Goal: Communication & Community: Answer question/provide support

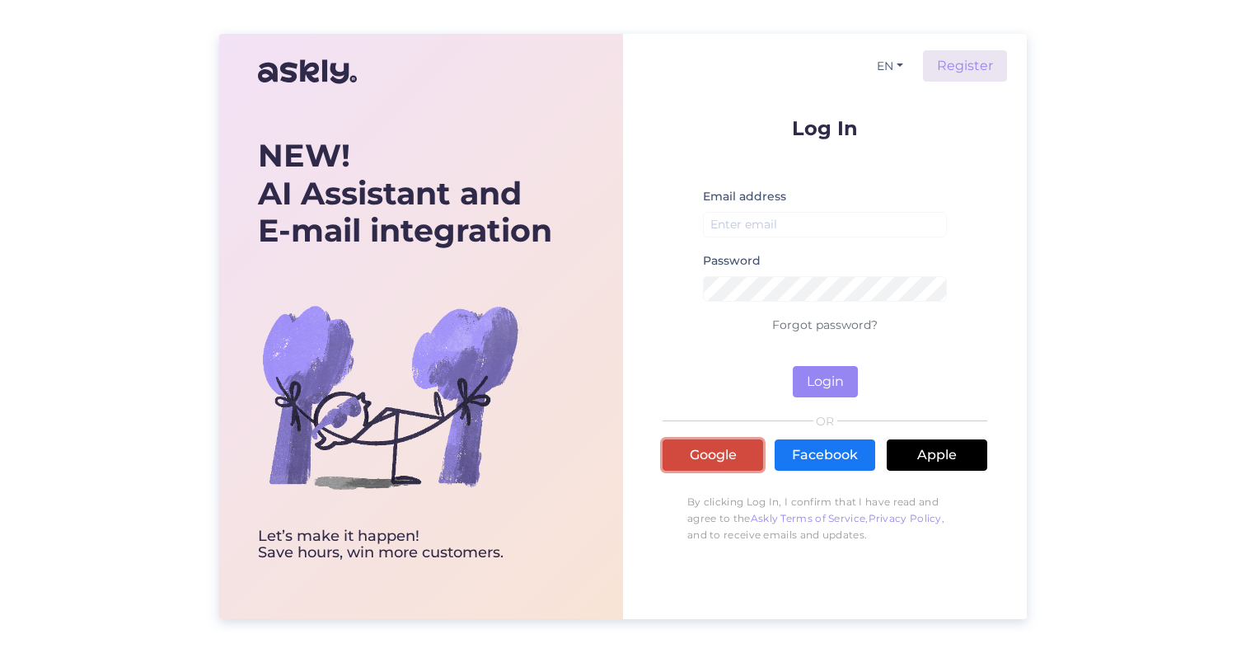
click at [700, 450] on link "Google" at bounding box center [712, 454] width 101 height 31
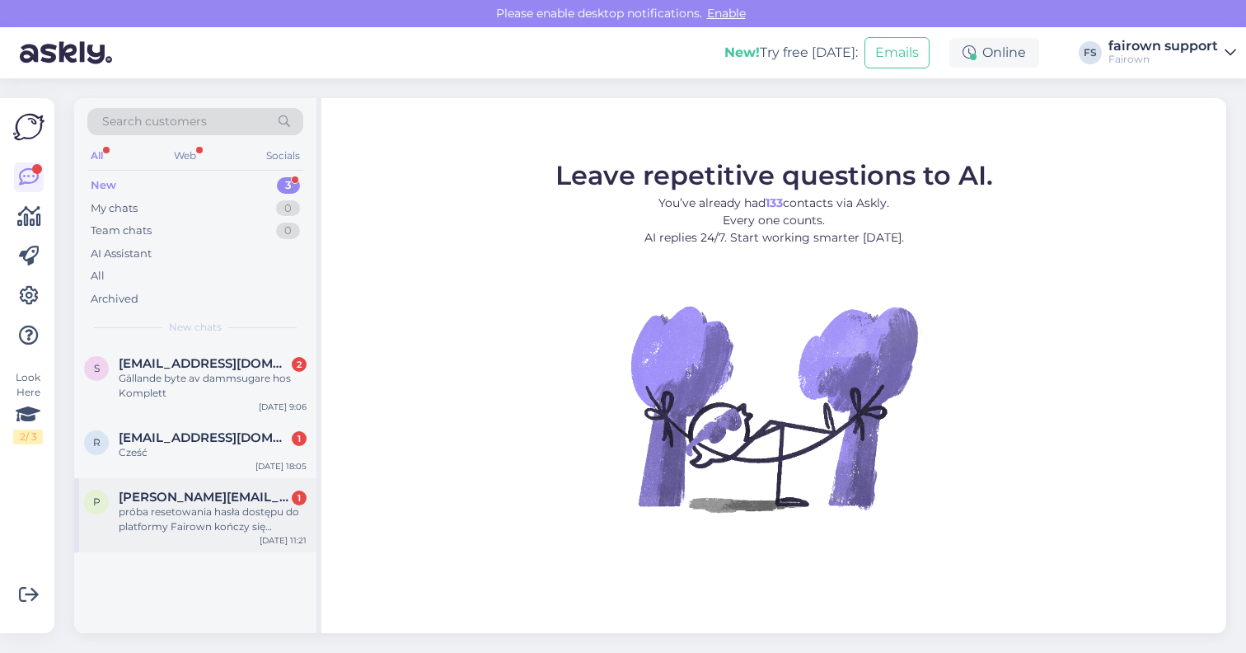
click at [192, 509] on div "próba resetowania hasła dostępu do platformy Fairown kończy się niepowiedzeniem…" at bounding box center [213, 519] width 188 height 30
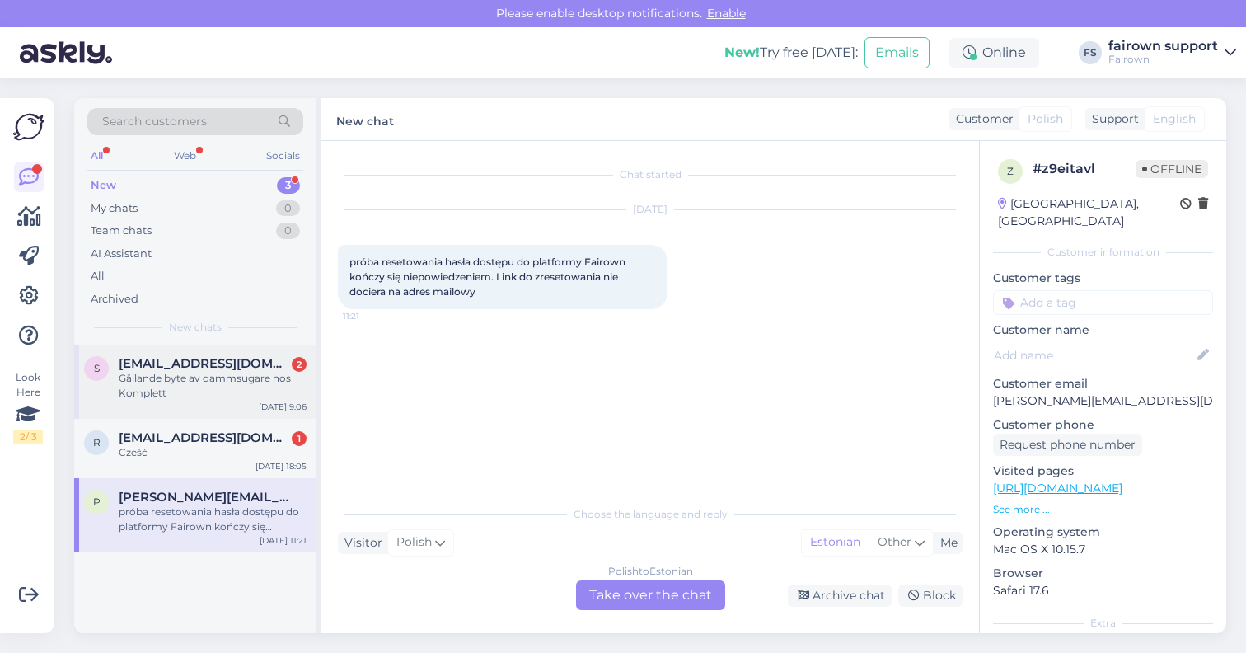
click at [223, 389] on div "Gällande byte av dammsugare hos Komplett" at bounding box center [213, 386] width 188 height 30
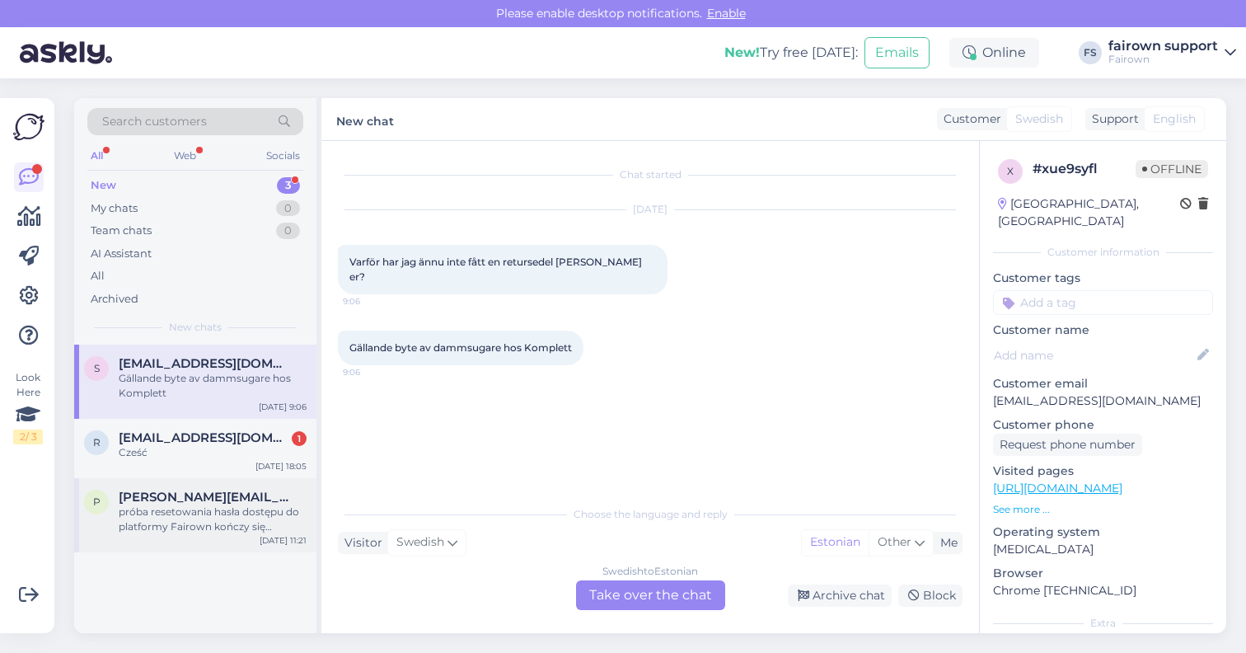
click at [224, 525] on div "próba resetowania hasła dostępu do platformy Fairown kończy się niepowiedzeniem…" at bounding box center [213, 519] width 188 height 30
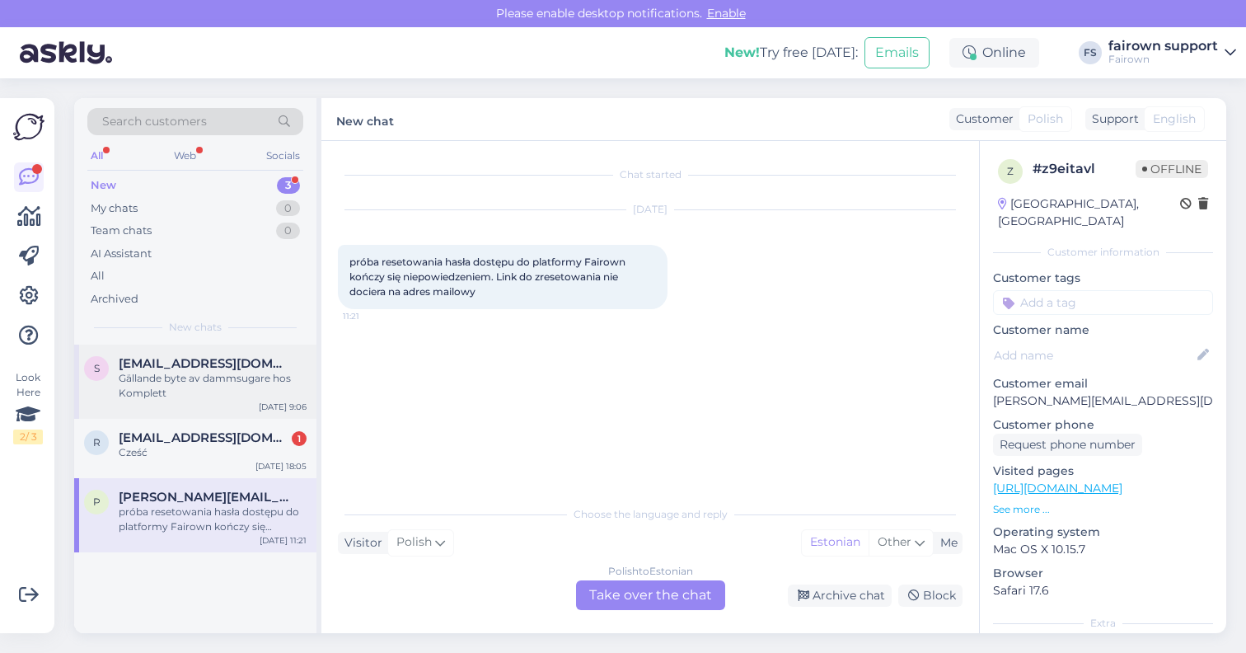
click at [237, 369] on span "[EMAIL_ADDRESS][DOMAIN_NAME]" at bounding box center [204, 363] width 171 height 15
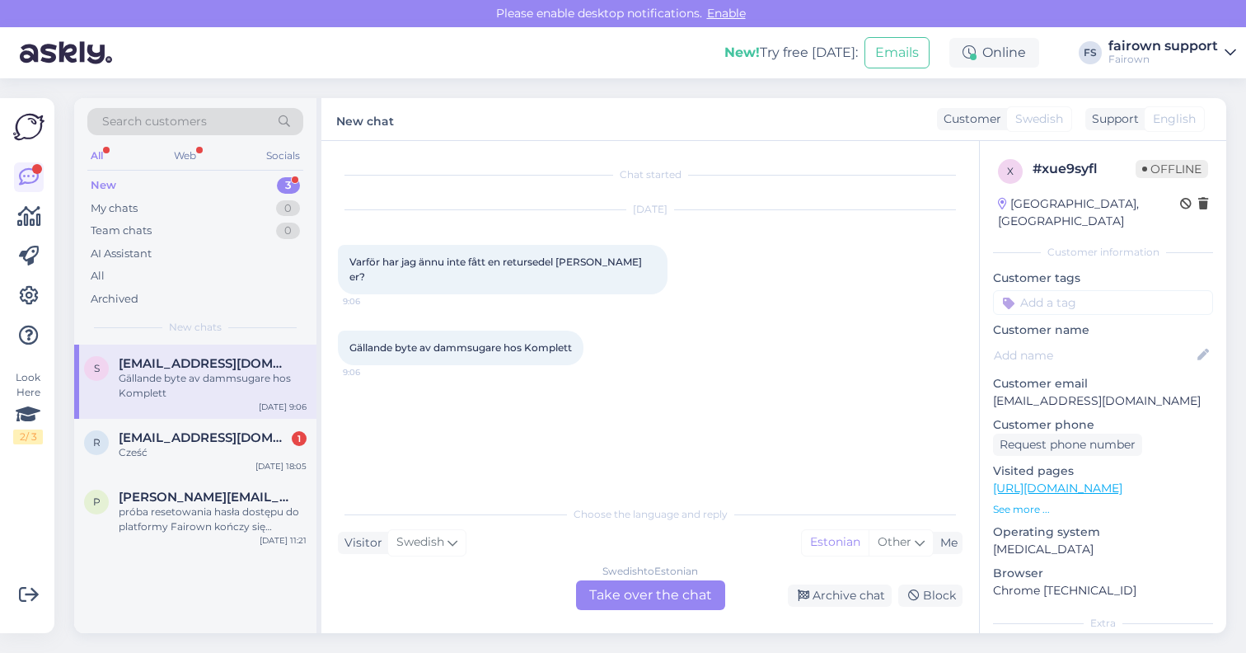
click at [653, 594] on div "Swedish to Estonian Take over the chat" at bounding box center [650, 595] width 149 height 30
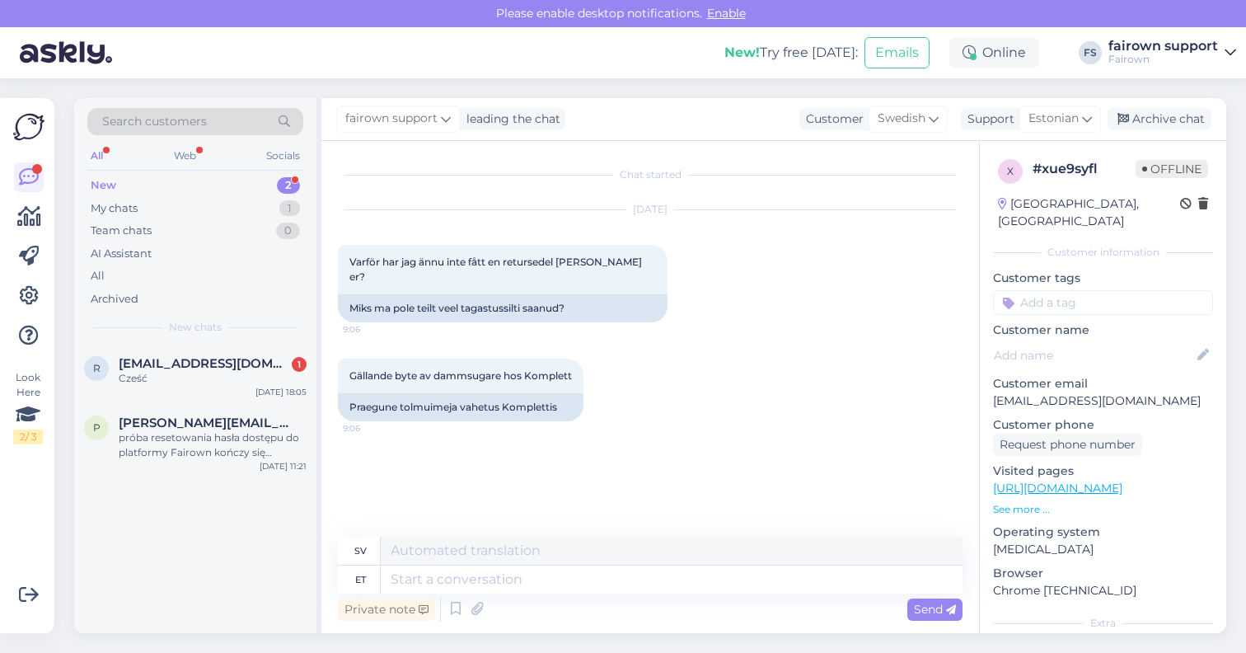
drag, startPoint x: 1179, startPoint y: 384, endPoint x: 992, endPoint y: 383, distance: 187.0
click at [992, 383] on div "x # xue9syfl Offline [GEOGRAPHIC_DATA], Helsingborg Customer information Custom…" at bounding box center [1103, 488] width 246 height 695
copy p "[EMAIL_ADDRESS][DOMAIN_NAME]"
click at [495, 575] on textarea at bounding box center [672, 579] width 582 height 28
type textarea "Tere! K"
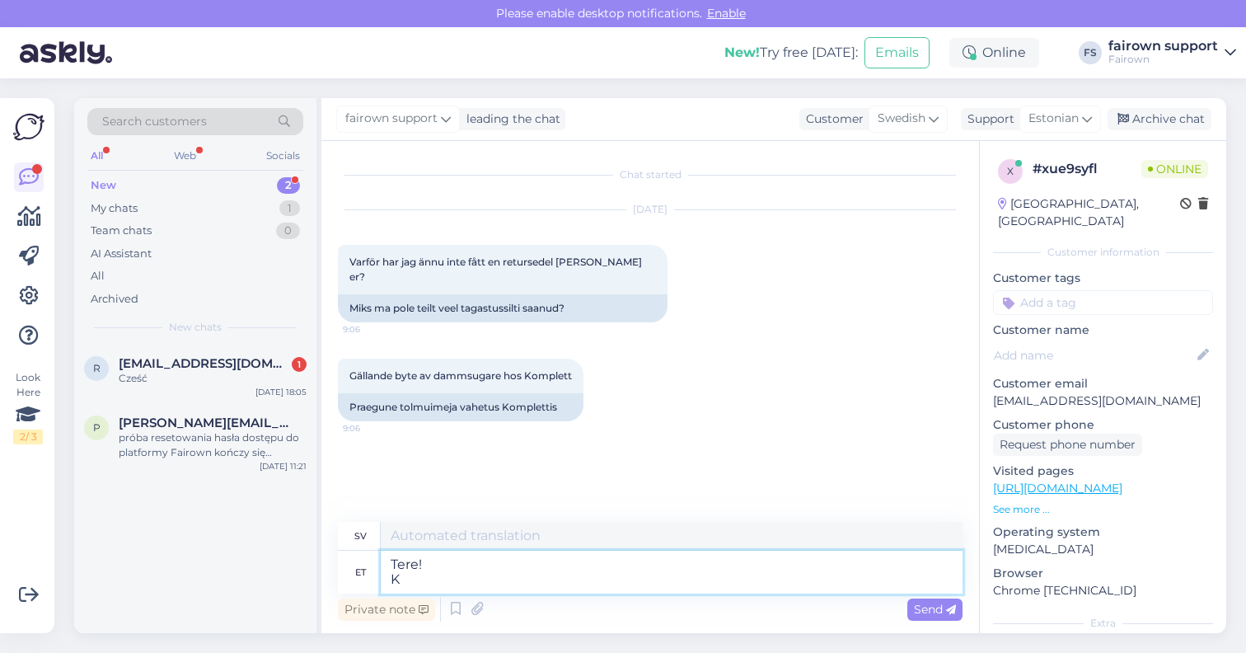
type textarea "Hej!"
type textarea "Tere! Kas t"
type textarea "Hej! är"
type textarea "Tere! Kas te o"
type textarea "Hej! Är du"
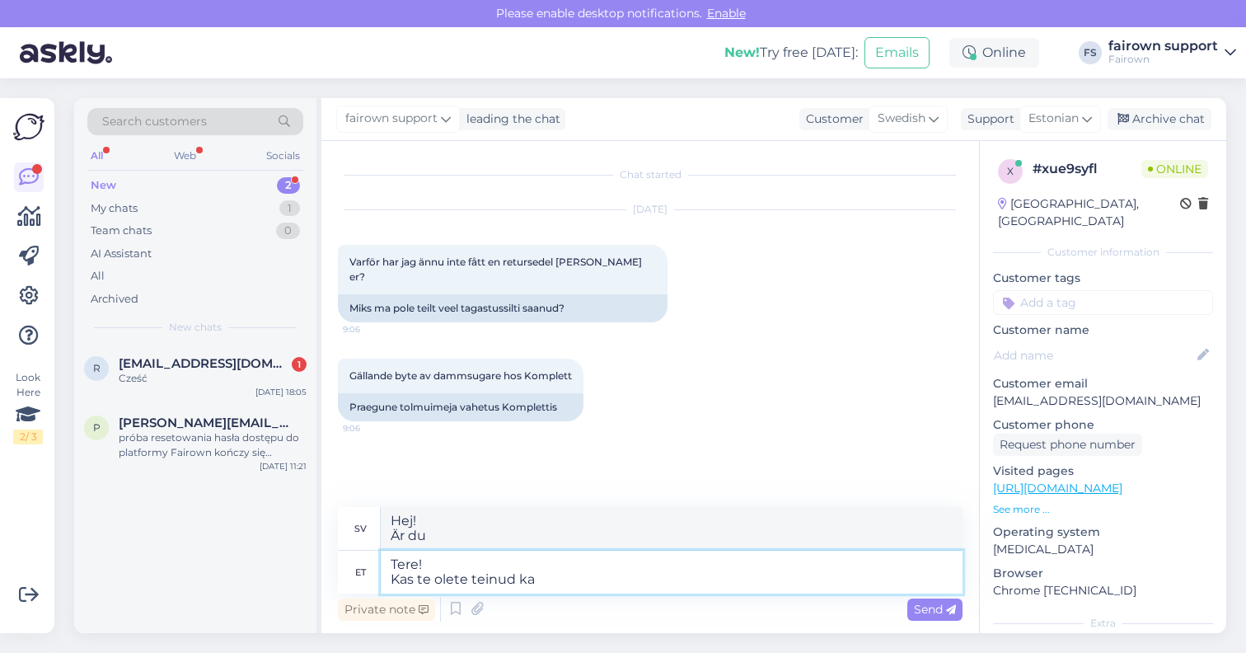
type textarea "Tere! Kas te olete teinud ka"
type textarea "Hej! Har du gjort det?"
type textarea "Tere! Kas te olete teinud ka u"
type textarea "Hej! Har du också gjort det?"
type textarea "Tere! Kas te olete teinud ka uue t"
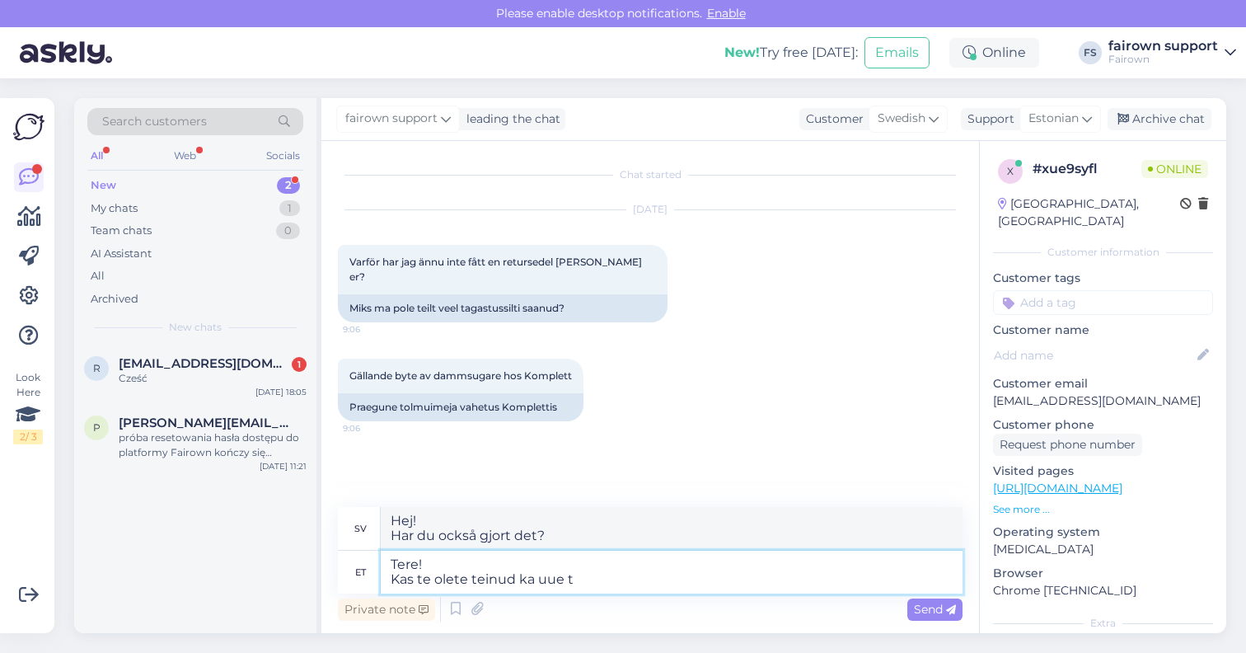
type textarea "Hej! Har du också gjort en ny?"
type textarea "Tere! Kas te olete teinud ka uue tellimuse?"
type textarea "Hej! Har du också lagt en ny beställning?"
type textarea "Tere! Kas te olete teinud ka uue tellimuse ning s"
type textarea "Hej! Har du också lagt en ny beställning och"
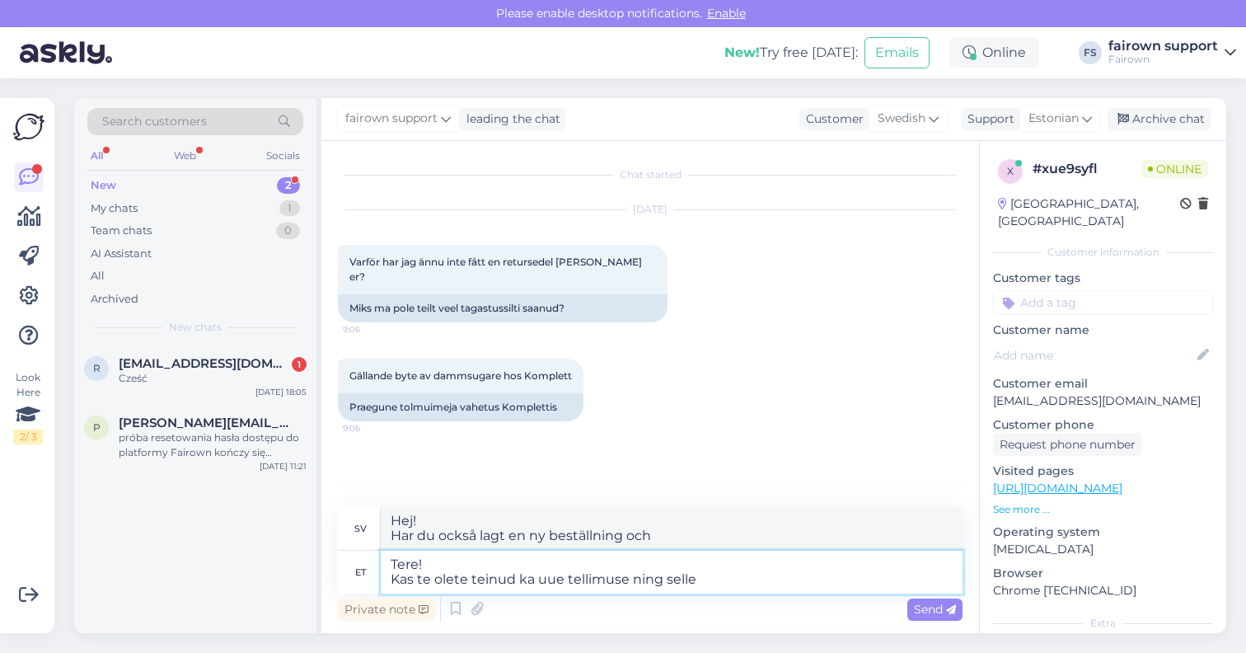
type textarea "Tere! Kas te olete teinud ka uue tellimuse ning selle k"
type textarea "Hej! Har du också lagt en ny beställning och dess"
type textarea "Tere! Kas te olete teinud ka uue tellimuse ning selle [PERSON_NAME]"
type textarea "Hej! Har du också lagt en ny beställning och fått den?"
type textarea "Tere! Kas te olete teinud ka uue tellimuse ning selle kätte saanud?"
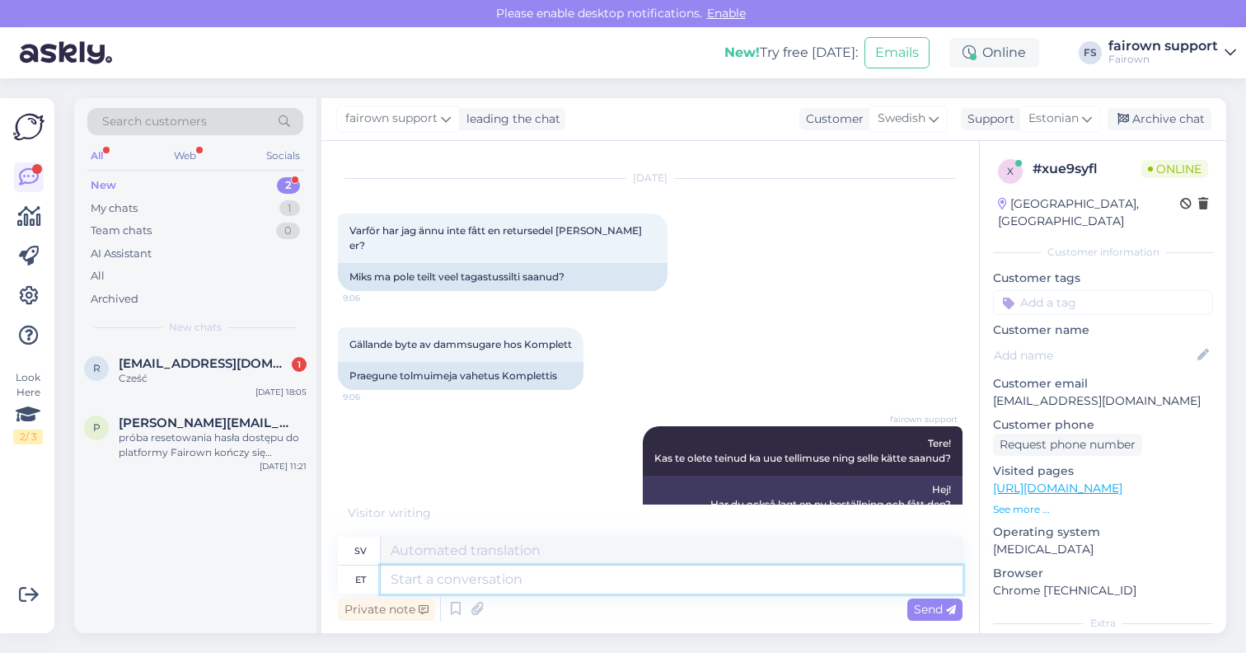
scroll to position [49, 0]
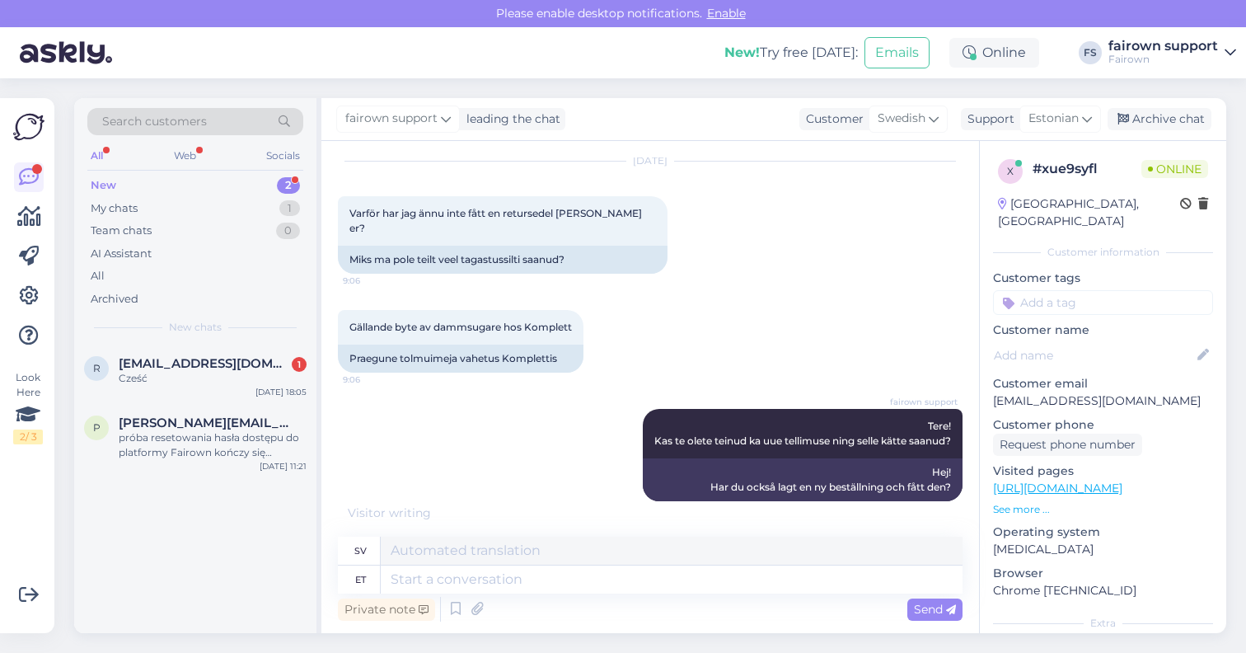
click at [625, 634] on div "Search customers All Web Socials New 2 My chats 1 Team chats 0 AI Assistant All…" at bounding box center [654, 365] width 1181 height 574
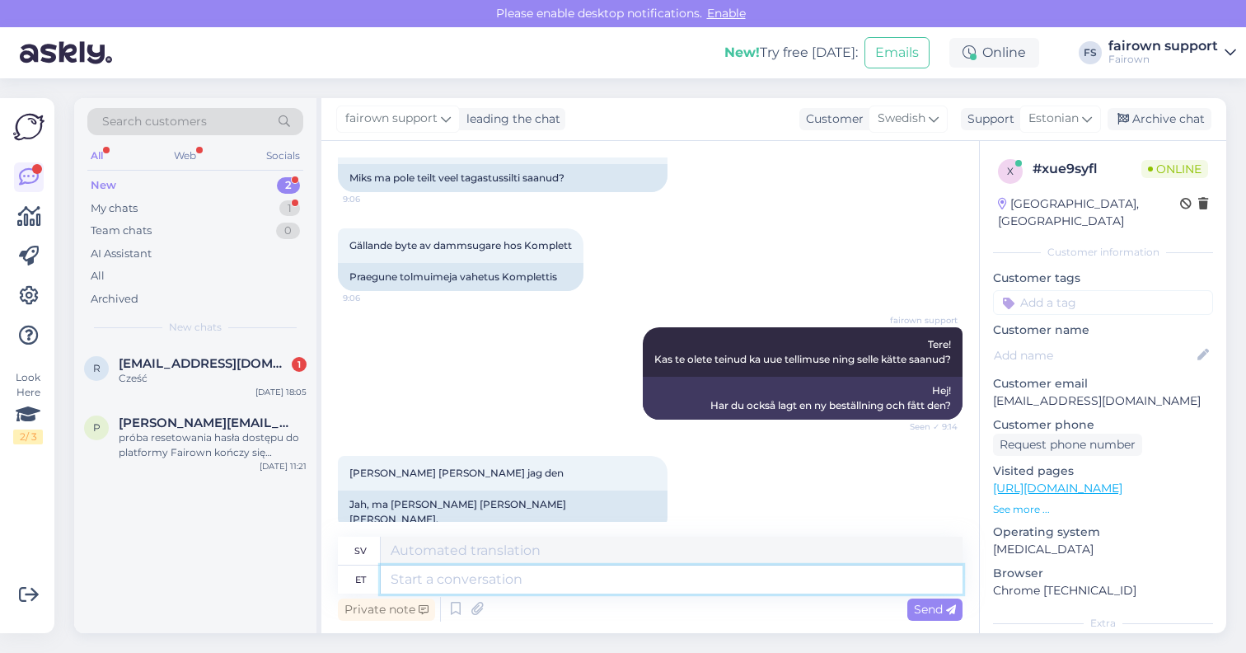
click at [465, 579] on textarea at bounding box center [672, 579] width 582 height 28
type textarea "Tundub, e"
type textarea "Det verkar,"
type textarea "Tundub, et"
type textarea "Det verkar som att"
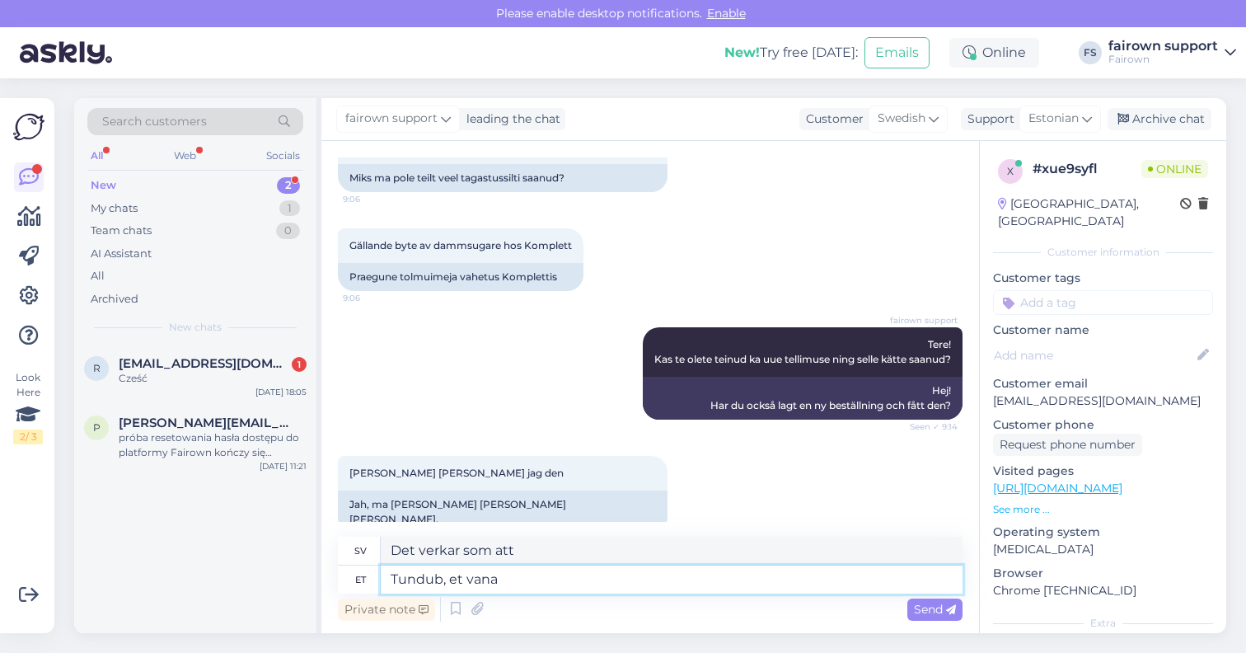
type textarea "Tundub, et vana j"
type textarea "Det verkar gammalt."
type textarea "Tundub, et [PERSON_NAME] u"
type textarea "Det verkar gammalt och"
type textarea "Tundub, et [PERSON_NAME] uus t"
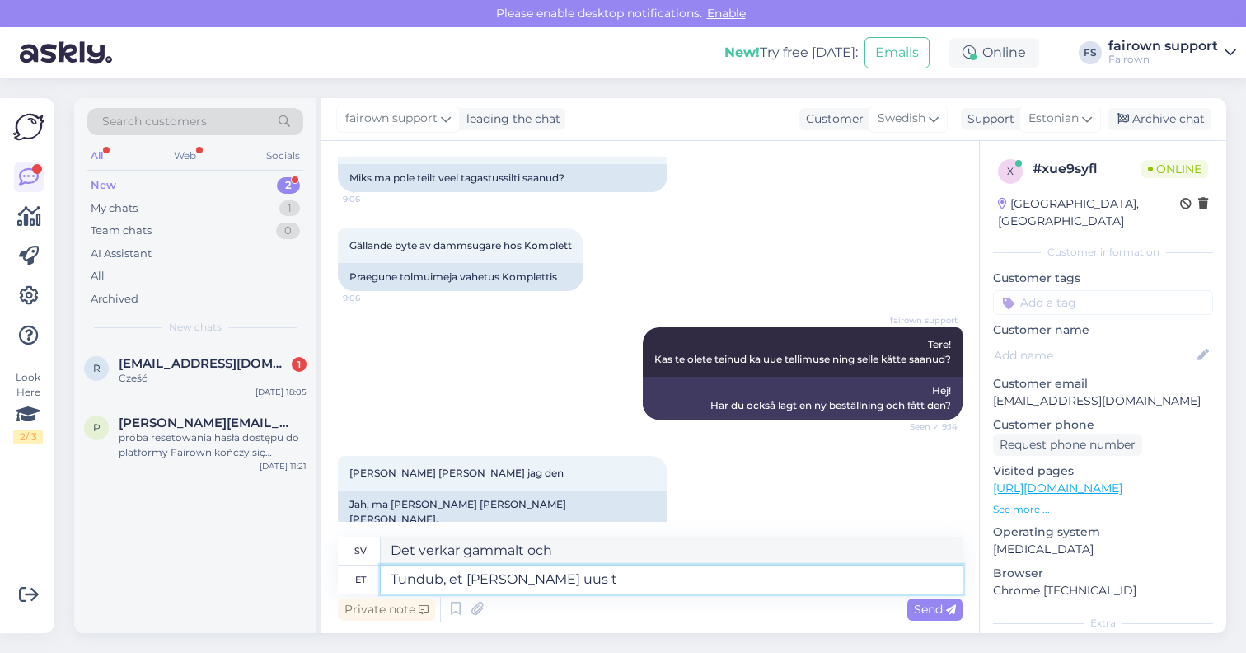
type textarea "Det verkar som att gammalt och nytt"
type textarea "Tundub, et [PERSON_NAME] uus tellimus ei"
type textarea "Det verkar som att den gamla och den nya ordningen"
type textarea "Tundub, et [PERSON_NAME] uus tellimus ei o"
type textarea "Det verkar som att den gamla och den nya ordningen inte stämmer överens"
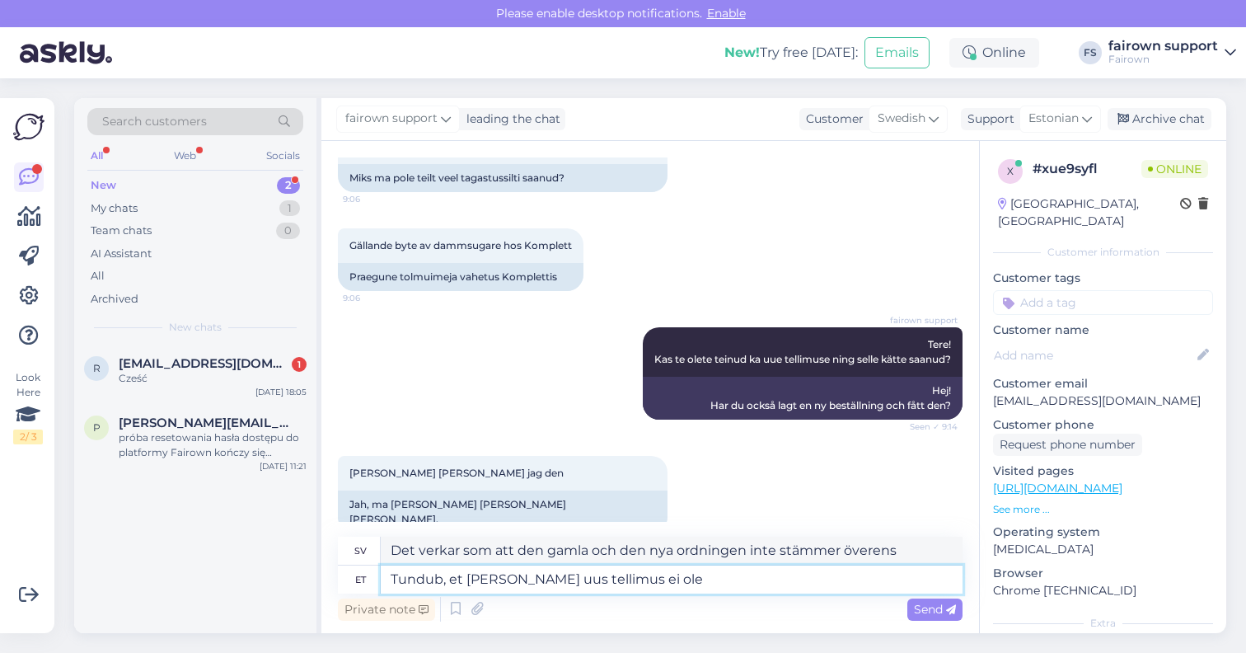
type textarea "Tundub, et [PERSON_NAME] uus tellimus ei ole"
type textarea "Det verkar som att den gamla och den nya ordningen inte är"
type textarea "Tundub, et [PERSON_NAME] uus tellimus ei ole omavahel s"
type textarea "Det verkar som att de gamla och nya ordningarna inte är kompatibla."
type textarea "Tundub, et [PERSON_NAME] uus tellimus ei ole omavahel seotud."
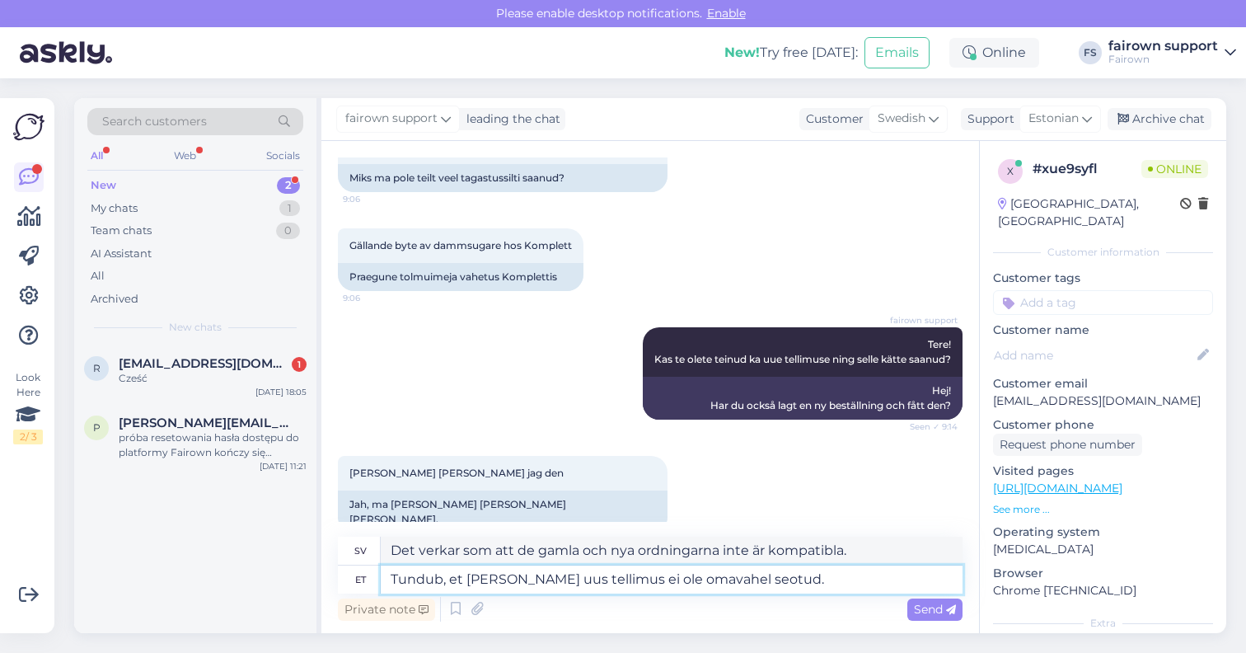
type textarea "Det verkar som att de gamla och nya orderna inte har något samband."
type textarea "Tundub, et [PERSON_NAME] uus tellimus ei ole omavahel seotud. Me pa"
type textarea "Det verkar som att de gamla och nya orderna inte är relaterade. Vi"
type textarea "Tundub, et [PERSON_NAME] uus tellimus ei ole omavahel seotud. Me parandame sel"
type textarea "Det verkar som att de gamla och nya beställningarna inte hänger ihop. Vi ska fi…"
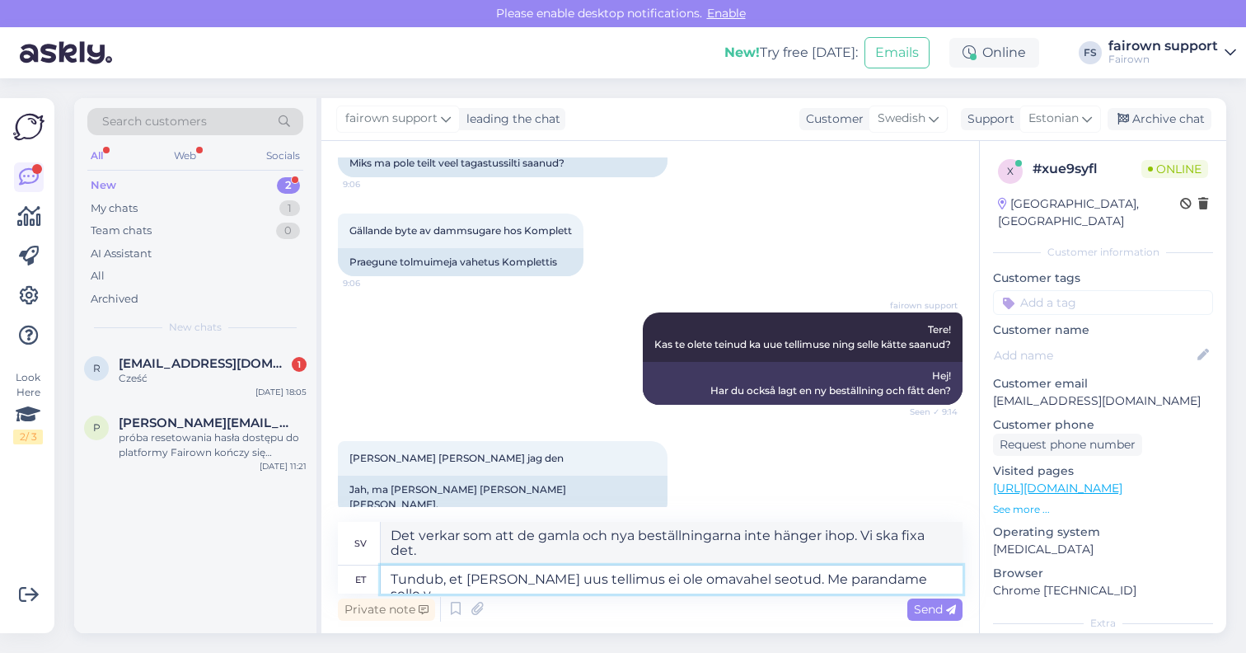
type textarea "Tundub, et [PERSON_NAME] uus tellimus ei ole omavahel seotud. Me parandame sell…"
type textarea "Det verkar som att de gamla och nya ordrarna inte är länkade. Vi ska fixa det."
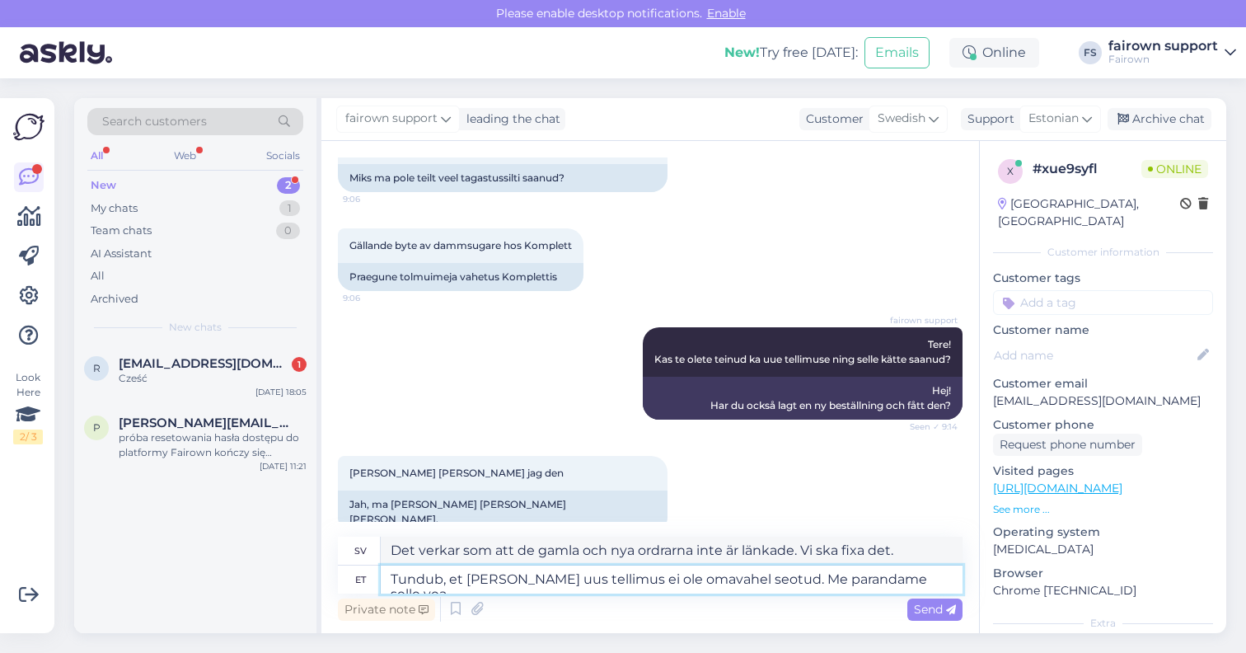
type textarea "Tundub, et [PERSON_NAME] uus tellimus ei ole omavahel seotud. Me parandame sell…"
type textarea "Det verkar som att den gamla och nya beställningen inte är länkad. Vi kommer at…"
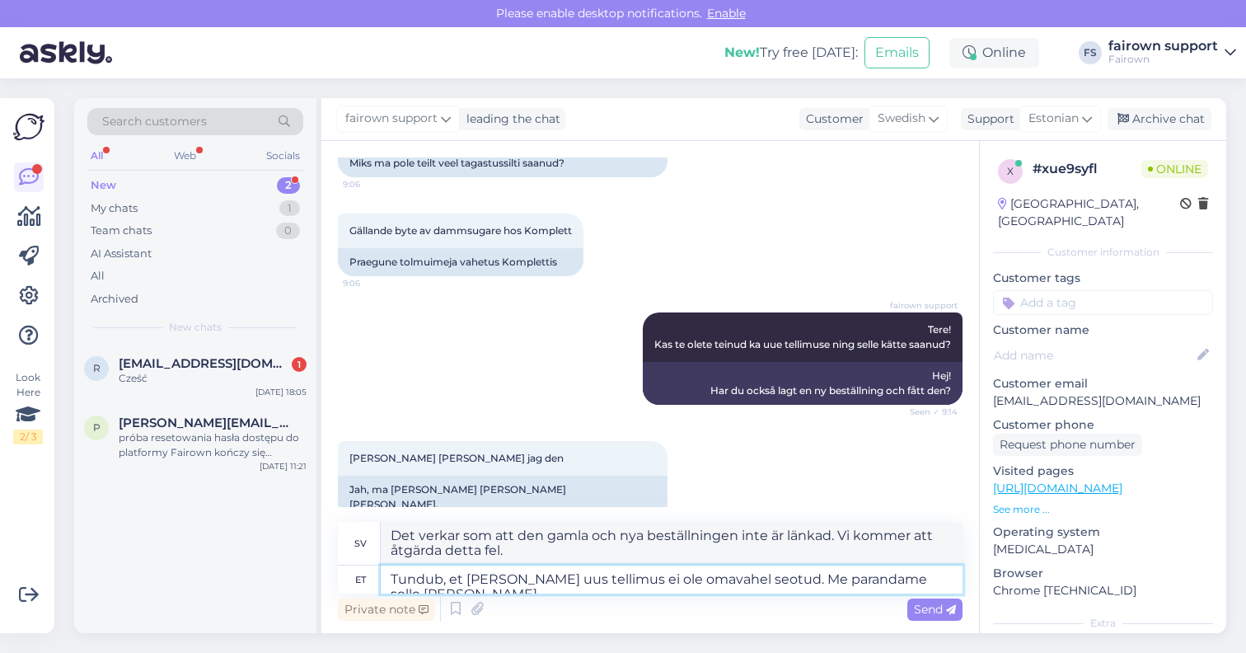
scroll to position [147, 0]
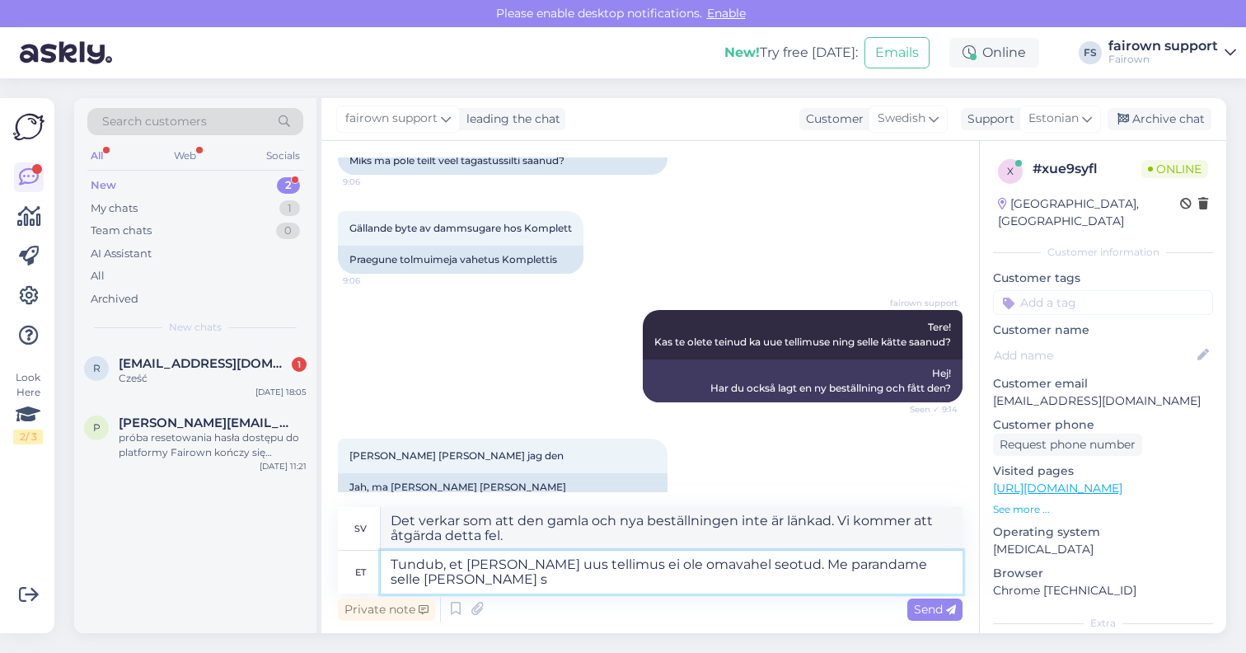
type textarea "Tundub, et [PERSON_NAME] uus tellimus ei ole omavahel seotud. Me parandame sell…"
type textarea "Det verkar som att den gamla och den nya ordern inte är länkade. Vi kommer att …"
type textarea "Tundub, et [PERSON_NAME] uus tellimus ei ole omavahel seotud. Me parandame sell…"
type textarea "Det verkar som att den gamla och den nya beställningen inte är länkad. Vi åtgär…"
type textarea "Tundub, et [PERSON_NAME] uus tellimus ei ole omavahel seotud. Me parandame sell…"
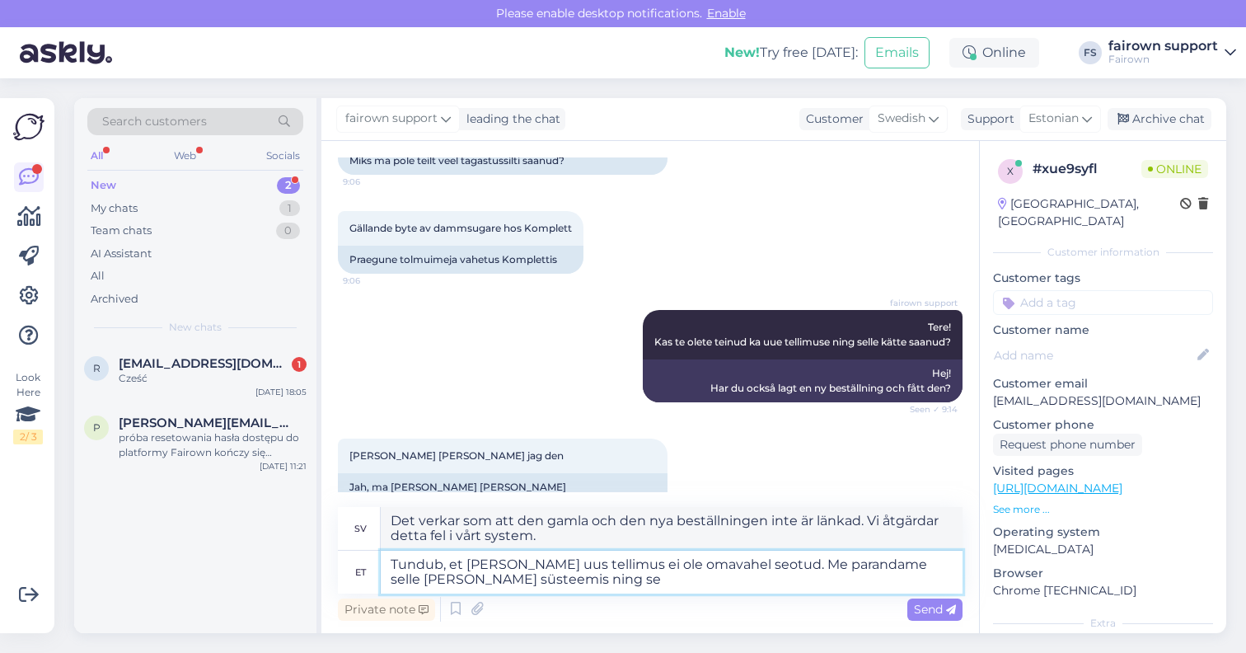
type textarea "Det verkar som att de gamla och nya beställningarna inte är länkade. Vi åtgärda…"
type textarea "Tundub, et [PERSON_NAME] uus tellimus ei ole omavahel seotud. Me parandame sell…"
type textarea "Det verkar som att de gamla och nya beställningarna inte är länkade. Vi kommer …"
type textarea "Tundub, et [PERSON_NAME] uus tellimus ei ole omavahel seotud. Me parandame sell…"
type textarea "Det verkar som att de gamla och nya beställningarna inte är länkade. Vi kommer …"
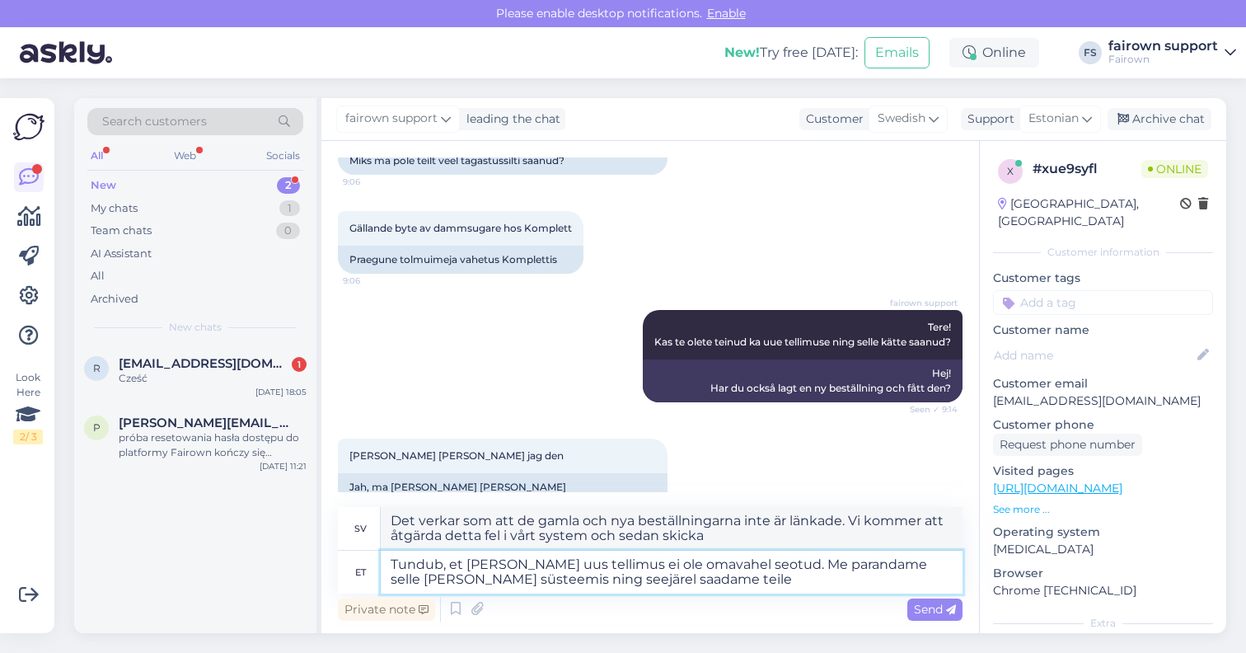
type textarea "Tundub, et [PERSON_NAME] uus tellimus ei ole omavahel seotud. Me parandame sell…"
type textarea "Det verkar som att de gamla och nya beställningarna inte är länkade. Vi kommer …"
type textarea "Tundub, et [PERSON_NAME] uus tellimus ei ole omavahel seotud. Me parandame sell…"
type textarea "Det verkar som att den gamla och den nya beställningen inte är länkad. Vi komme…"
type textarea "Tundub, et [PERSON_NAME] uus tellimus ei ole omavahel seotud. Me parandame sell…"
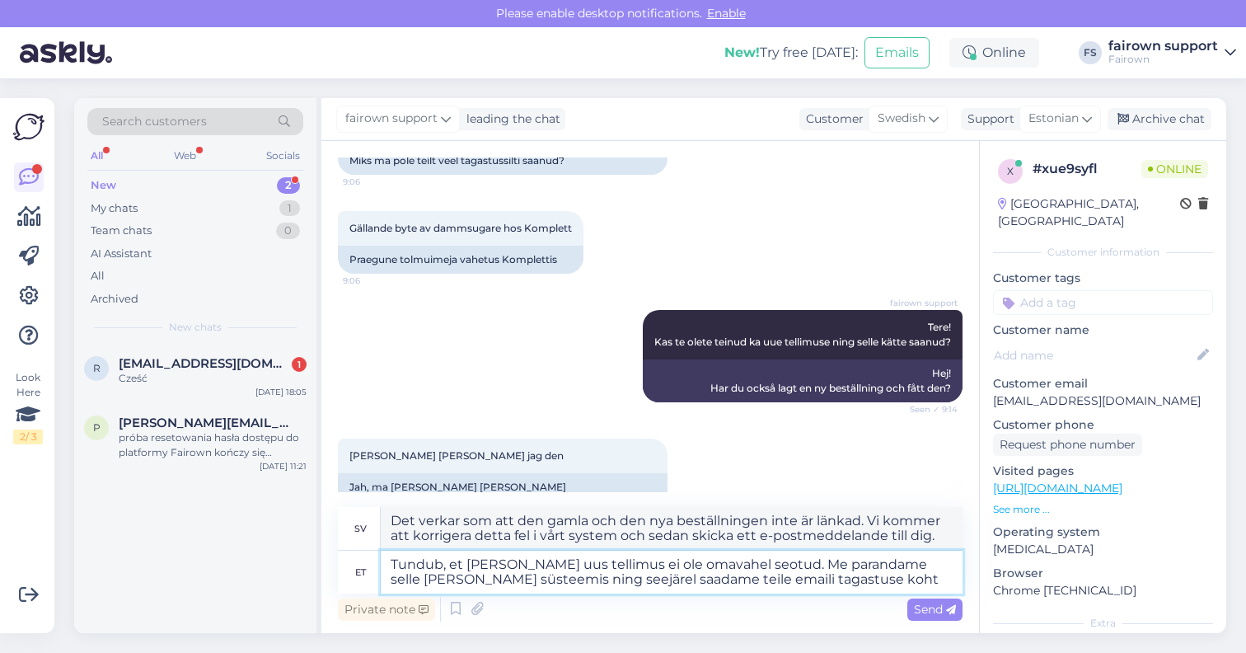
type textarea "Det verkar som att den gamla och den nya beställningen inte är länkade. Vi komm…"
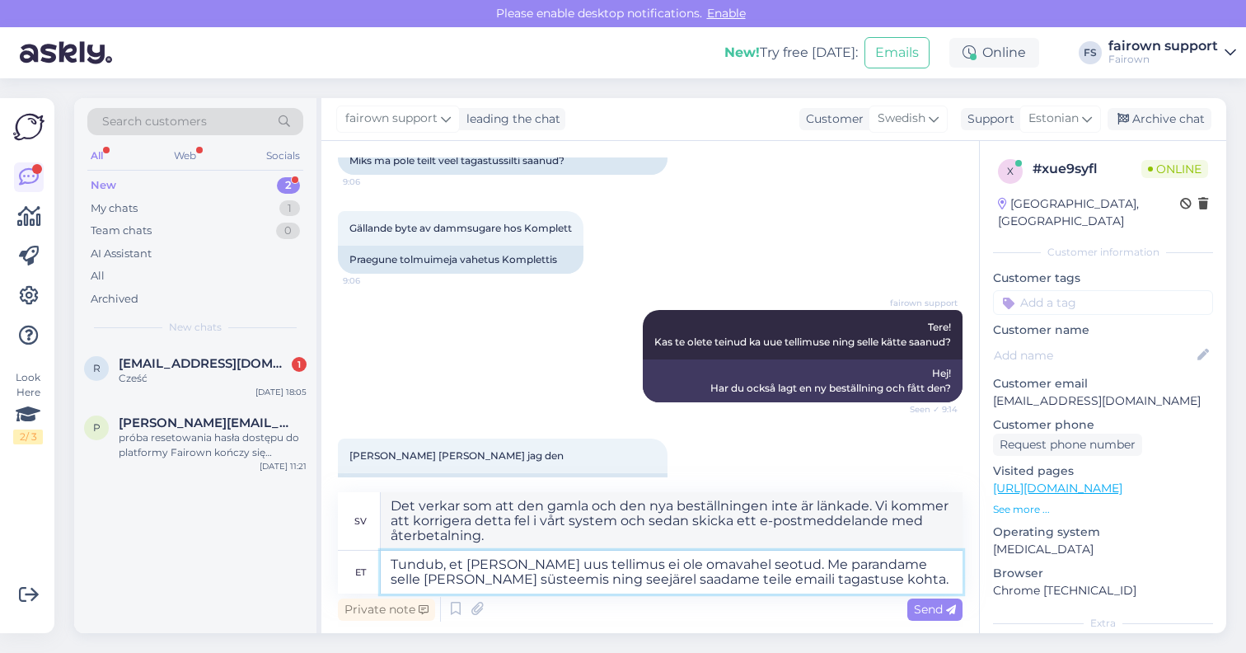
type textarea "Tundub, et [PERSON_NAME] uus tellimus ei ole omavahel seotud. Me parandame sell…"
type textarea "Det verkar som att den gamla och den nya beställningen inte är länkade. Vi komm…"
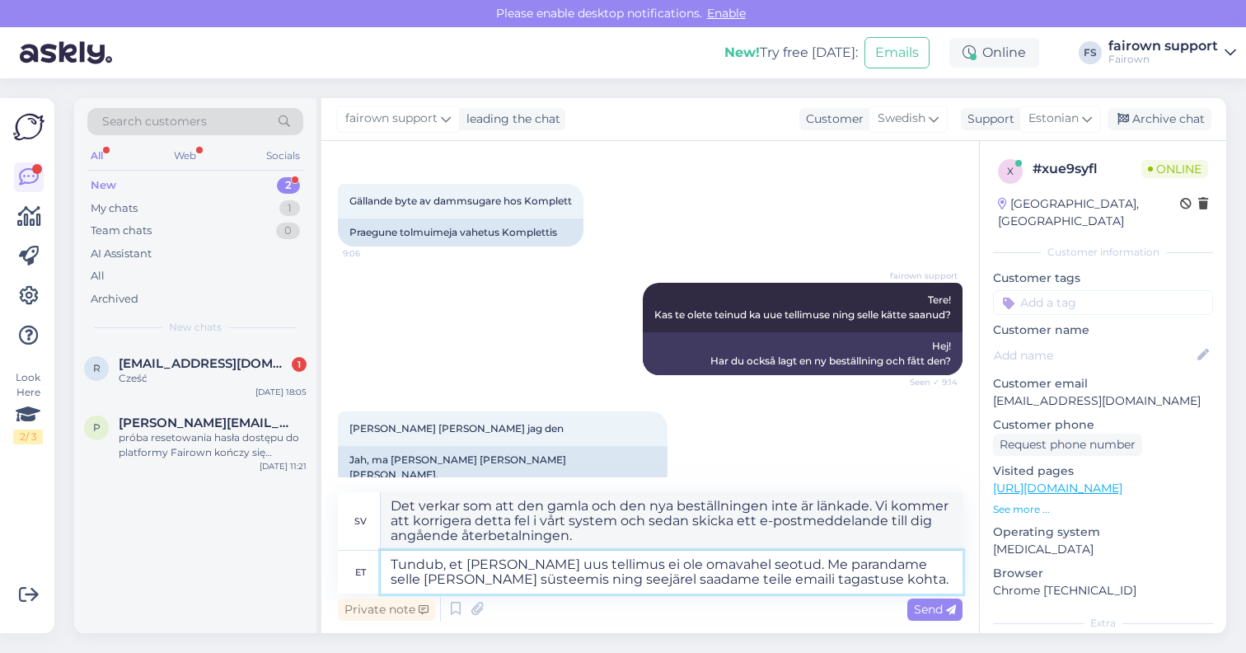
click at [724, 578] on textarea "Tundub, et [PERSON_NAME] uus tellimus ei ole omavahel seotud. Me parandame sell…" at bounding box center [672, 571] width 582 height 43
type textarea "Tundub, et [PERSON_NAME] uus tellimus ei ole omavahel seotud. Me parandame sell…"
type textarea "Det verkar som att den gamla och den nya beställningen inte är länkade. Vi komm…"
type textarea "Tundub, et [PERSON_NAME] uus tellimus ei ole omavahel seotud. Me parandame sell…"
type textarea "Det verkar som att den gamla och den nya beställningen inte är länkade. Vi komm…"
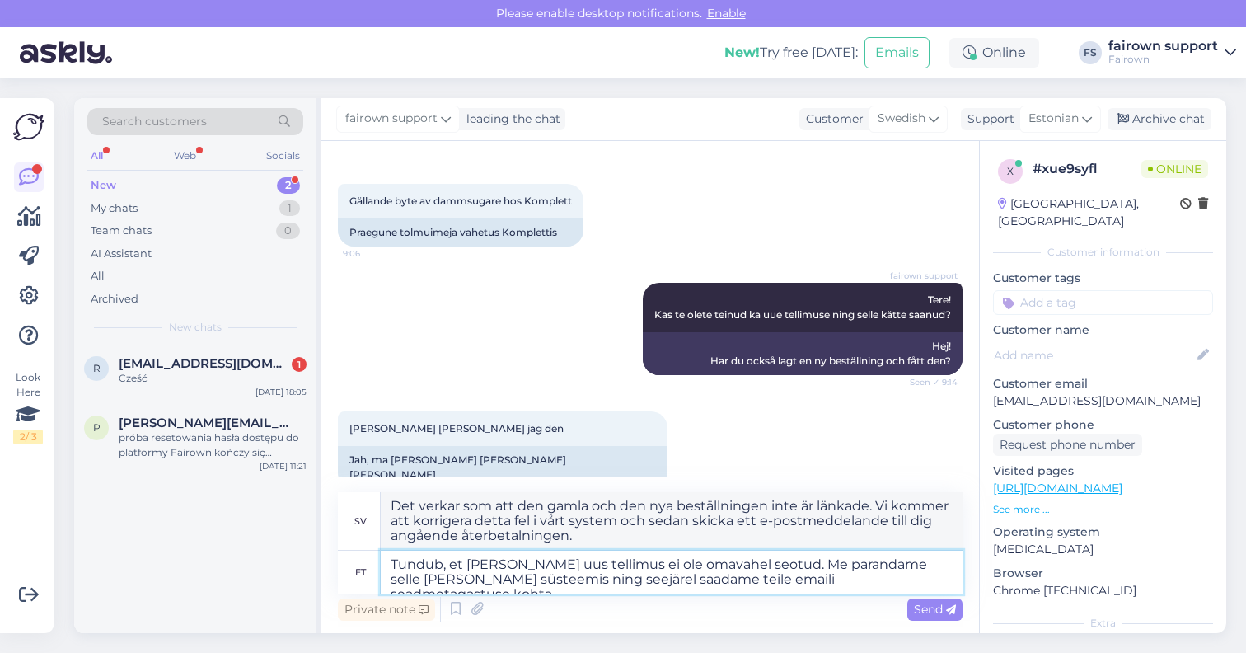
type textarea "Tundub, et [PERSON_NAME] uus tellimus ei ole omavahel seotud. Me parandame sell…"
type textarea "Det verkar som att den gamla och den nya beställningen inte är länkade. Vi komm…"
click at [904, 585] on textarea "Tundub, et [PERSON_NAME] uus tellimus ei ole omavahel seotud. Me parandame sell…" at bounding box center [672, 571] width 582 height 43
type textarea "Tundub, et [PERSON_NAME] uus tellimus ei ole omavahel seotud. Me parandame sell…"
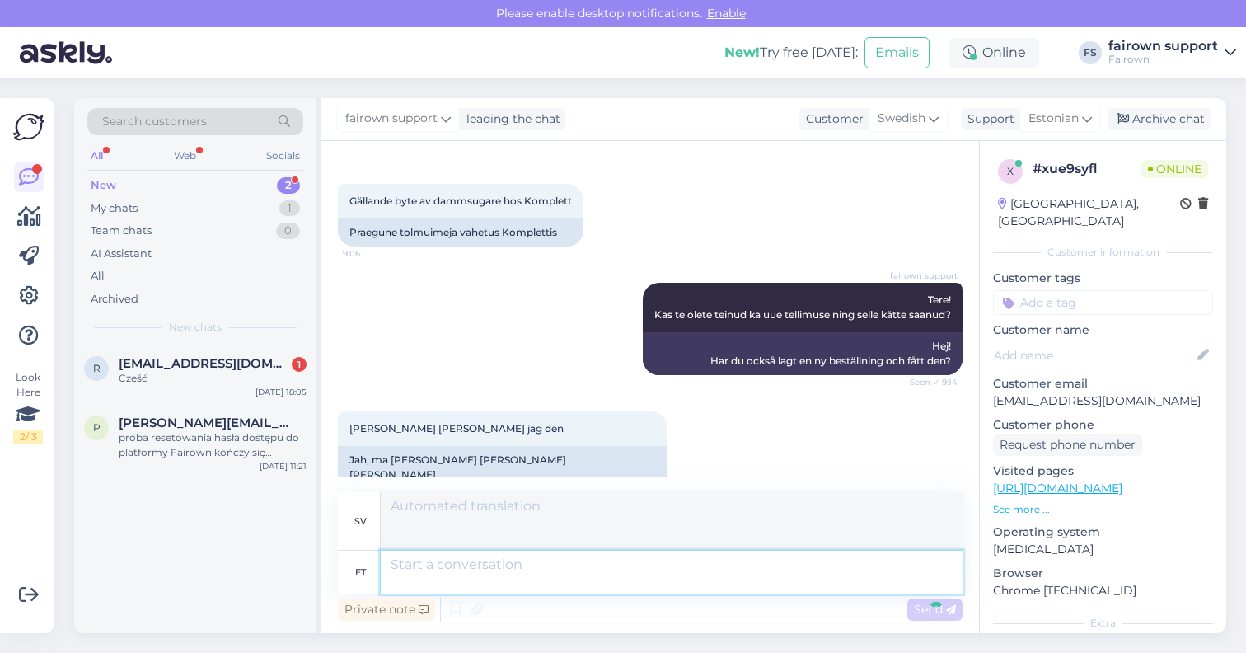
scroll to position [303, 0]
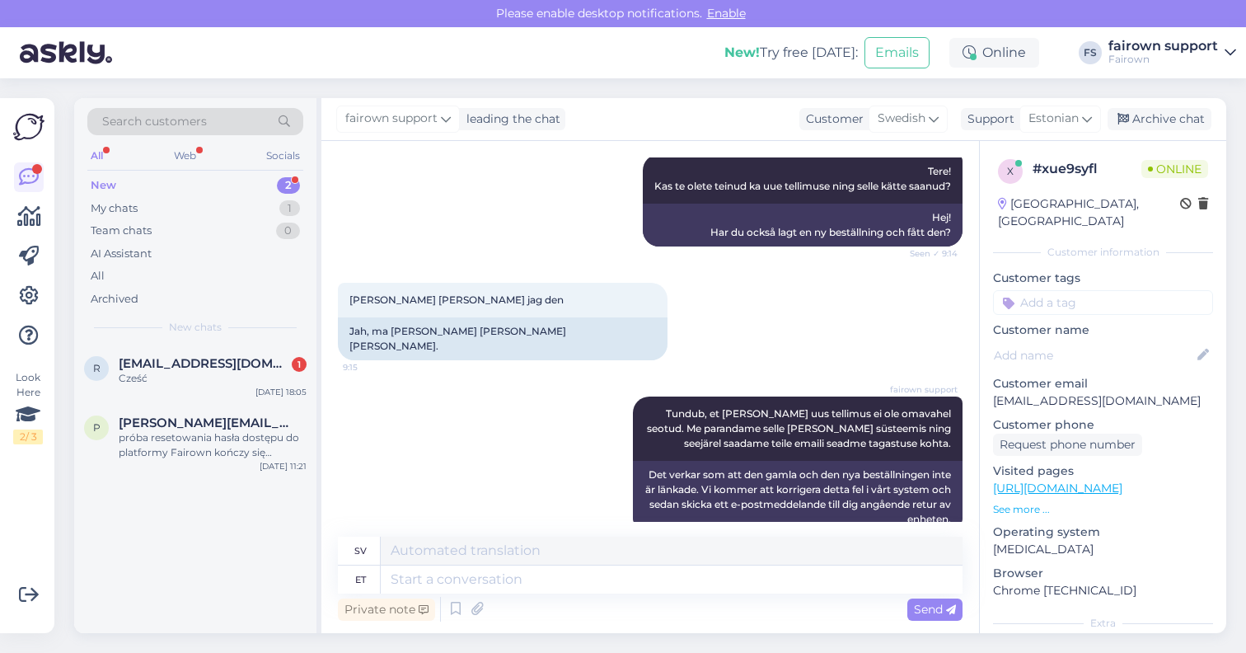
click at [261, 600] on div "r [EMAIL_ADDRESS][DOMAIN_NAME] 1 Cześć [DATE] 18:05 p [EMAIL_ADDRESS][DOMAIN_NA…" at bounding box center [195, 488] width 242 height 288
click at [217, 447] on div "próba resetowania hasła dostępu do platformy Fairown kończy się niepowiedzeniem…" at bounding box center [213, 445] width 188 height 30
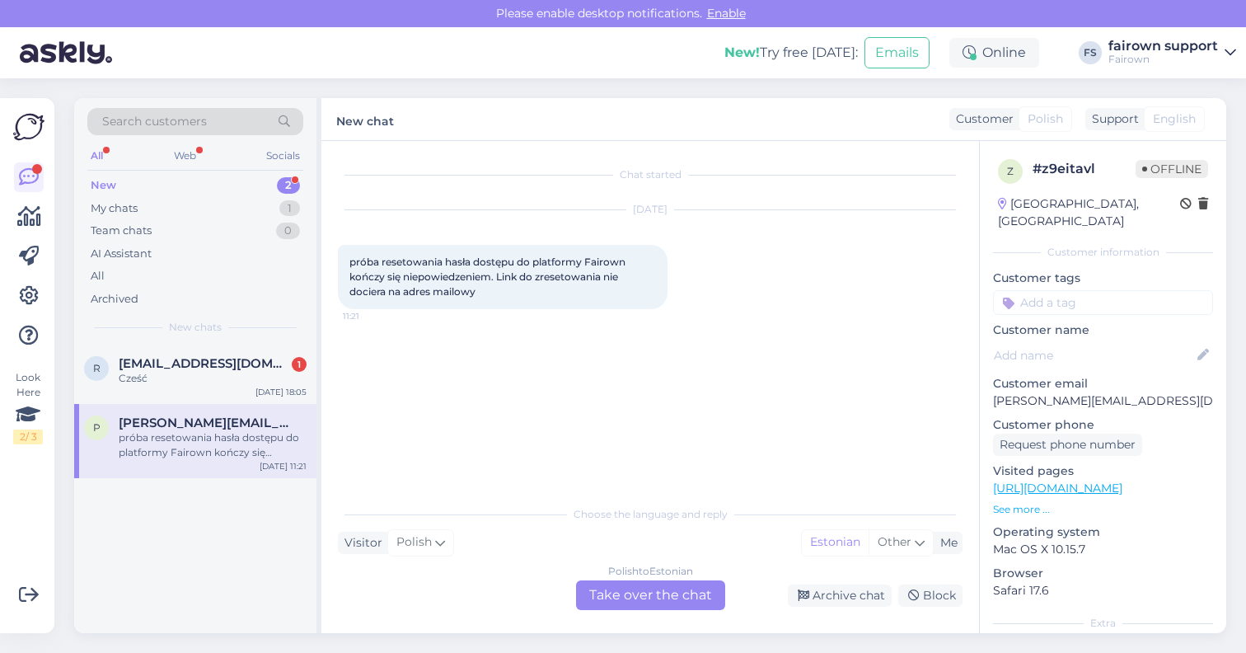
click at [636, 594] on div "Polish to Estonian Take over the chat" at bounding box center [650, 595] width 149 height 30
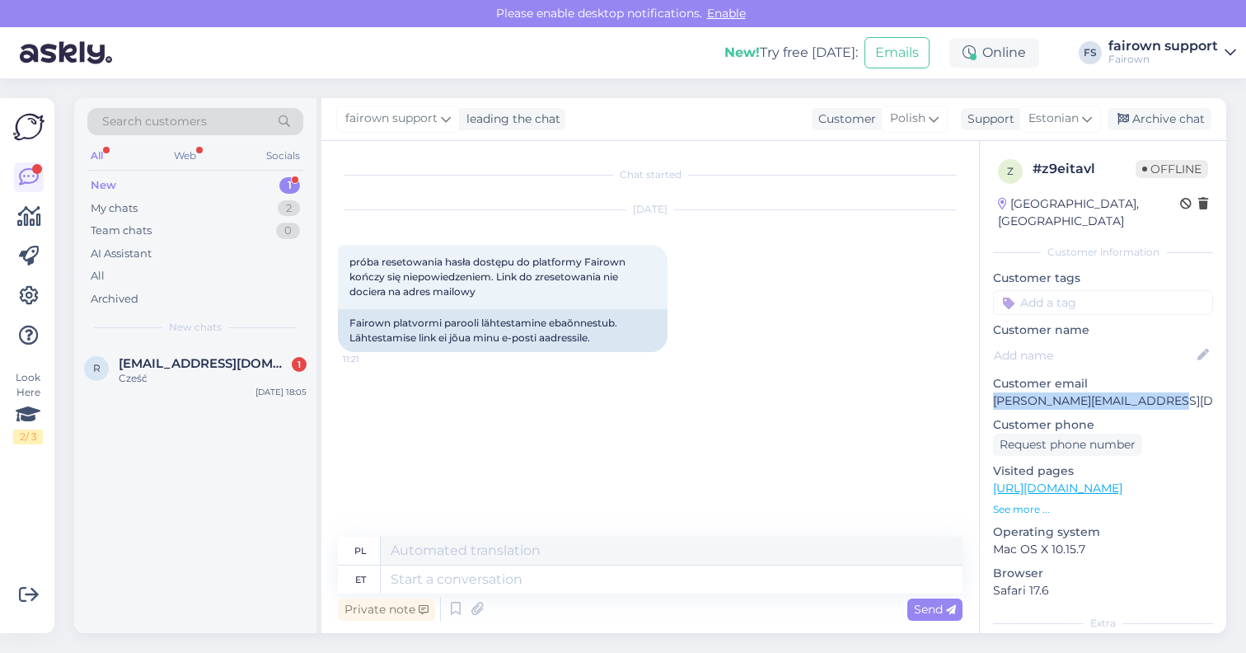
drag, startPoint x: 1149, startPoint y: 384, endPoint x: 991, endPoint y: 386, distance: 157.4
click at [991, 386] on div "z # z9eitavl Offline [GEOGRAPHIC_DATA], [GEOGRAPHIC_DATA] Customer information …" at bounding box center [1103, 488] width 246 height 695
copy p "[PERSON_NAME][EMAIL_ADDRESS][DOMAIN_NAME]"
click at [545, 580] on textarea at bounding box center [672, 579] width 582 height 28
type textarea "Tere,"
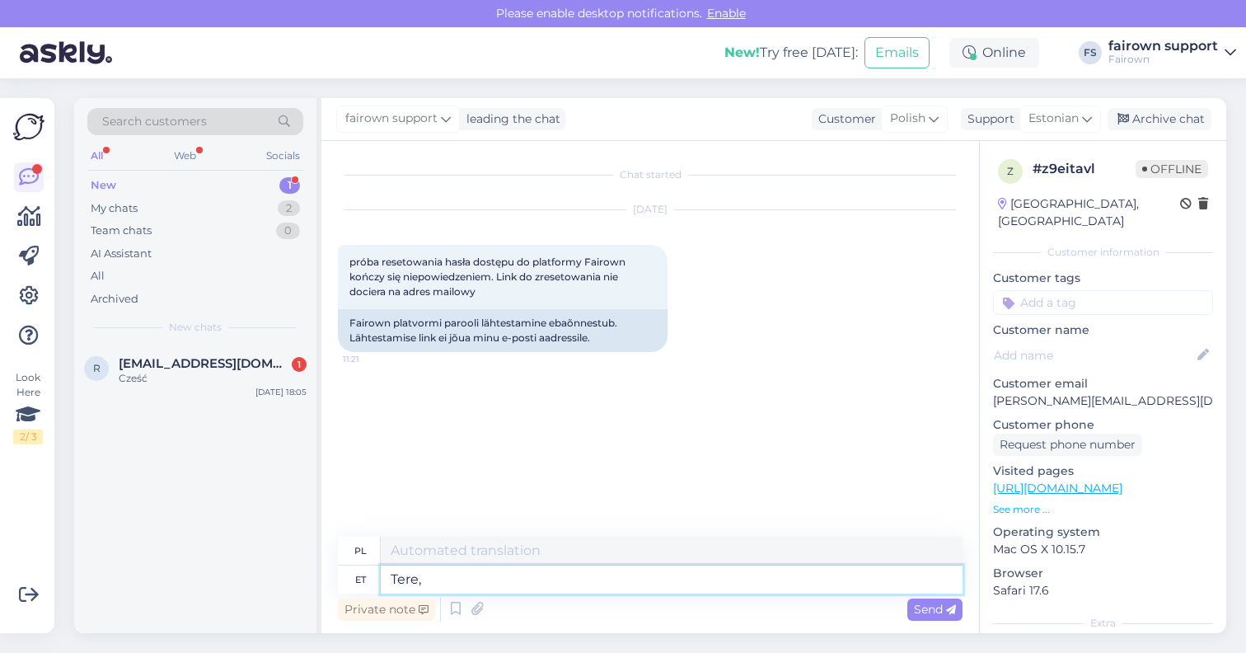
type textarea "Cześć,"
type textarea "Tere, vabandame"
type textarea "Dzień [PERSON_NAME], przepraszamy."
type textarea "Tere, vabandame hilise"
type textarea "Dzień [PERSON_NAME], przepraszam za opóźnienie."
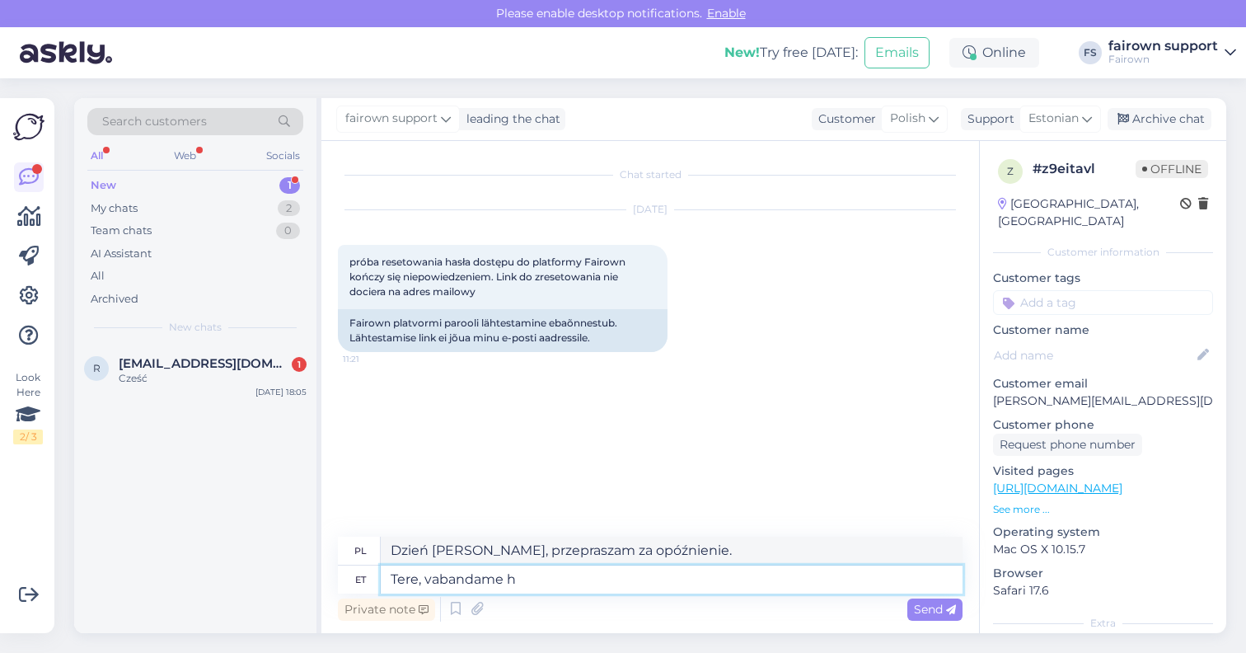
type textarea "Tere, vabandame"
type textarea "Dzień [PERSON_NAME], przepraszamy."
type textarea "Tere, vabandame vastuse v"
type textarea "Cześć, przepraszam za odpowiedź."
type textarea "Tere, vabandame vastuse viibimise"
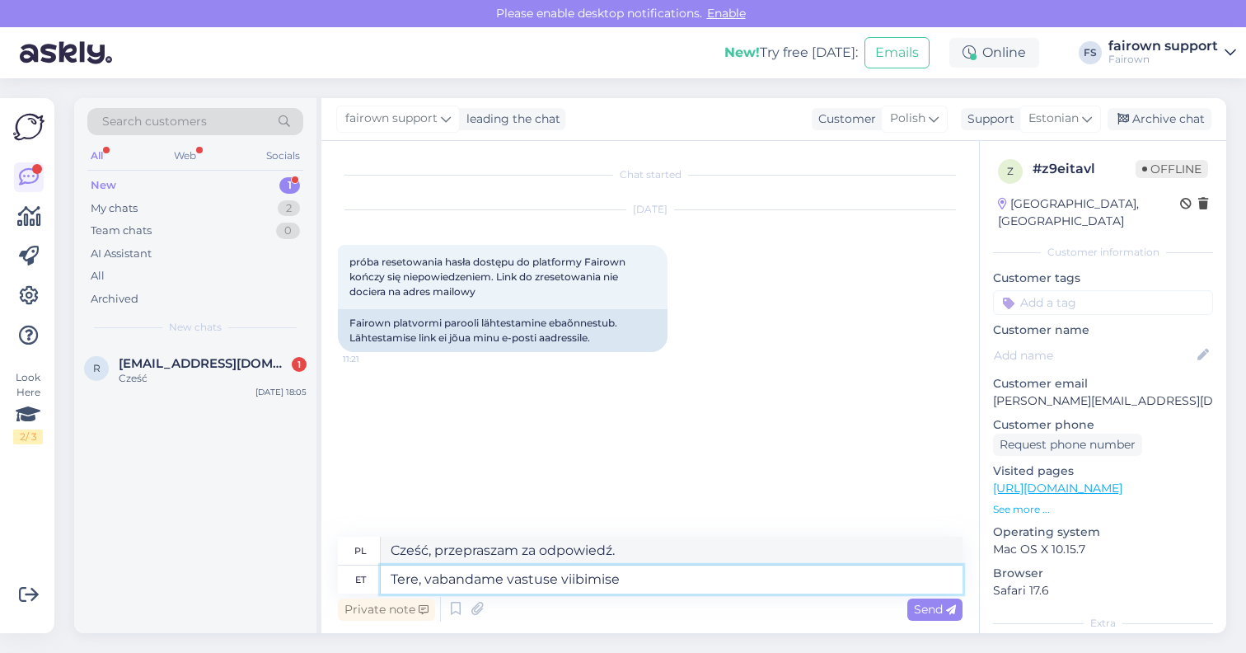
type textarea "Dzień [PERSON_NAME], przepraszam za opóźnienie w odpowiedzi."
type textarea "Tere, vabandame vastuse viibimise pärast."
type textarea "Dzień [PERSON_NAME], przepraszamy za opóźnienie w odpowiedzi."
type textarea "Tere, vabandame vastuse viibimise pärast. Kas p"
type textarea "Witam, przepraszamy za opóźnienie w odpowiedzi. Czy"
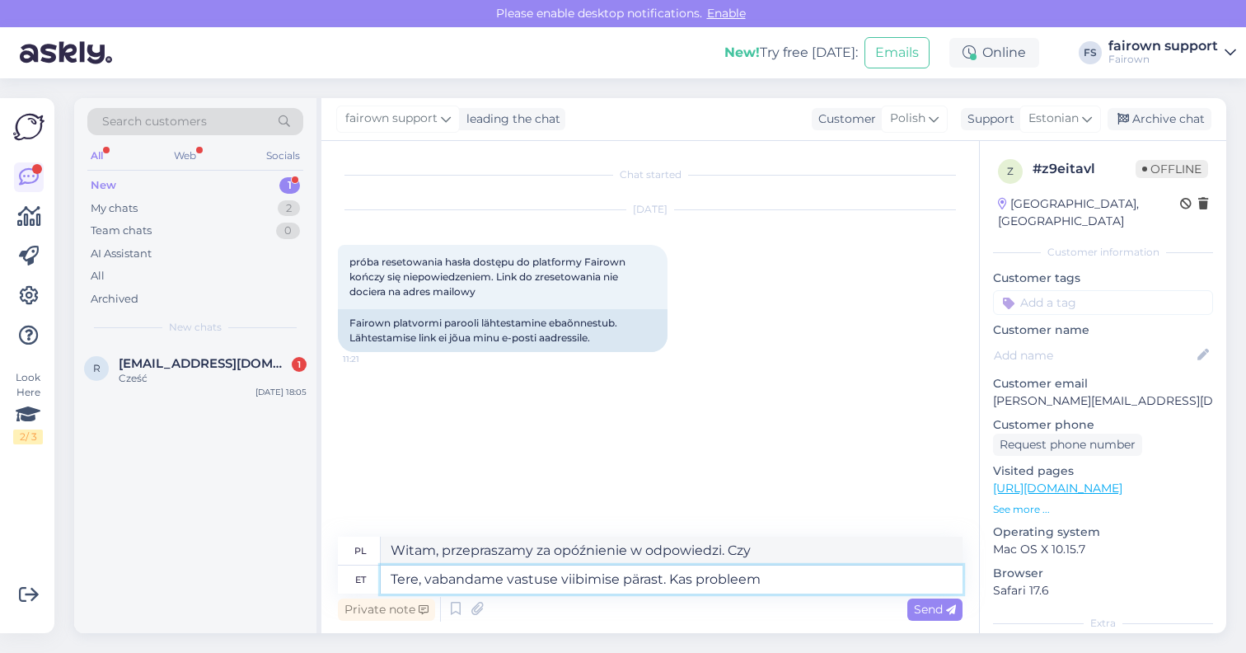
type textarea "Tere, vabandame vastuse viibimise pärast. Kas probleem v"
type textarea "Cześć, przepraszam za opóźnienie w odpowiedzi. Czy jest jakiś problem?"
type textarea "Tere, vabandame vastuse viibimise pärast. Kas probleem veel kor"
type textarea "Cześć, przepraszam za opóźnienie w odpowiedzi. Czy problem [DATE] występuje?"
type textarea "Tere, vabandame vastuse viibimise pärast. Kas probleem veel kordub?"
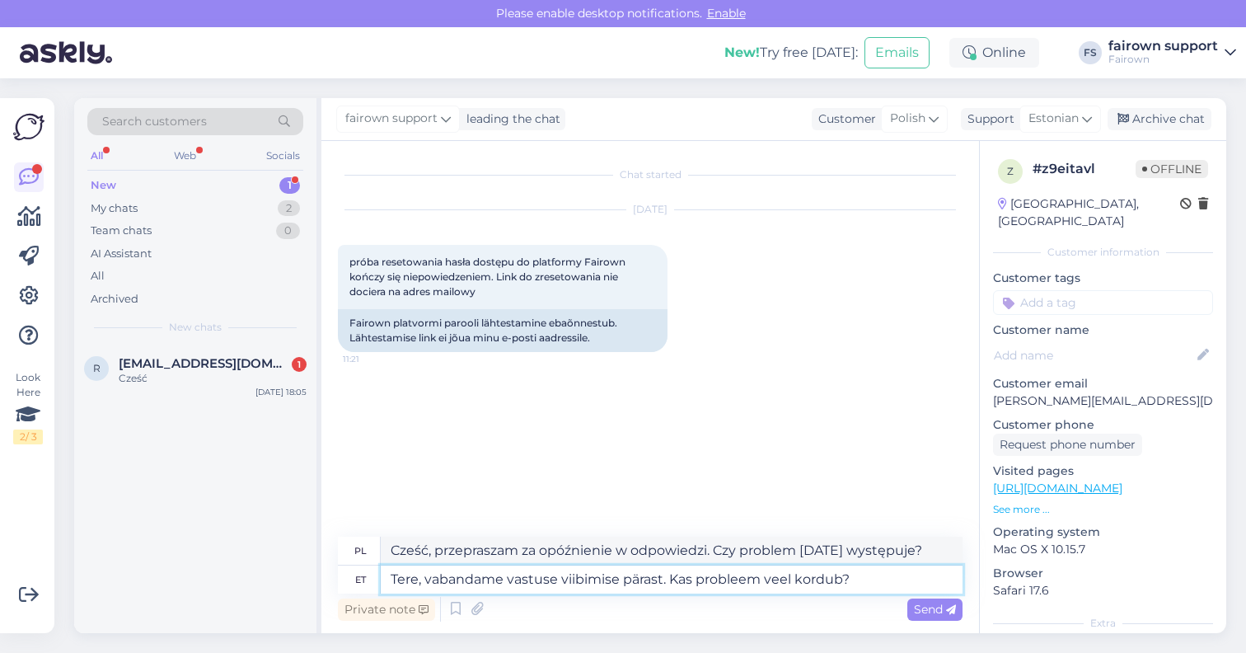
click at [671, 579] on textarea "Tere, vabandame vastuse viibimise pärast. Kas probleem veel kordub?" at bounding box center [672, 579] width 582 height 28
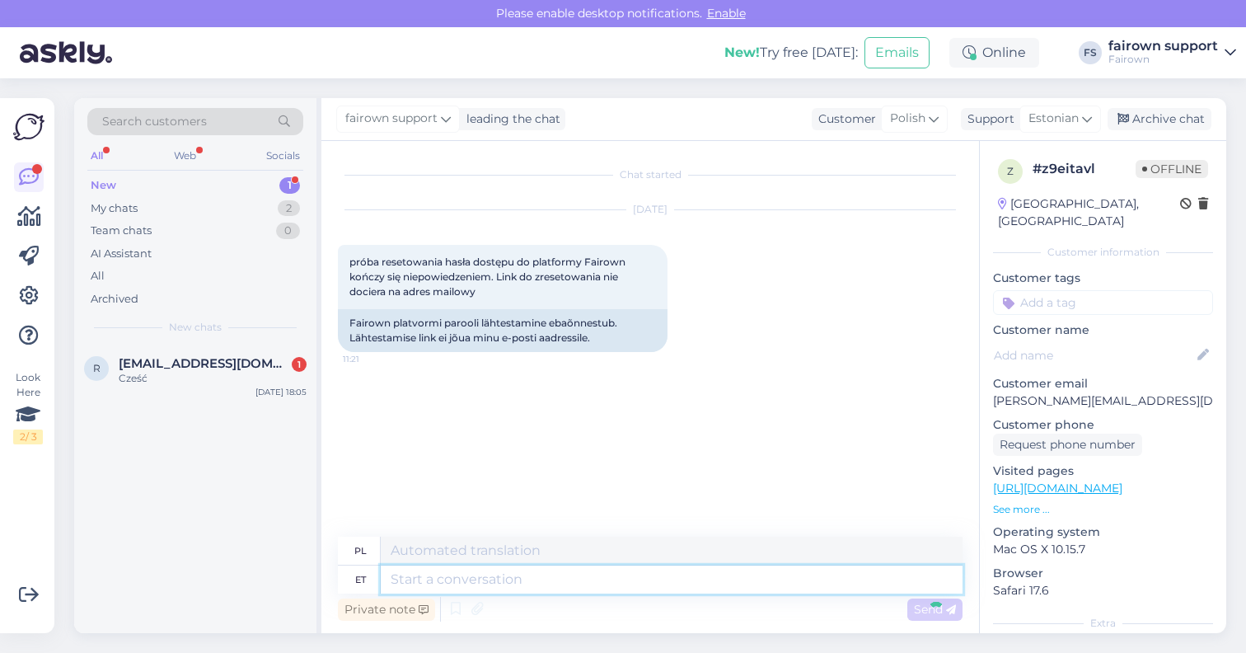
scroll to position [12, 0]
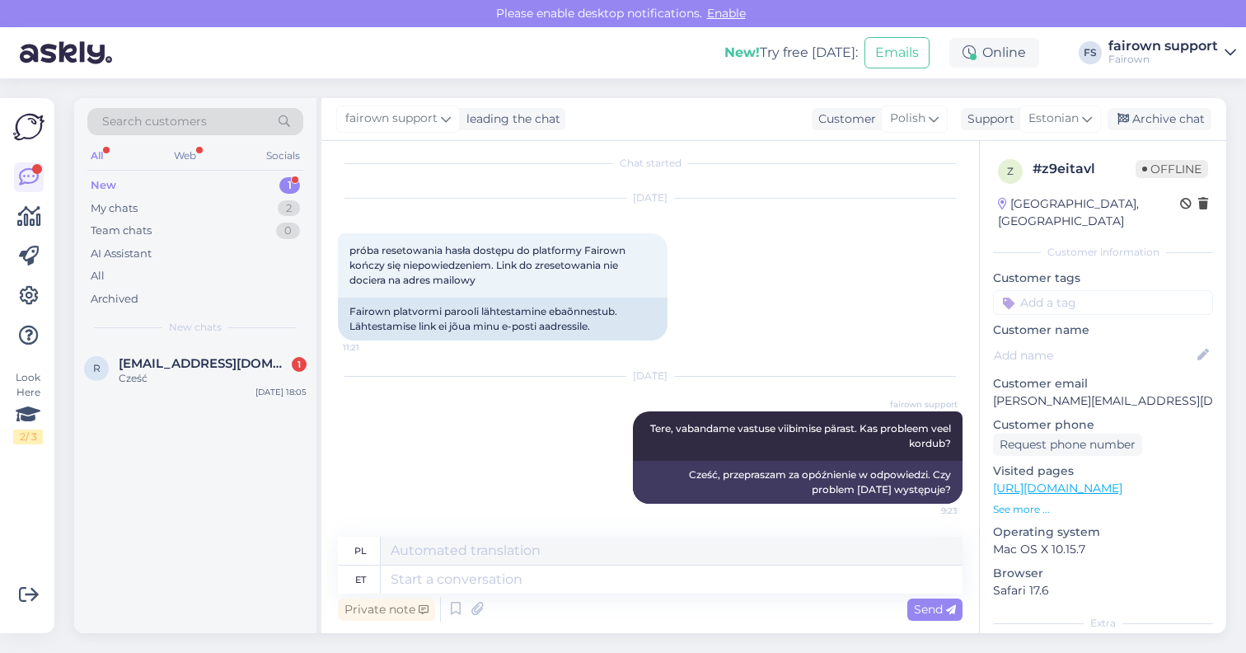
click at [194, 466] on div "r [EMAIL_ADDRESS][DOMAIN_NAME] 1 Cześć [DATE] 18:05" at bounding box center [195, 488] width 242 height 288
click at [191, 375] on div "Cześć" at bounding box center [213, 378] width 188 height 15
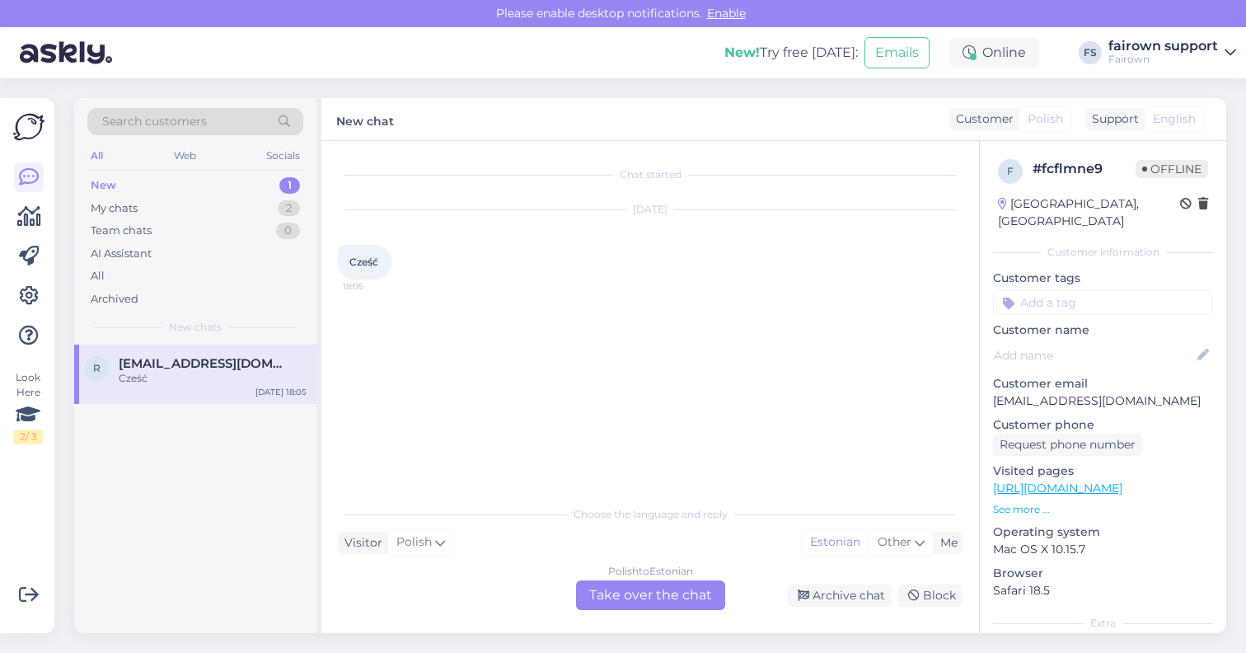
click at [377, 264] on span "Cześć" at bounding box center [363, 261] width 29 height 12
click at [376, 263] on span "Cześć" at bounding box center [363, 261] width 29 height 12
click at [364, 264] on span "Cześć" at bounding box center [363, 261] width 29 height 12
click at [648, 588] on div "Polish to Estonian Take over the chat" at bounding box center [650, 595] width 149 height 30
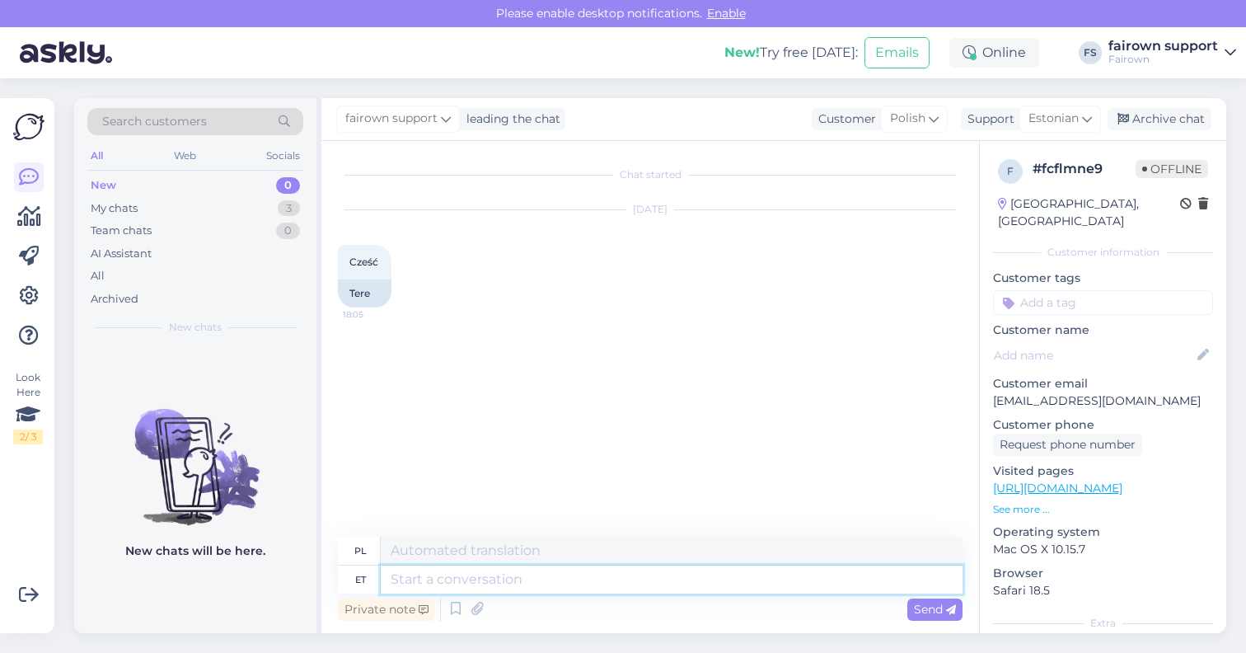
click at [598, 580] on textarea at bounding box center [672, 579] width 582 height 28
type textarea "Tere,"
type textarea "Cześć,"
type textarea "Tere, kuidas saa"
type textarea "Witam, jak się masz?"
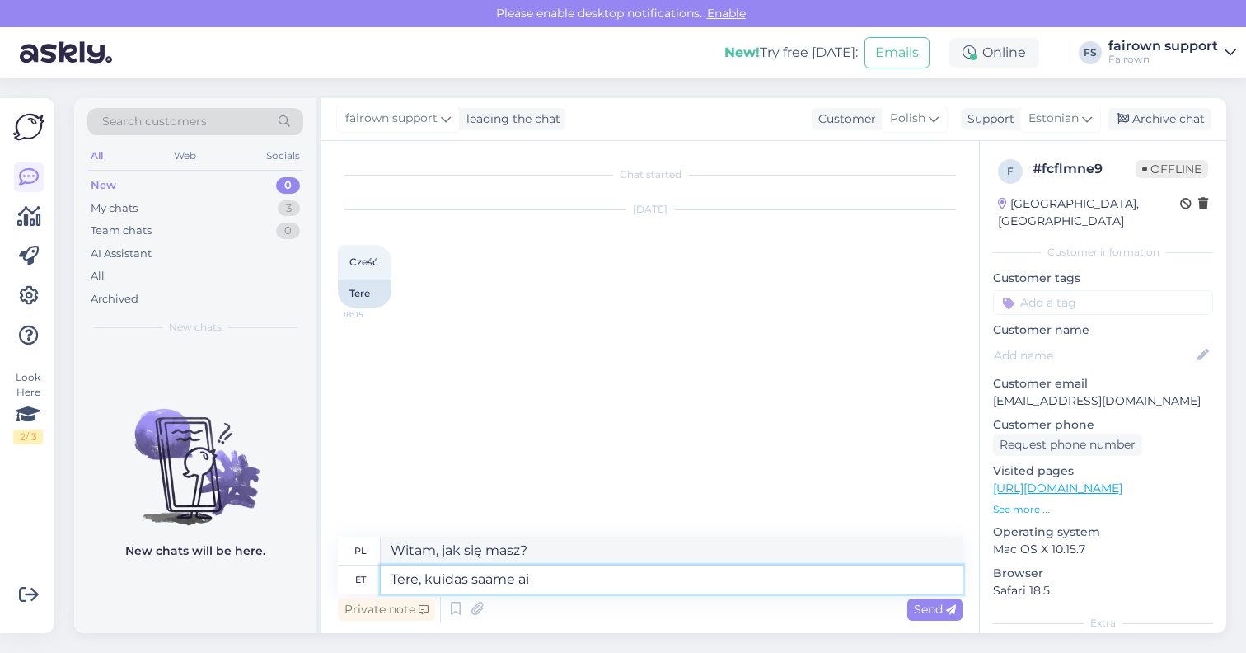
type textarea "Tere, kuidas saame aid"
type textarea "Cześć, jak możemy?"
type textarea "Tere, kuidas saame aidata?"
type textarea "Cześć, w czym możemy pomóc?"
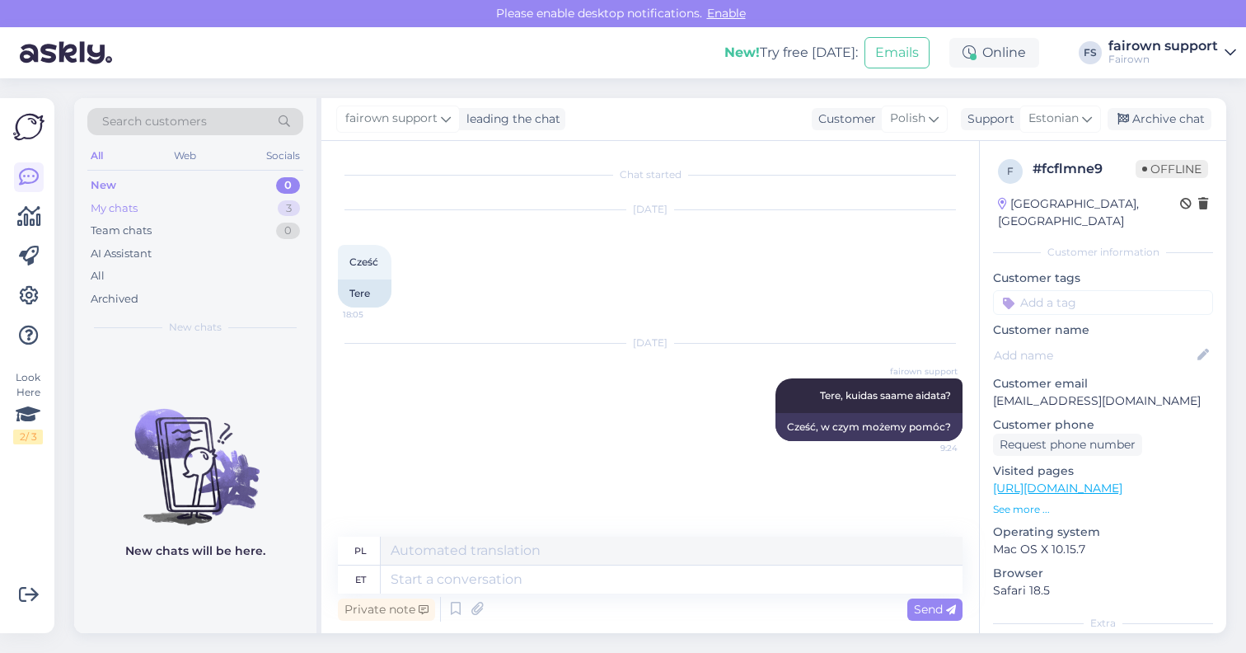
click at [201, 208] on div "My chats 3" at bounding box center [195, 208] width 216 height 23
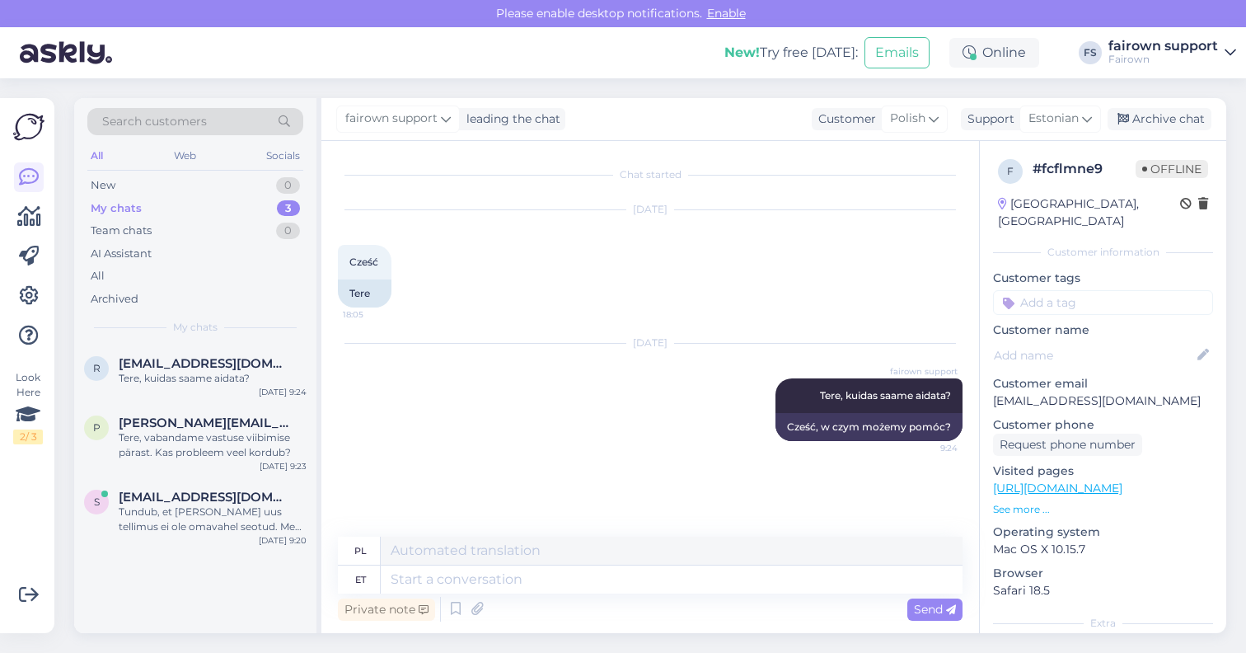
click at [657, 99] on div "fairown support leading the chat Customer Polish Support Estonian Archive chat" at bounding box center [773, 119] width 905 height 43
click at [171, 181] on div "New 0" at bounding box center [195, 185] width 216 height 23
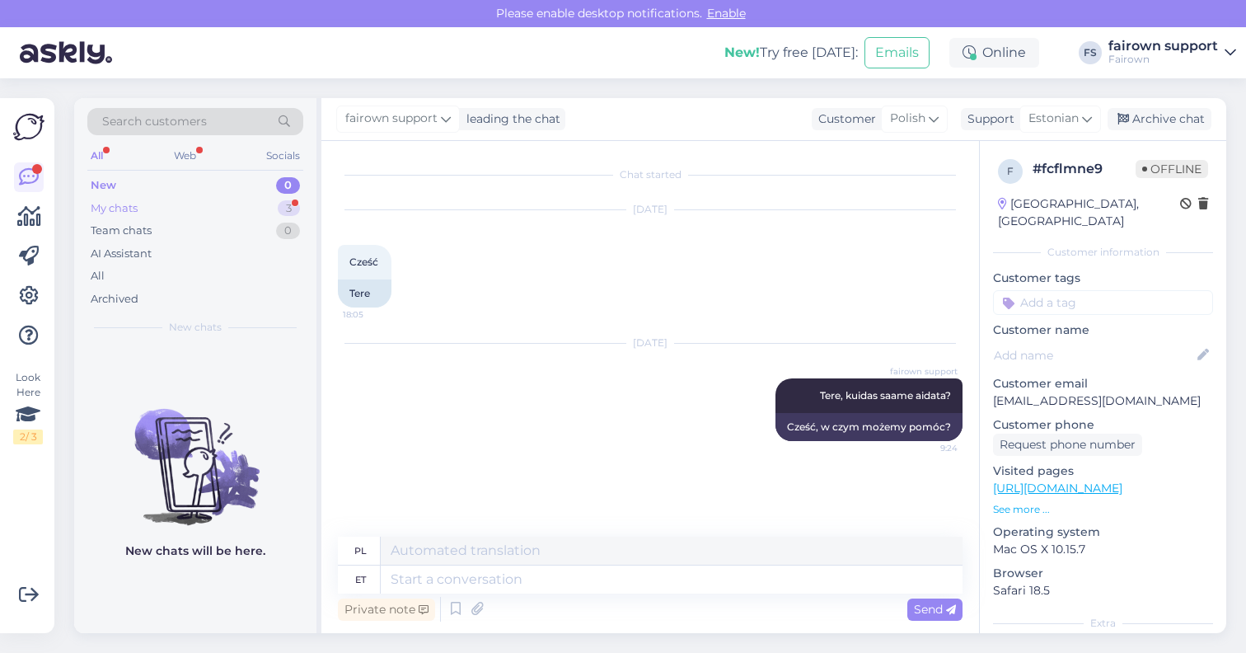
click at [209, 215] on div "My chats 3" at bounding box center [195, 208] width 216 height 23
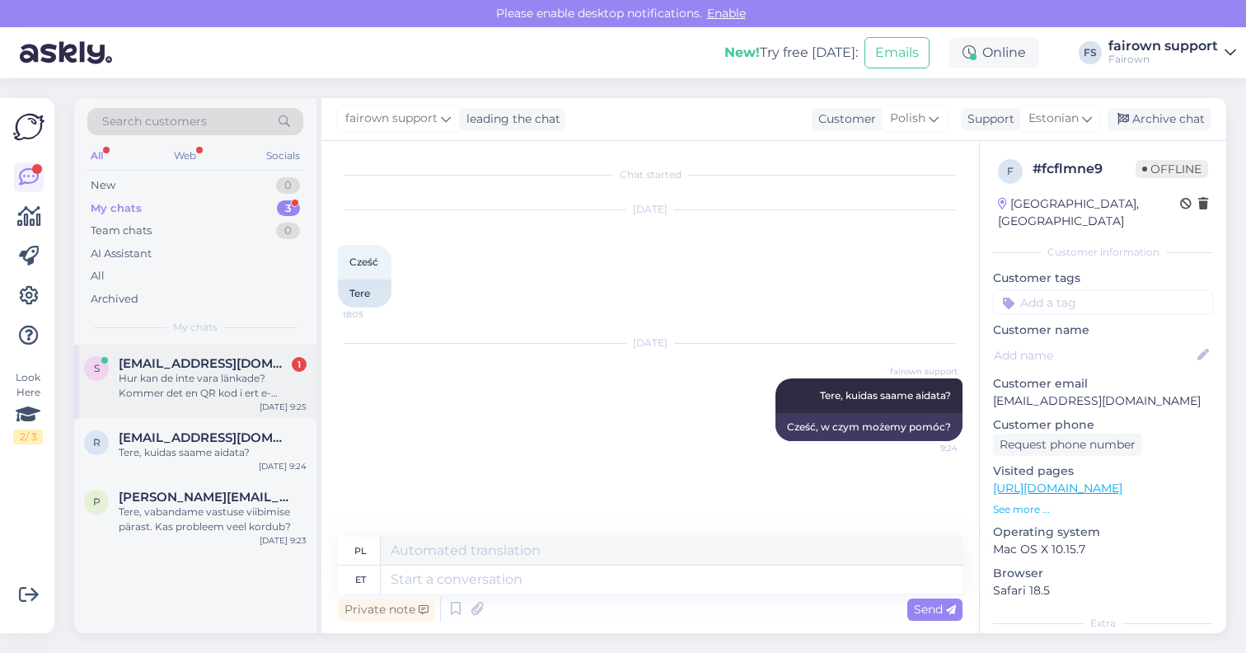
click at [201, 386] on div "Hur kan de inte vara länkade? Kommer det en QR kod i ert e-postmeddelande som j…" at bounding box center [213, 386] width 188 height 30
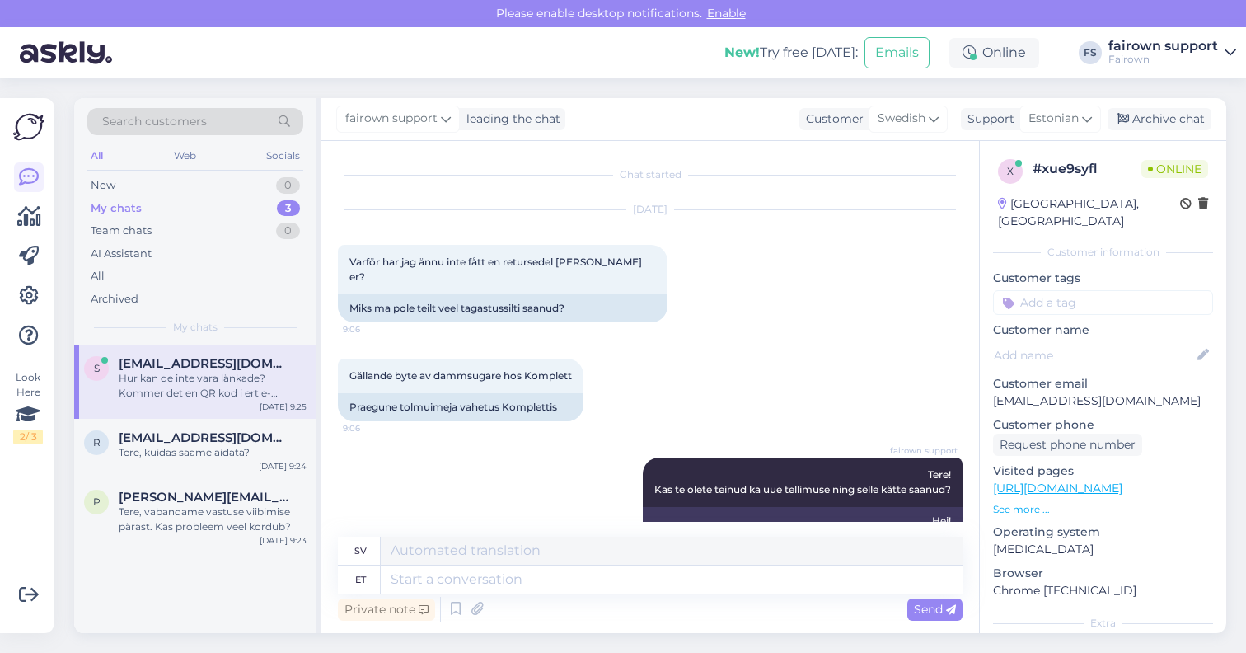
scroll to position [432, 0]
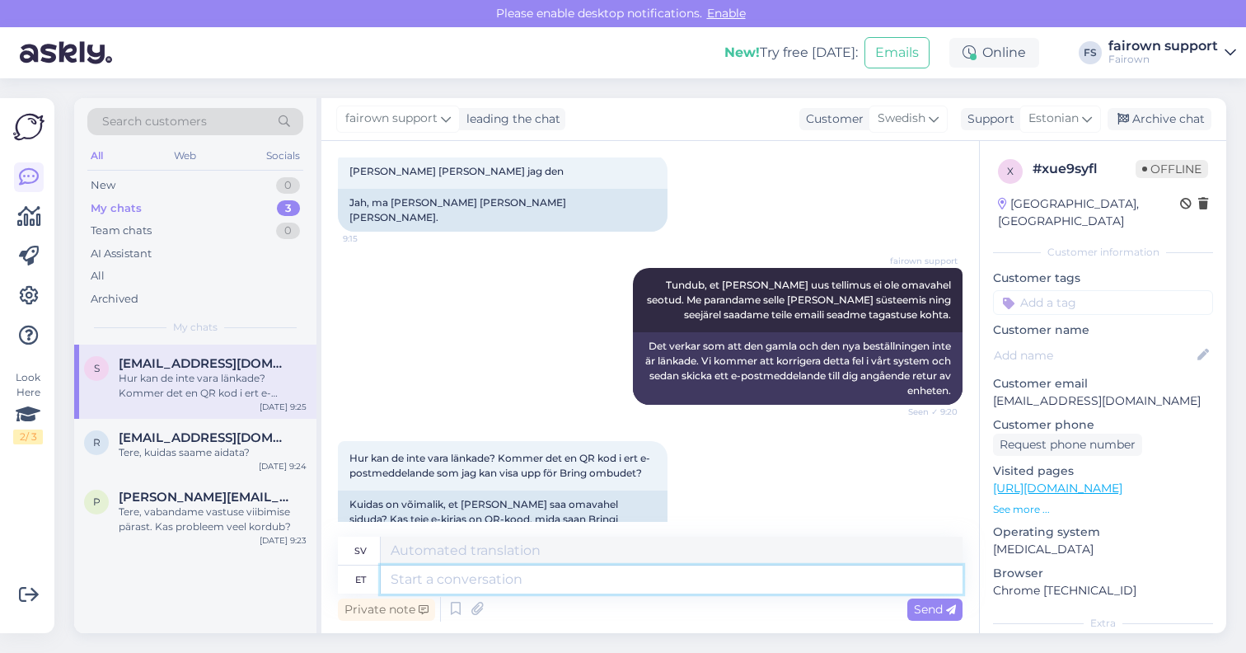
click at [513, 582] on textarea at bounding box center [672, 579] width 582 height 28
type textarea "Me s"
type textarea "Vi"
type textarea "Me saadame"
type textarea "Vi skickar"
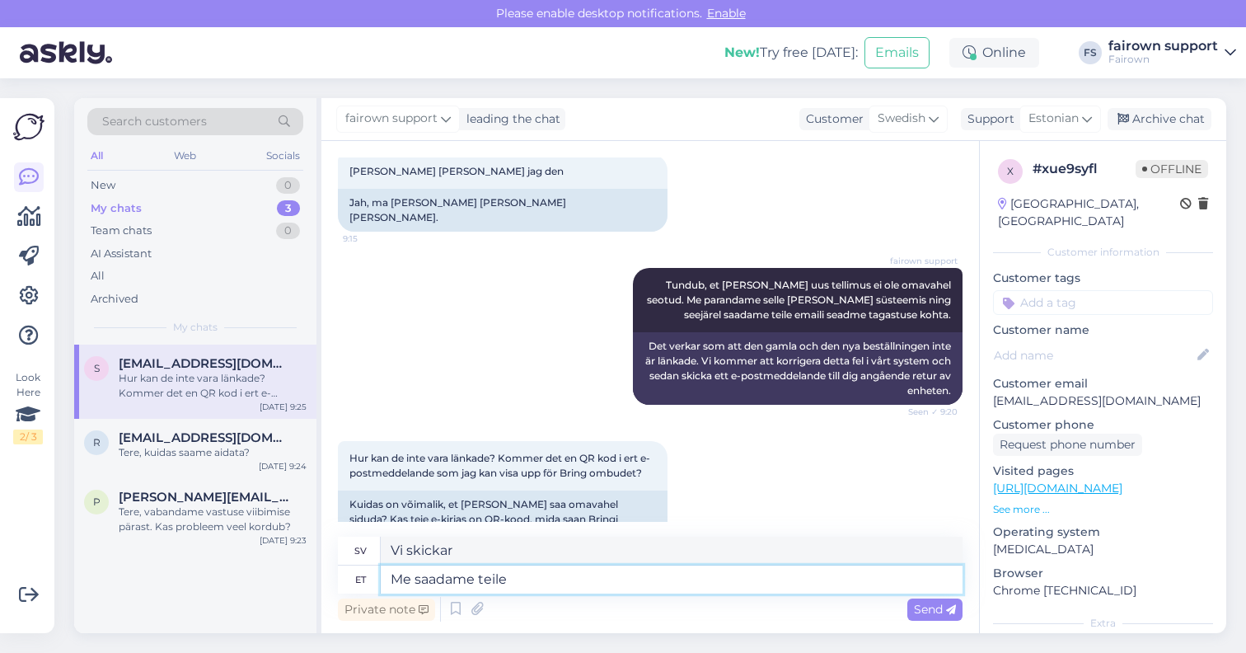
type textarea "Me saadame teile"
type textarea "Vi skickar dig"
type textarea "Me saadame teile emaili, k"
type textarea "Vi skickar ett e-postmeddelande till dig,"
type textarea "Me saadame teile emaili, kus s"
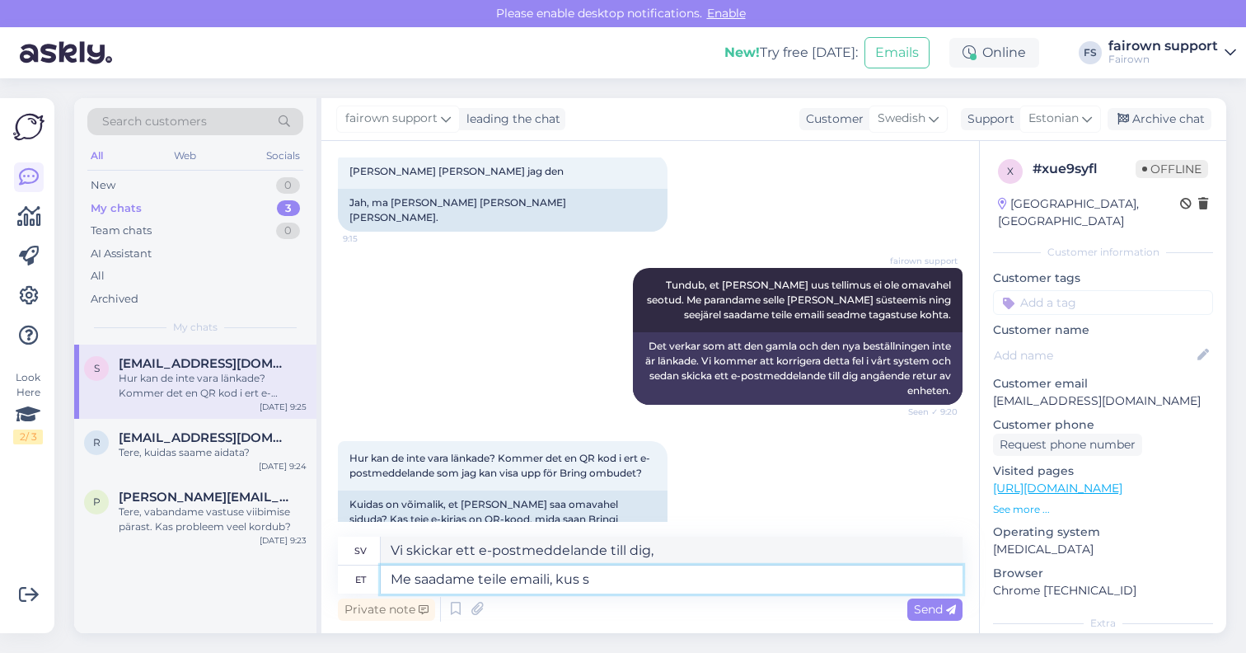
type textarea "Vi skickar ett e-postmeddelande till dig med"
type textarea "Me saadame teile emaili, kus saate en"
type textarea "Vi skickar ett e-postmeddelande till dig där du kan"
type textarea "Me saadame teile emaili, kus saate enda tagastuse r"
type textarea "Vi skickar ett e-postmeddelande till dig där du kan få din återbetalning."
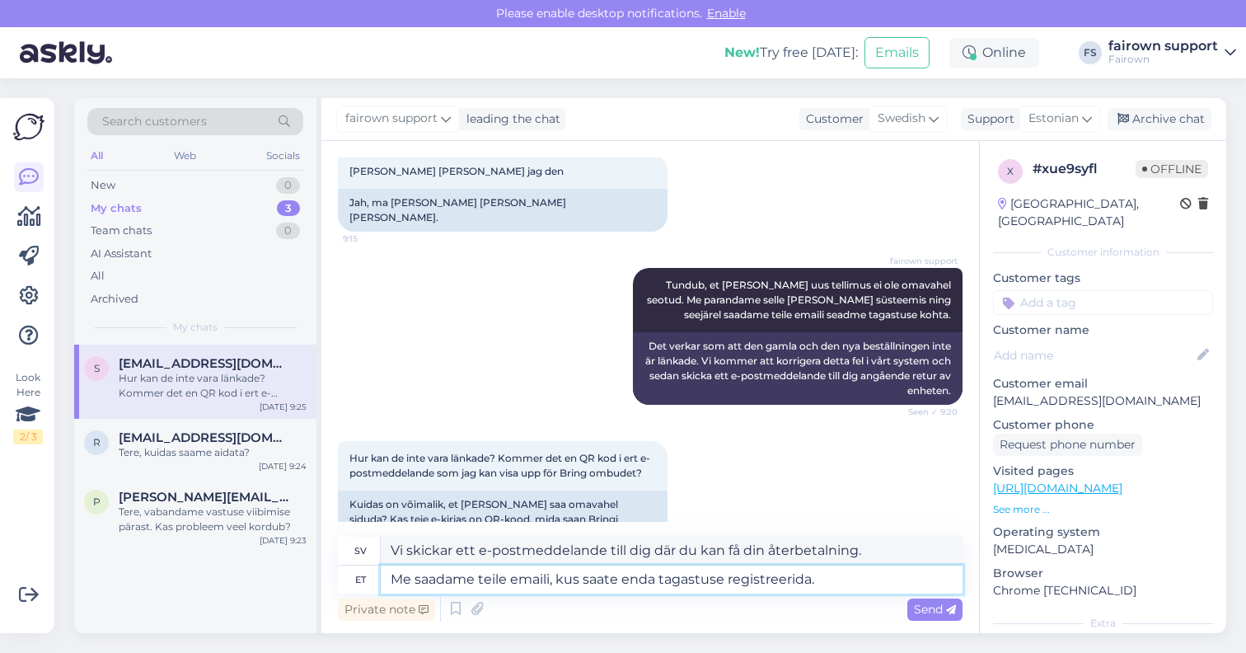
type textarea "Me saadame teile emaili, kus saate enda tagastuse registreerida."
type textarea "Vi skickar ett e-postmeddelande där du kan registrera din retur."
type textarea "Me saadame teile emaili, kus saate enda tagastuse registreerida. Kui o"
type textarea "Vi skickar ett e-postmeddelande där du kan registrera din retur. Om"
type textarea "Me saadame teile emaili, kus saate enda tagastuse registreerida. [PERSON_NAME] r"
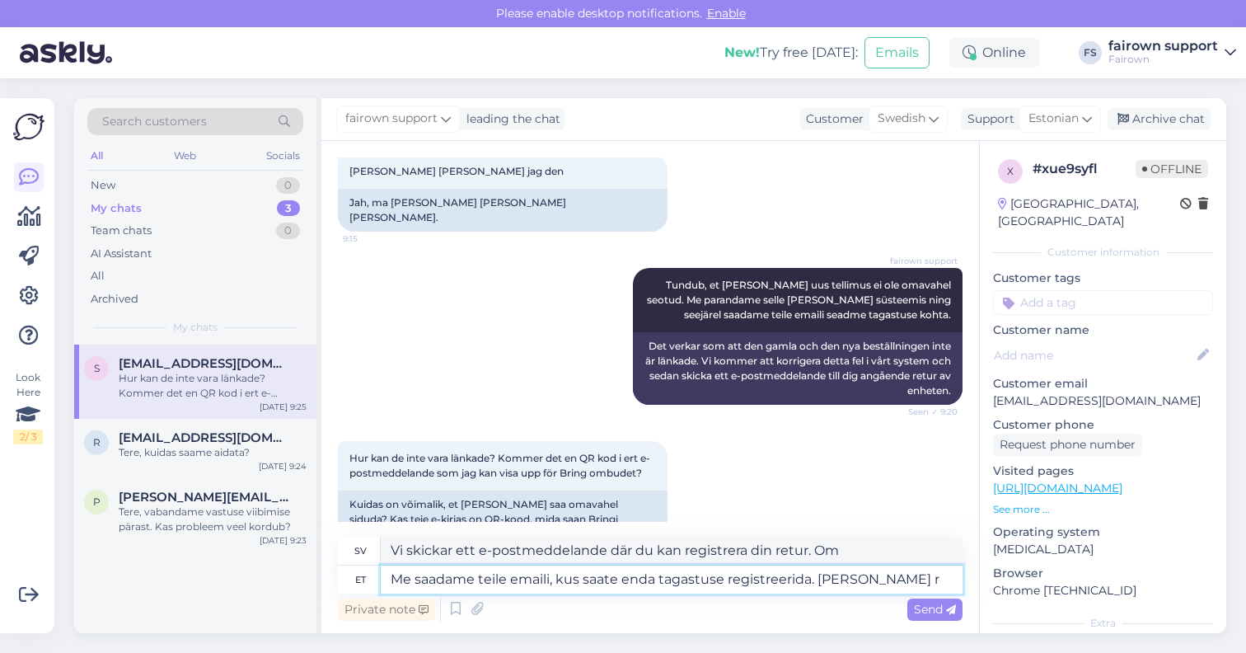
type textarea "Vi skickar ett e-postmeddelande där du kan registrera din retur. Om du är"
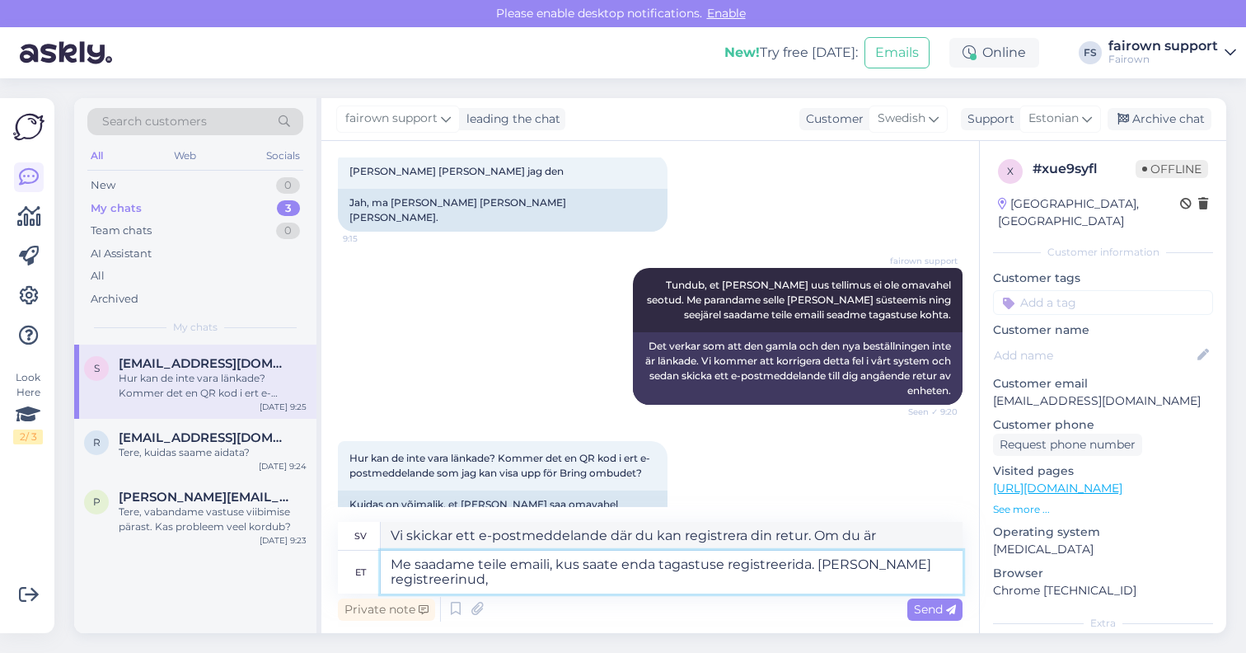
type textarea "Me saadame teile emaili, kus saate enda tagastuse registreerida. [PERSON_NAME] …"
type textarea "Vi skickar ett e-postmeddelande till dig där du kan registrera din retur. När d…"
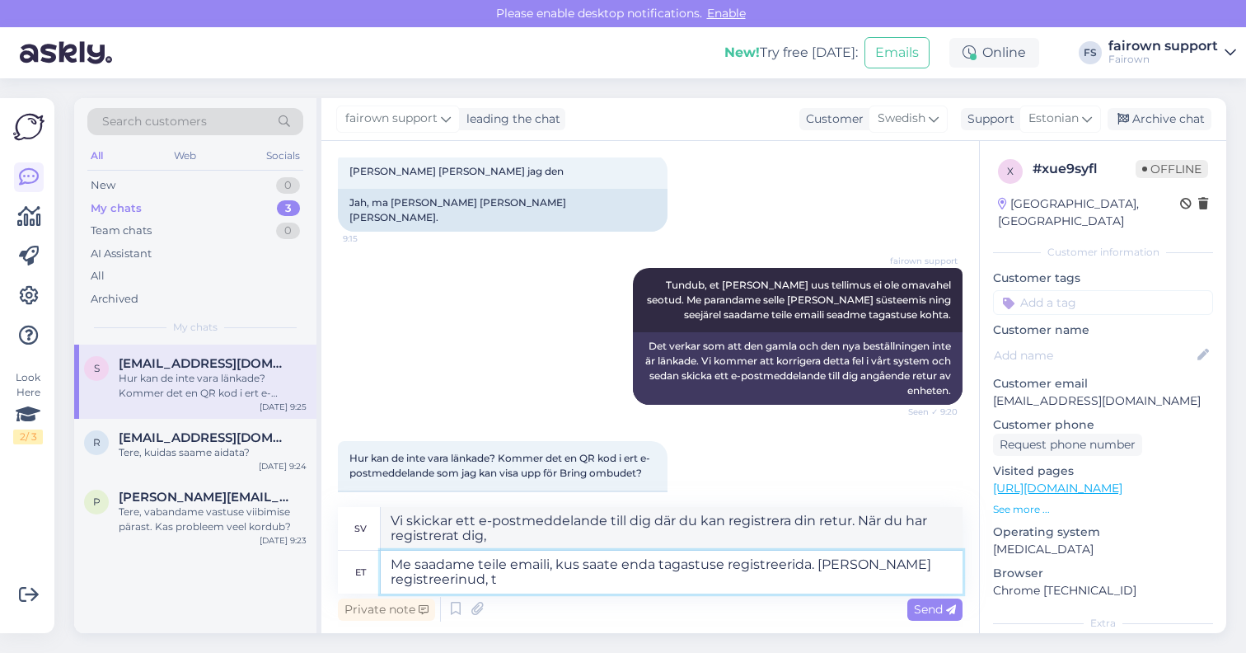
type textarea "Me saadame teile emaili, kus saate enda tagastuse registreerida. [PERSON_NAME] …"
type textarea "Vi skickar ett e-postmeddelande till dig där du kan registrera din retur. När d…"
type textarea "Me saadame teile emaili, kus saate enda tagastuse registreerida. [PERSON_NAME] …"
type textarea "Vi skickar ett e-postmeddelande till dig där du kan registrera din retur. När d…"
type textarea "Me saadame teile emaili, kus saate enda tagastuse registreerida. [PERSON_NAME] …"
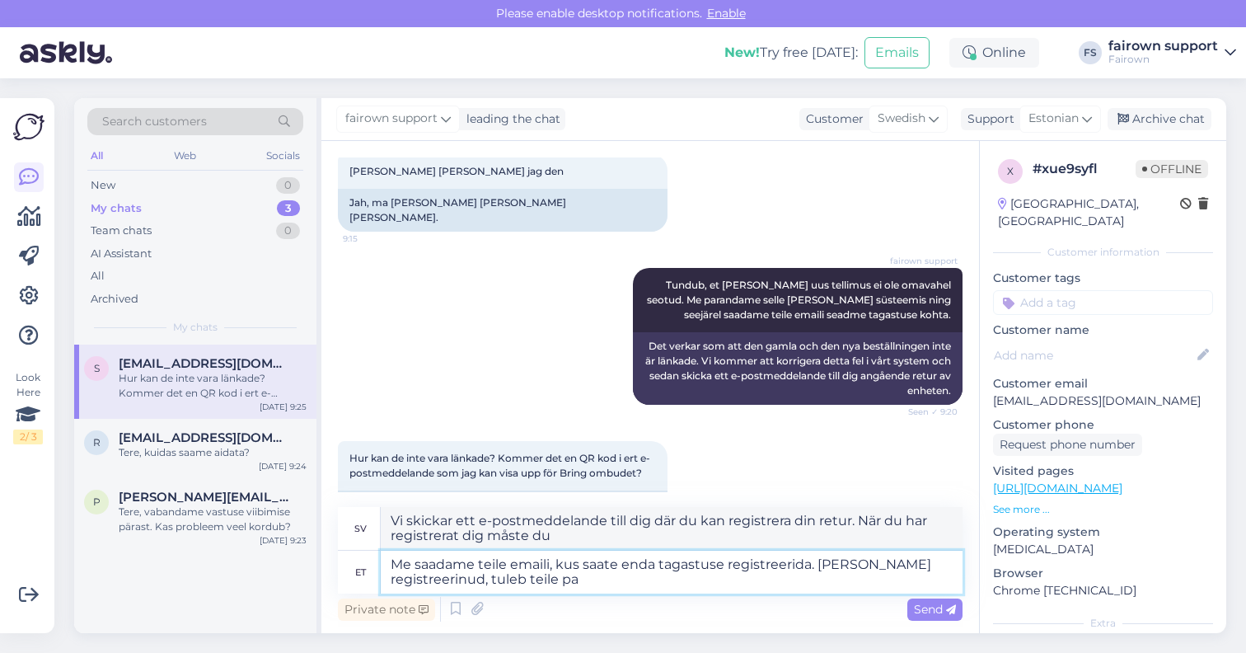
type textarea "Vi skickar ett e-postmeddelande till dig där du kan registrera din retur. När d…"
type textarea "Me saadame teile emaili, kus saate enda tagastuse registreerida. [PERSON_NAME] …"
type textarea "Vi skickar ett e-postmeddelande där du kan registrera din retur. När du har reg…"
drag, startPoint x: 490, startPoint y: 579, endPoint x: 624, endPoint y: 581, distance: 133.5
click at [624, 581] on textarea "Me saadame teile emaili, kus saate enda tagastuse registreerida. [PERSON_NAME] …" at bounding box center [672, 571] width 582 height 43
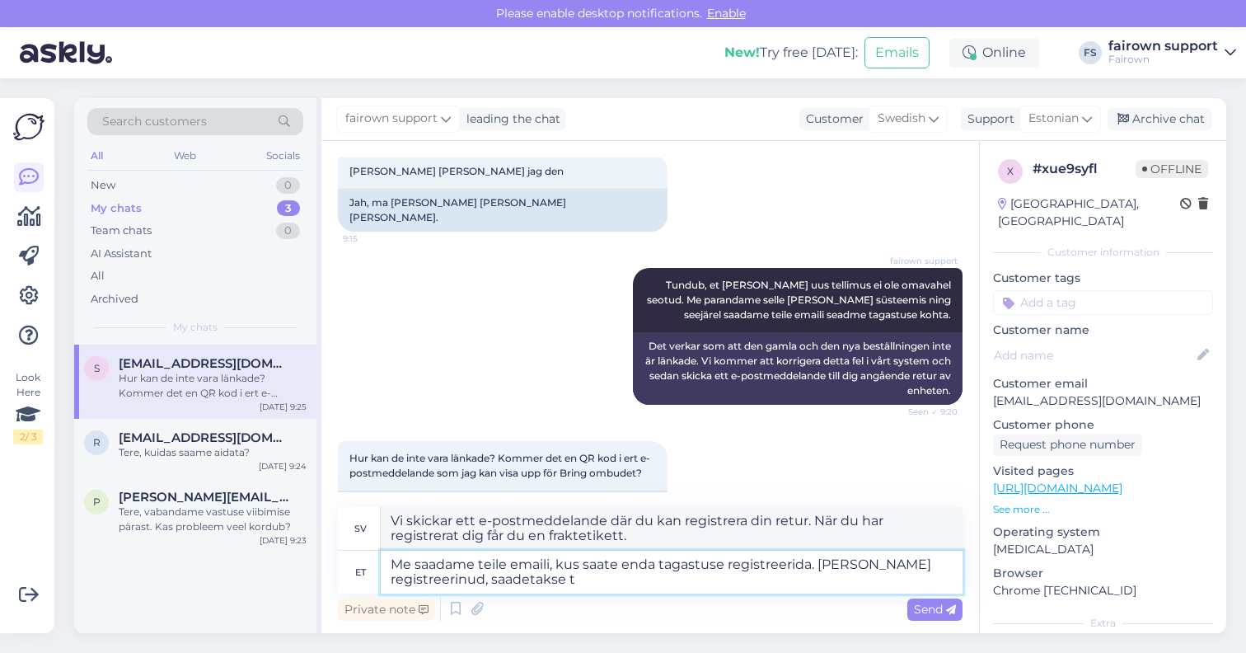
type textarea "Me saadame teile emaili, kus saate enda tagastuse registreerida. [PERSON_NAME] …"
type textarea "Vi skickar ett e-postmeddelande där du kan registrera din retur. När du har reg…"
type textarea "Me saadame teile emaili, kus saate enda tagastuse registreerida. [PERSON_NAME] …"
type textarea "Vi skickar ett e-postmeddelande till dig där du kan registrera din retur. När d…"
type textarea "Me saadame teile emaili, kus saate enda tagastuse registreerida. [PERSON_NAME] …"
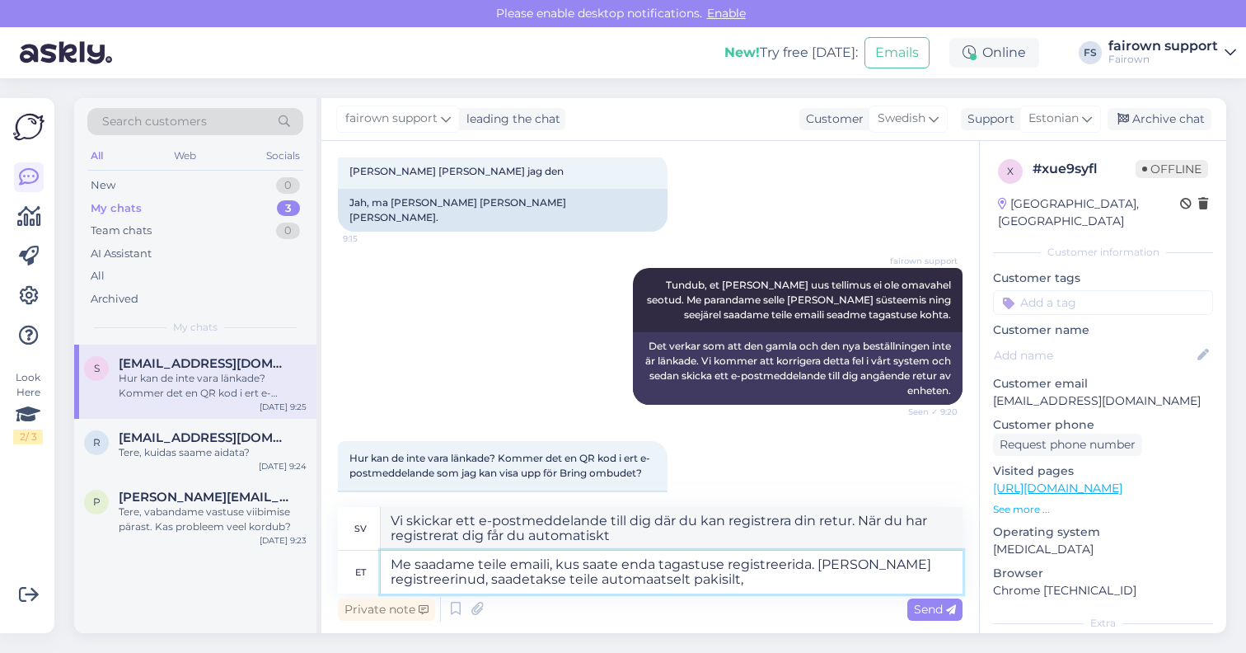
type textarea "Vi skickar ett e-postmeddelande där du kan registrera din retur. När du har reg…"
type textarea "Me saadame teile emaili, kus saate enda tagastuse registreerida. [PERSON_NAME] …"
type textarea "Vi skickar ett e-postmeddelande där du kan registrera din retur. När du har reg…"
type textarea "Me saadame teile emaili, kus saate enda tagastuse registreerida. [PERSON_NAME] …"
type textarea "Vi skickar ett e-postmeddelande till dig där du kan registrera din retur. När d…"
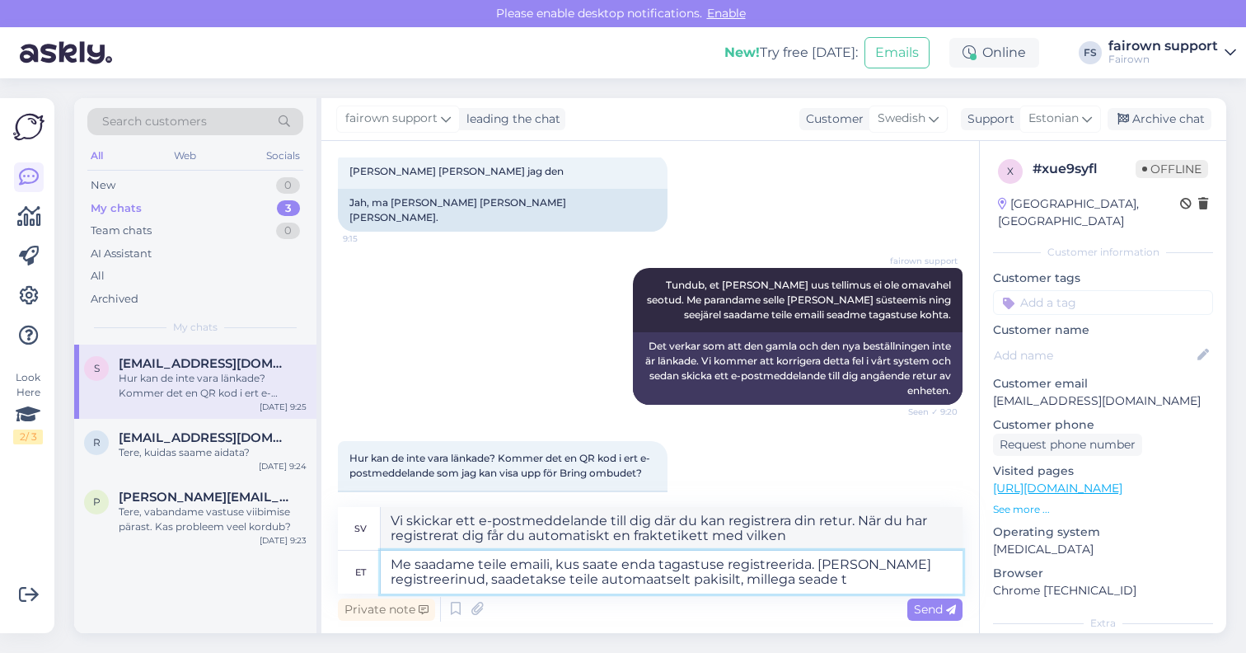
type textarea "Me saadame teile emaili, kus saate enda tagastuse registreerida. [PERSON_NAME] …"
type textarea "Vi skickar ett e-postmeddelande där du kan registrera din retur. När du har reg…"
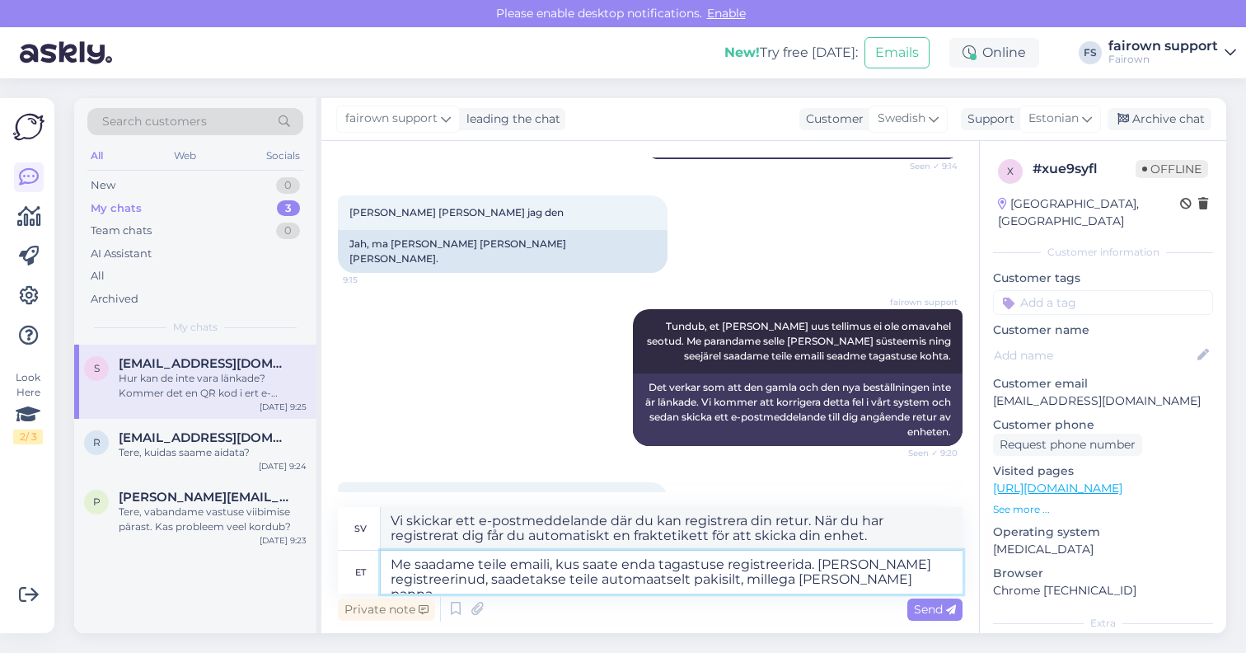
scroll to position [461, 0]
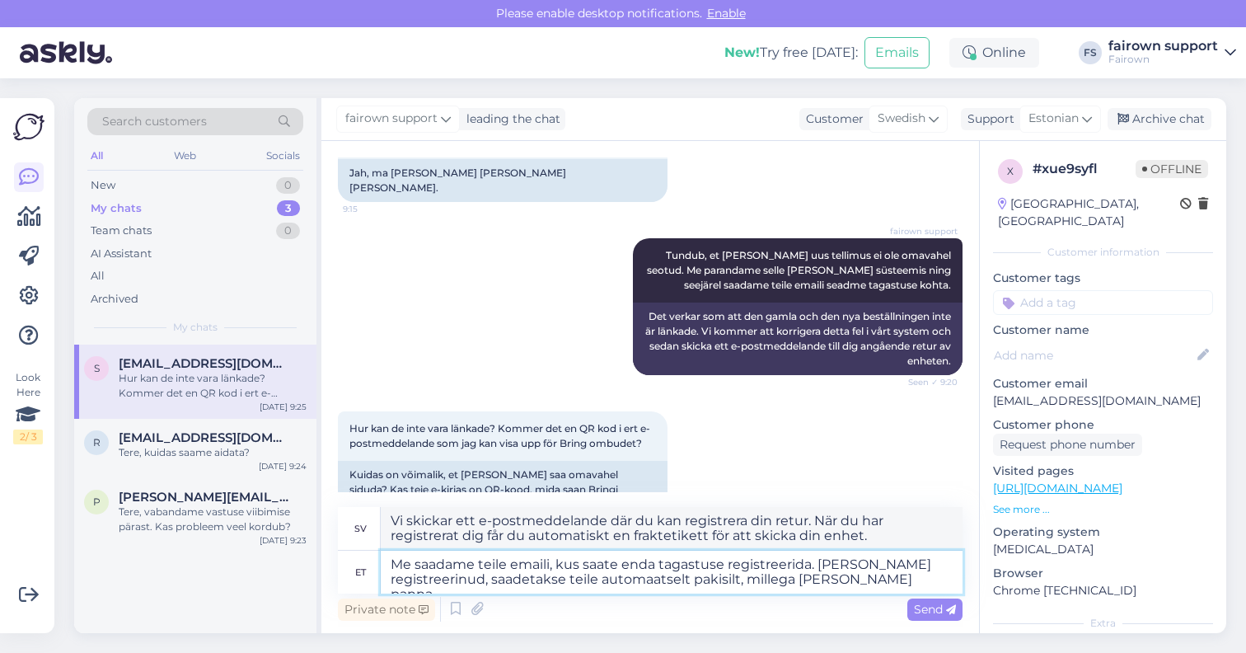
drag, startPoint x: 925, startPoint y: 581, endPoint x: 657, endPoint y: 575, distance: 268.7
click at [657, 575] on textarea "Me saadame teile emaili, kus saate enda tagastuse registreerida. [PERSON_NAME] …" at bounding box center [672, 571] width 582 height 43
click at [645, 580] on textarea "Me saadame teile emaili, kus saate enda tagastuse registreerida. [PERSON_NAME] …" at bounding box center [672, 571] width 582 height 43
type textarea "Me saadame teile emaili, kus saate enda tagastuse registreerida. [PERSON_NAME] …"
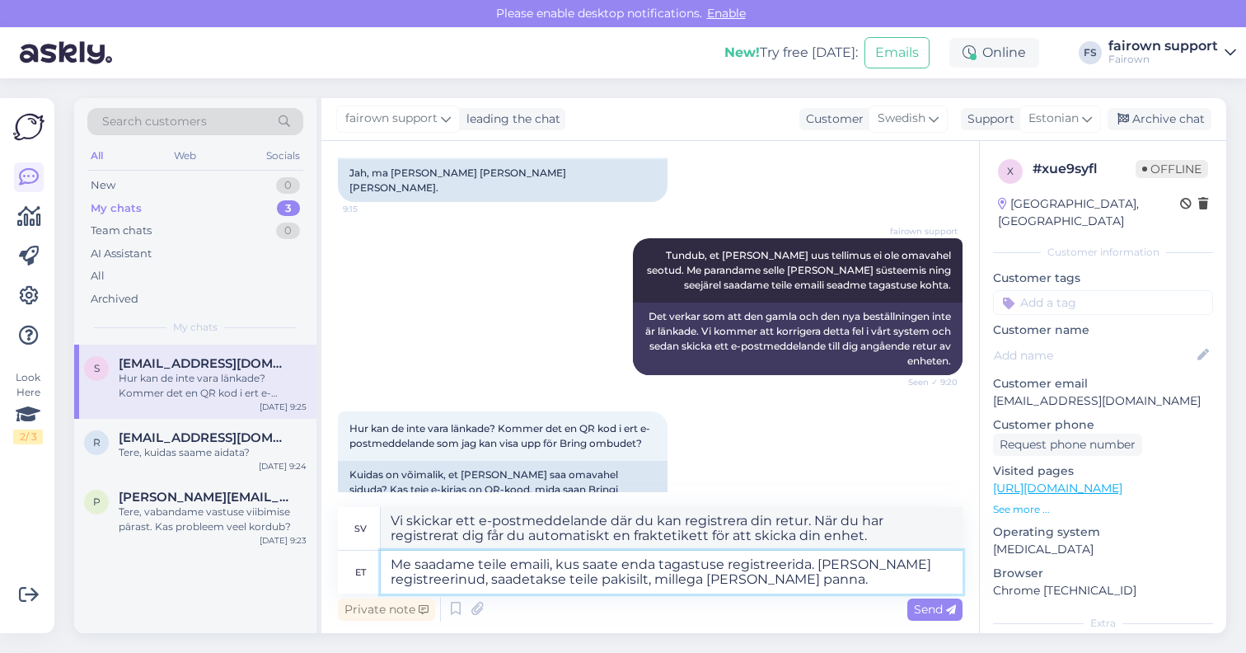
type textarea "Vi skickar ett e-postmeddelande där du kan registrera din retur. När du har reg…"
drag, startPoint x: 840, startPoint y: 581, endPoint x: 643, endPoint y: 583, distance: 196.1
click at [643, 583] on textarea "Me saadame teile emaili, kus saate enda tagastuse registreerida. [PERSON_NAME] …" at bounding box center [672, 571] width 582 height 43
type textarea "Me saadame teile emaili, kus saate enda tagastuse registreerida. [PERSON_NAME] …"
type textarea "Vi skickar ett e-postmeddelande där du kan registrera din retur. När du har reg…"
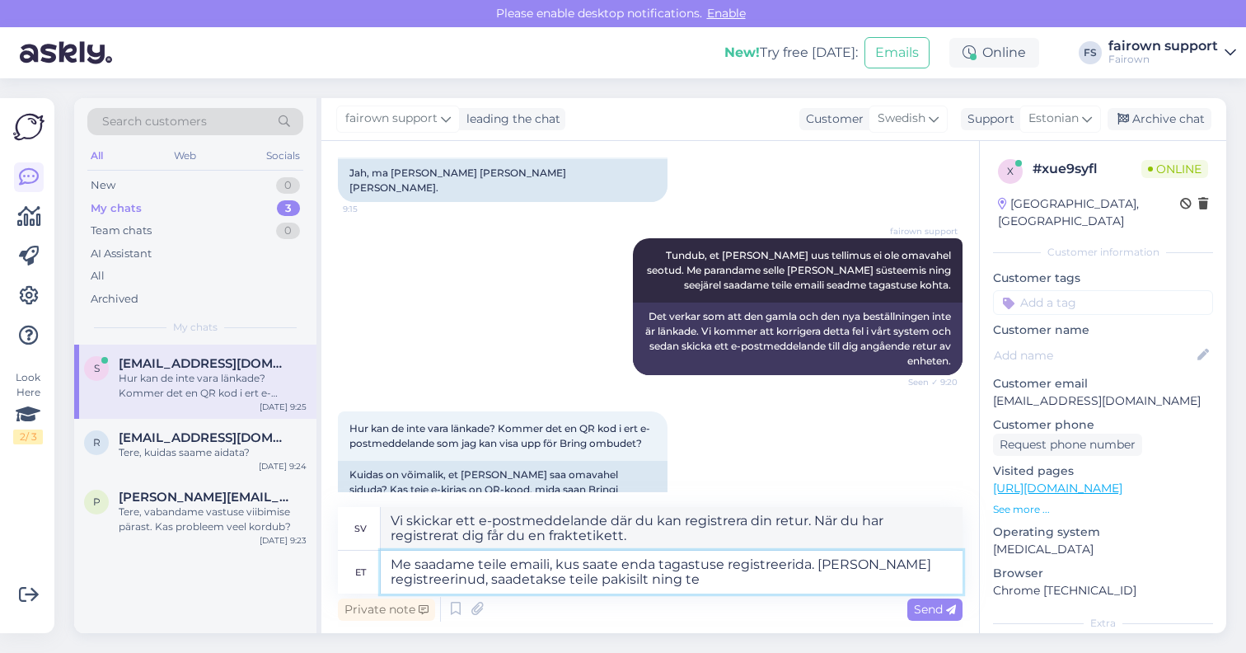
type textarea "Me saadame teile emaili, kus saate enda tagastuse registreerida. [PERSON_NAME] …"
type textarea "Vi skickar ett e-postmeddelande där du kan registrera din retur. När du har reg…"
type textarea "Me saadame teile emaili, kus saate enda tagastuse registreerida. [PERSON_NAME] …"
type textarea "Vi skickar ett e-postmeddelande där du kan registrera din retur. När du har reg…"
type textarea "Me saadame teile emaili, kus saate enda tagastuse registreerida. [PERSON_NAME] …"
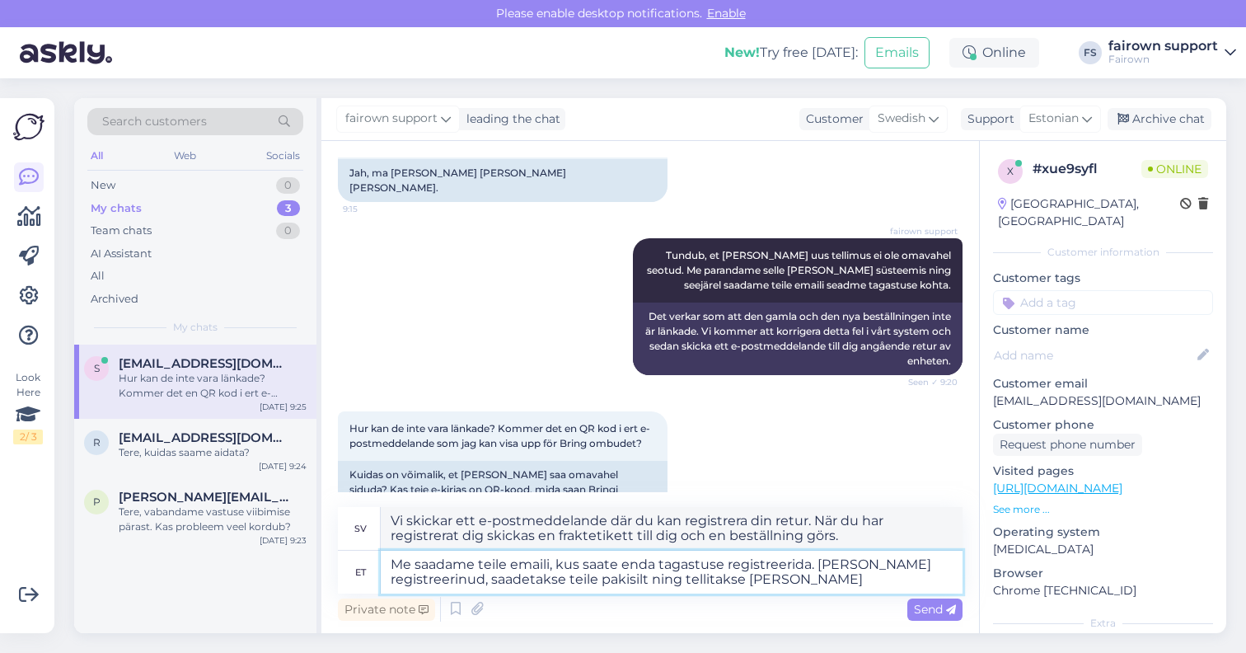
type textarea "Vi skickar ett e-postmeddelande till dig där du kan registrera din retur. När d…"
type textarea "Me saadame teile emaili, kus saate enda tagastuse registreerida. [PERSON_NAME] …"
type textarea "Vi skickar ett e-postmeddelande till dig där du kan registrera din retur. När d…"
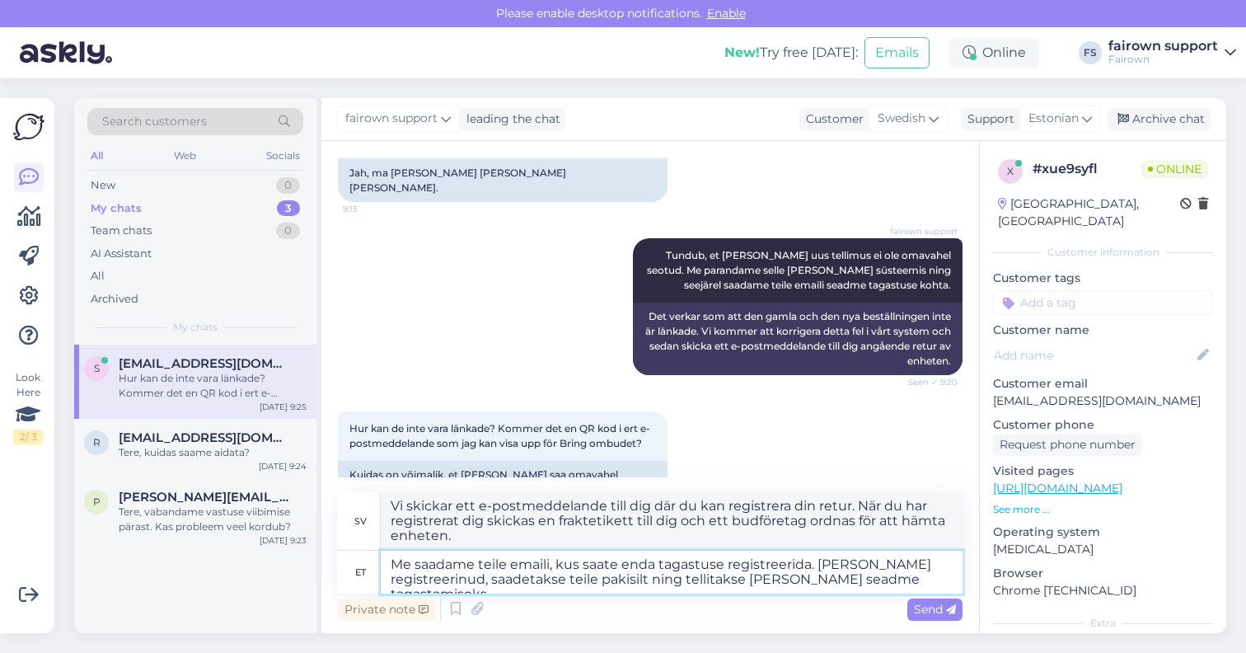
type textarea "Me saadame teile emaili, kus saate enda tagastuse registreerida. [PERSON_NAME] …"
type textarea "Vi skickar ett e-postmeddelande till dig där du kan registrera din retur. När d…"
drag, startPoint x: 787, startPoint y: 583, endPoint x: 653, endPoint y: 581, distance: 133.5
click at [653, 581] on textarea "Me saadame teile emaili, kus saate enda tagastuse registreerida. [PERSON_NAME] …" at bounding box center [672, 571] width 582 height 43
type textarea "Me saadame teile emaili, kus saate enda tagastuse registreerida. [PERSON_NAME] …"
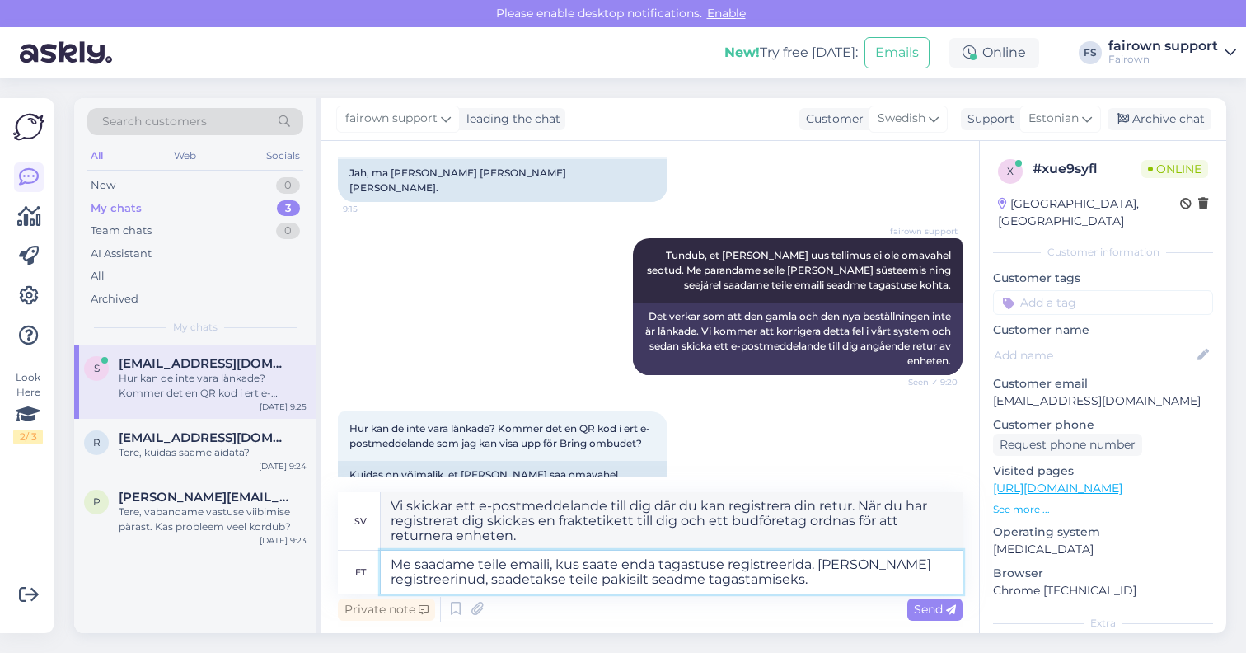
type textarea "Vi skickar ett e-postmeddelande där du kan registrera din retur. När du har reg…"
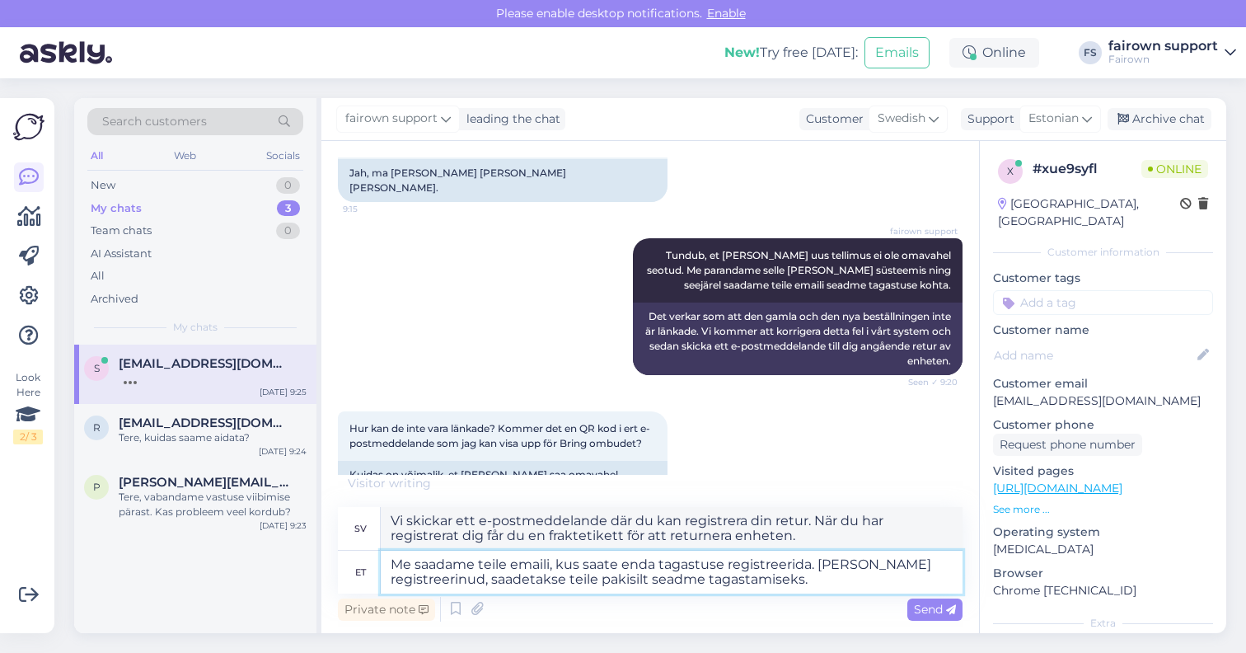
click at [827, 581] on textarea "Me saadame teile emaili, kus saate enda tagastuse registreerida. [PERSON_NAME] …" at bounding box center [672, 571] width 582 height 43
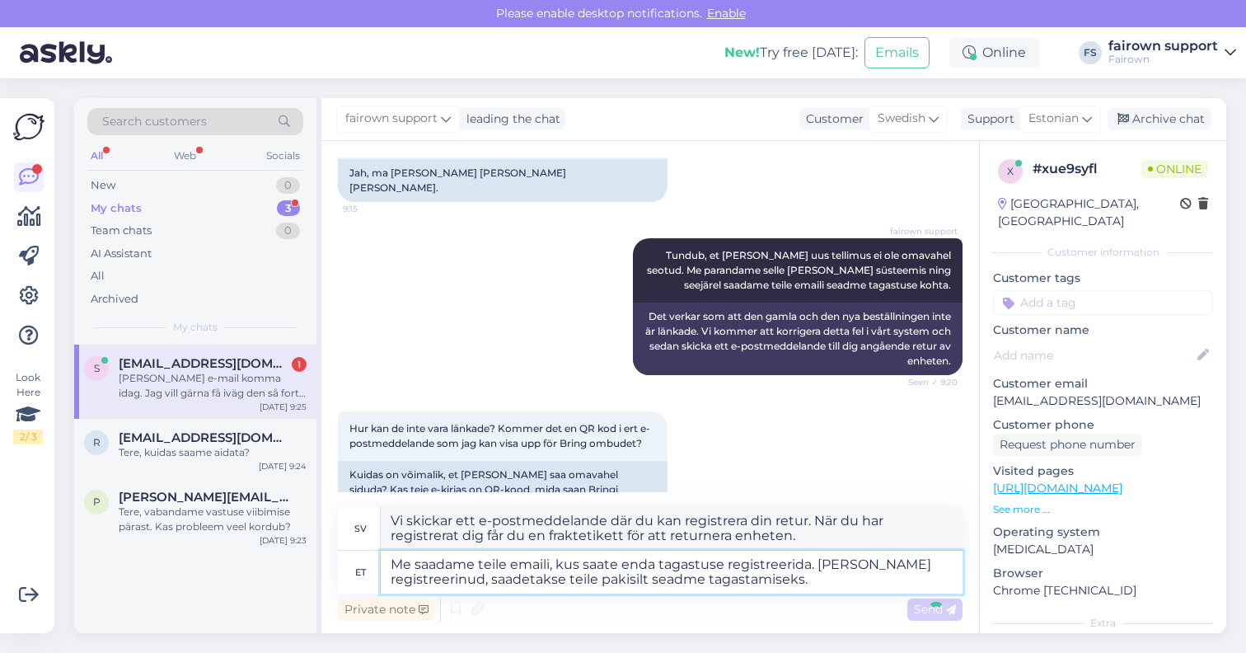
scroll to position [718, 0]
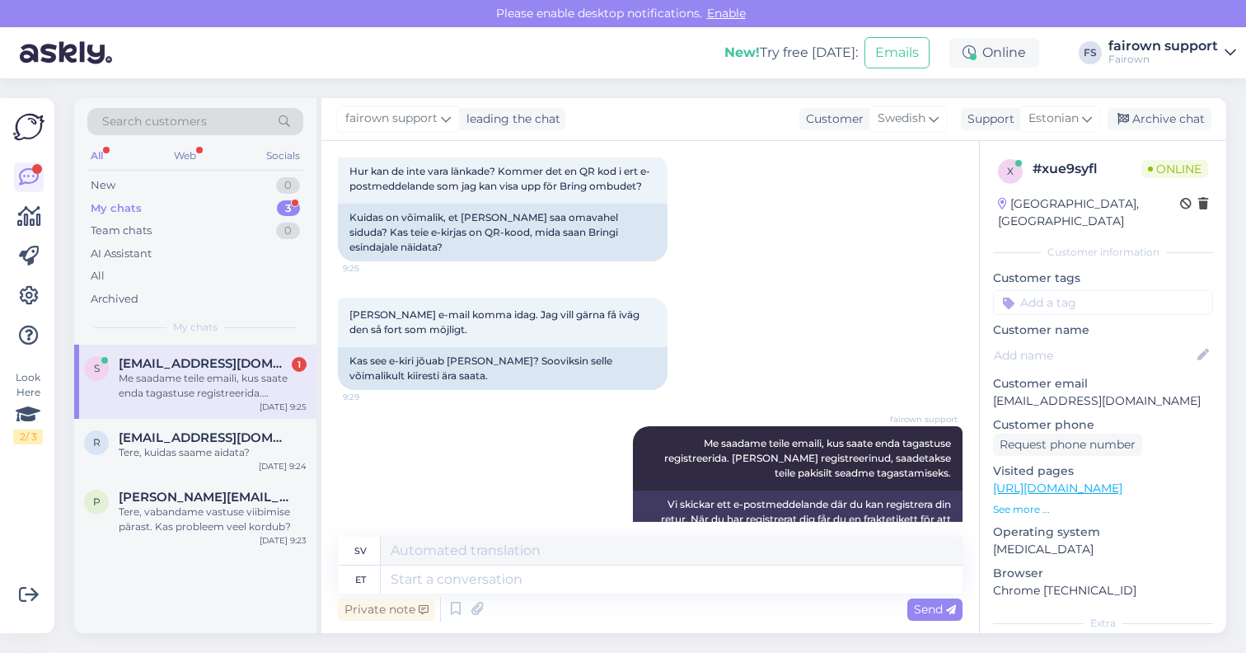
click at [293, 613] on div "s [EMAIL_ADDRESS][DOMAIN_NAME] 1 Me saadame teile emaili, kus saate enda tagast…" at bounding box center [195, 488] width 242 height 288
click at [505, 579] on textarea at bounding box center [672, 579] width 582 height 28
type textarea "Jah,"
type textarea "Ja,"
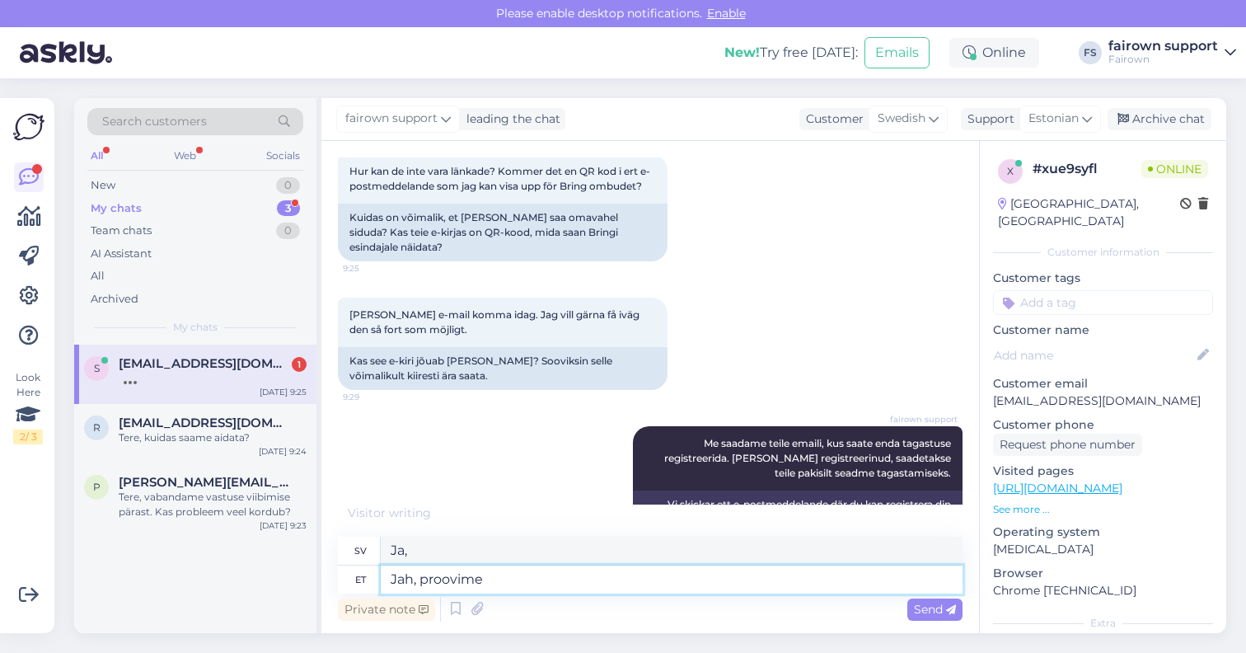
type textarea "Jah, proovime s"
type textarea "Ja, låt oss försöka."
type textarea "Jah, proovime selle e"
type textarea "Ja, låt oss prova."
type textarea "Jah, proovime selle emaili sa"
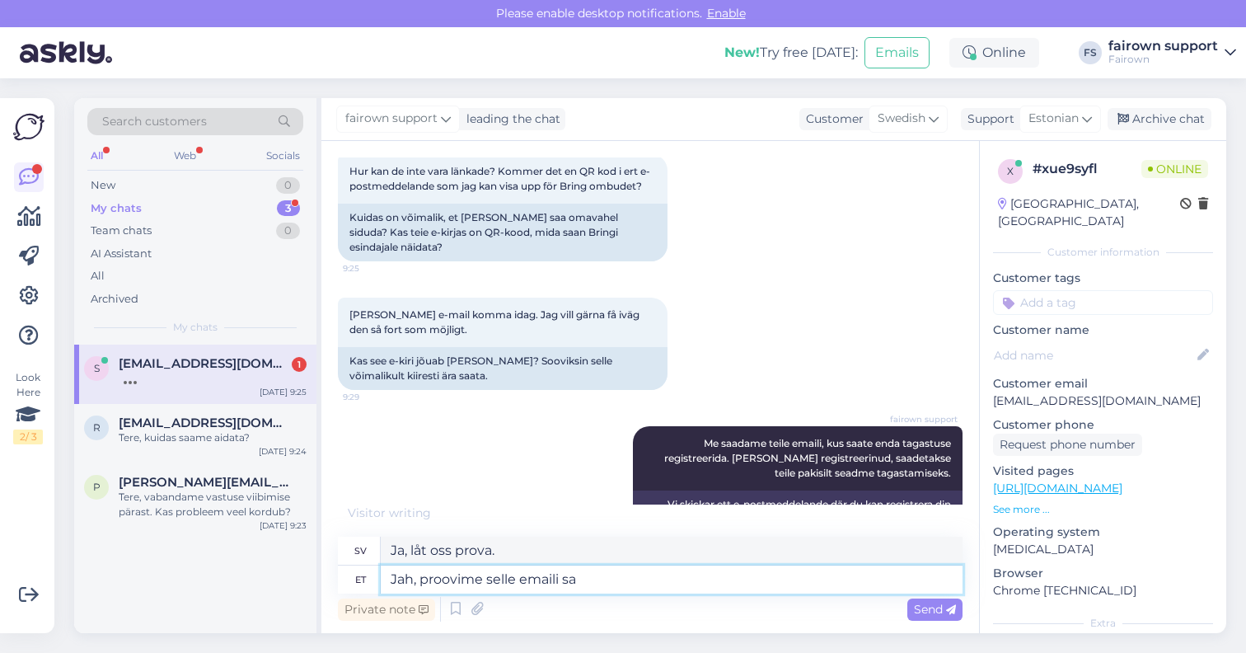
type textarea "Ja, låt oss prova det här mejlet."
type textarea "Jah, proovime selle emaili saata tä"
type textarea "Ja, vi ska försöka skicka det här mejlet."
type textarea "Jah, proovime selle emaili saata [PERSON_NAME]."
type textarea "Ja, vi ska försöka skicka det här mejlet idag."
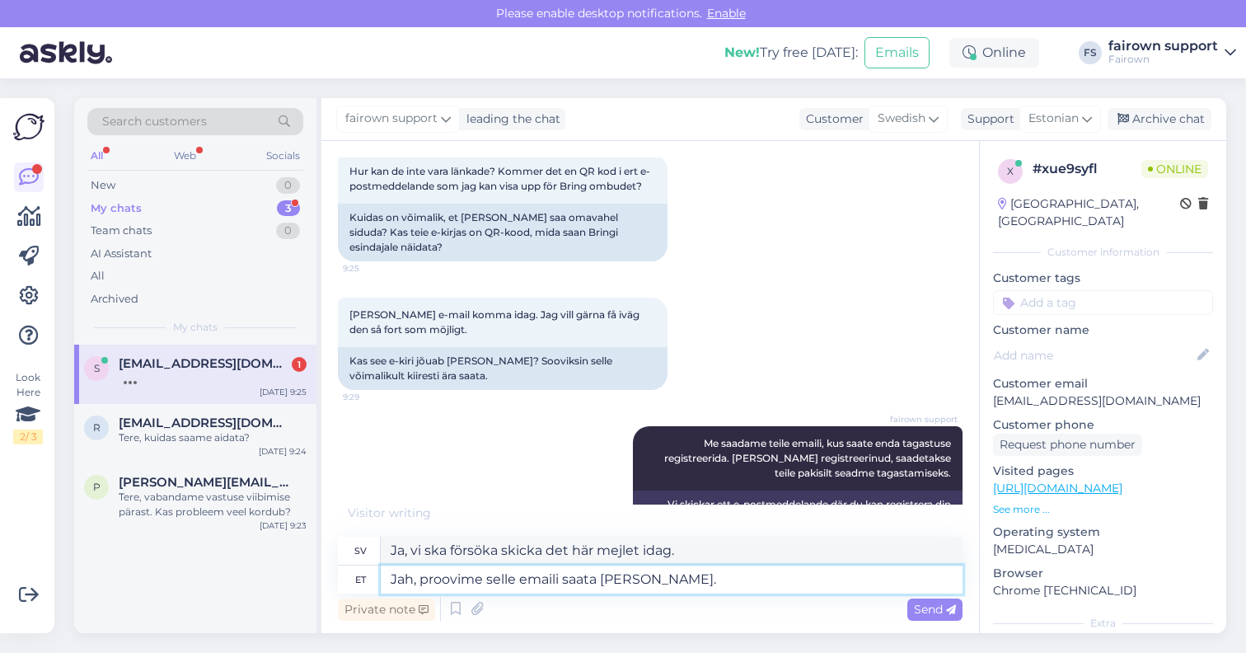
click at [649, 581] on textarea "Jah, proovime selle emaili saata [PERSON_NAME]." at bounding box center [672, 579] width 582 height 28
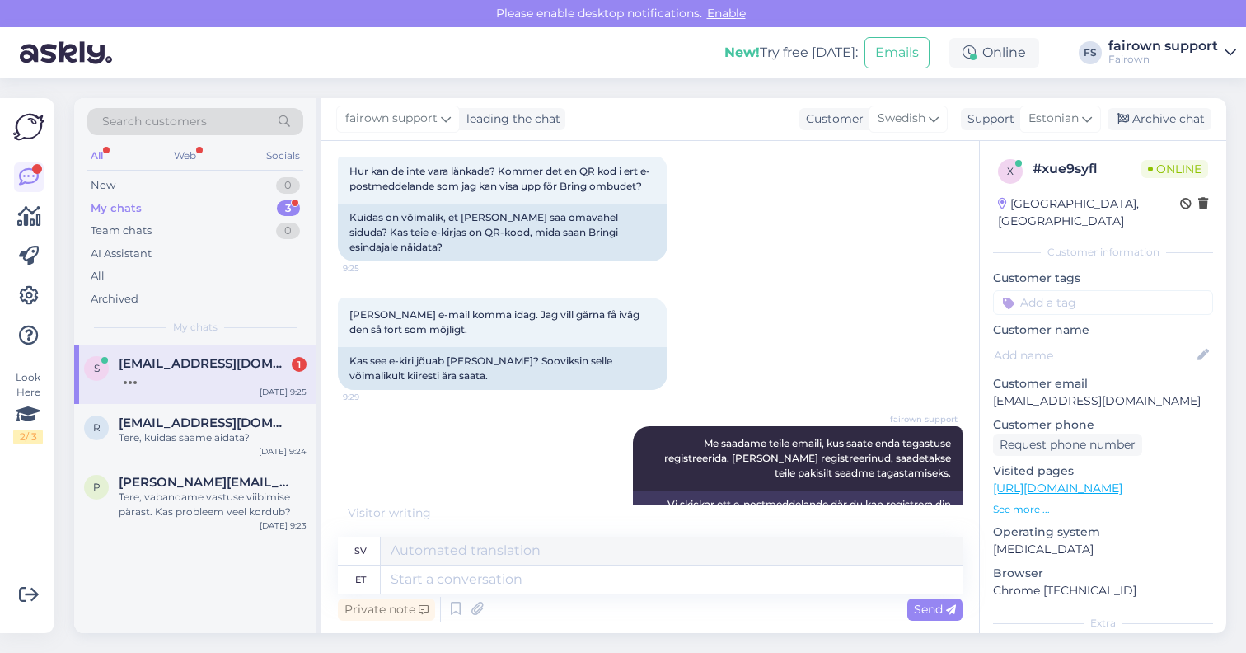
click at [324, 583] on div "Chat started [DATE] Varför har jag ännu inte fått en retursedel [PERSON_NAME] e…" at bounding box center [649, 387] width 657 height 492
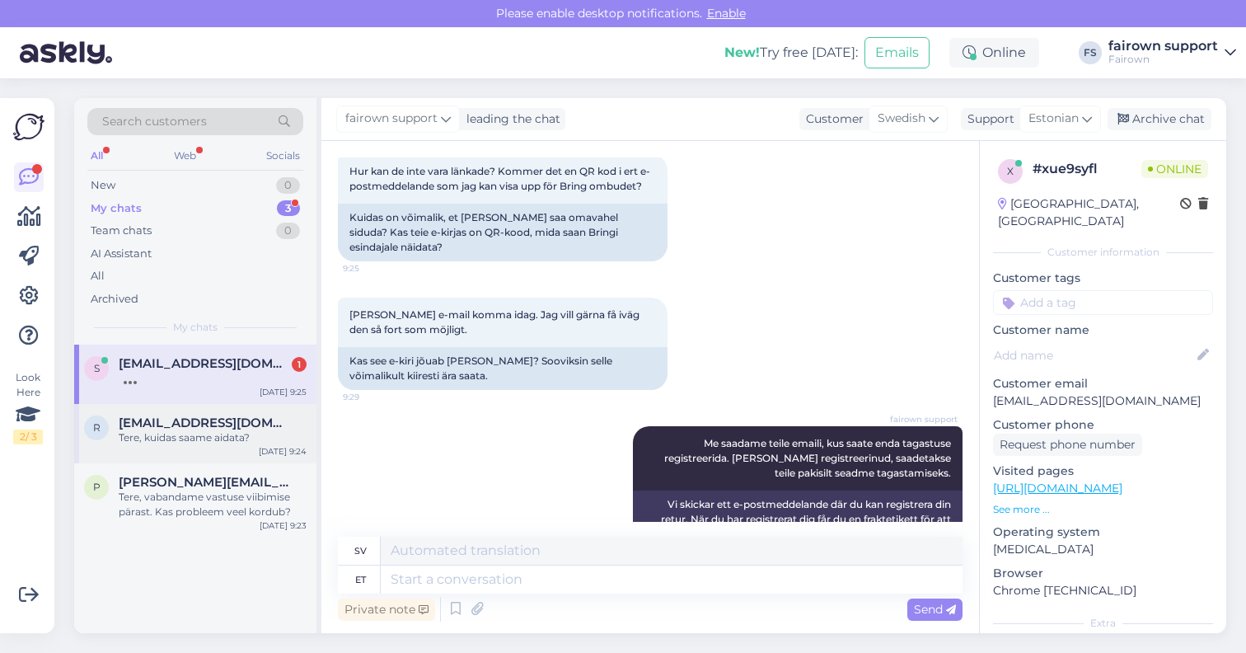
click at [198, 433] on div "Tere, kuidas saame aidata?" at bounding box center [213, 437] width 188 height 15
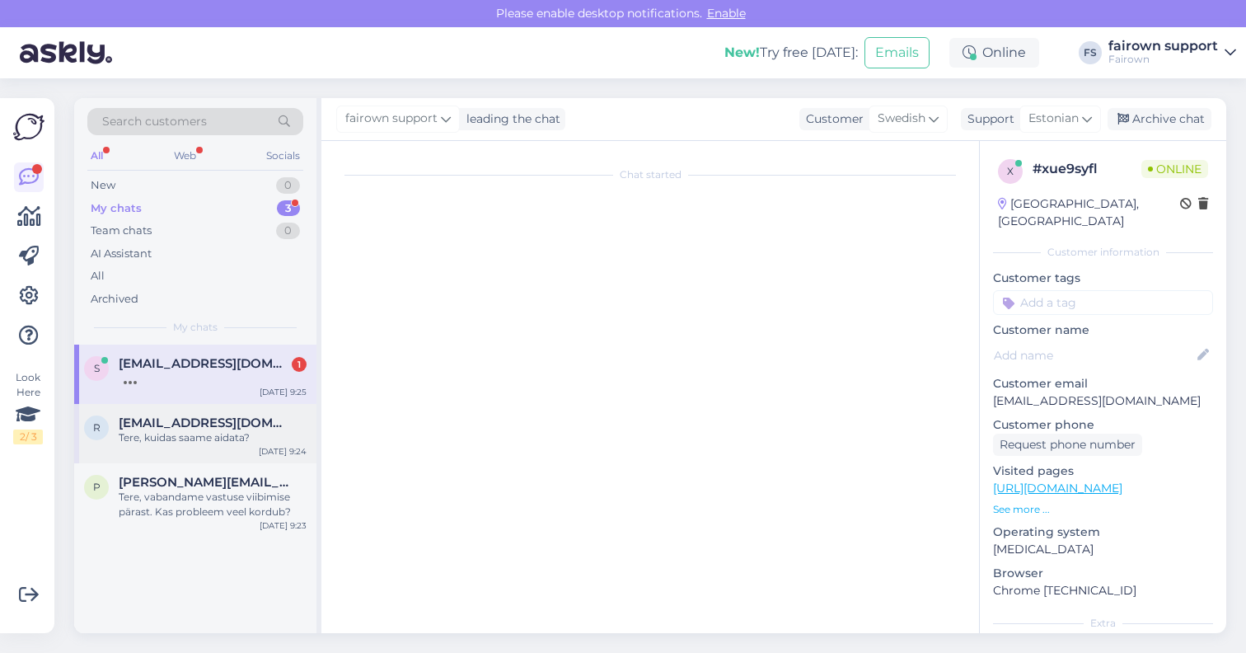
scroll to position [0, 0]
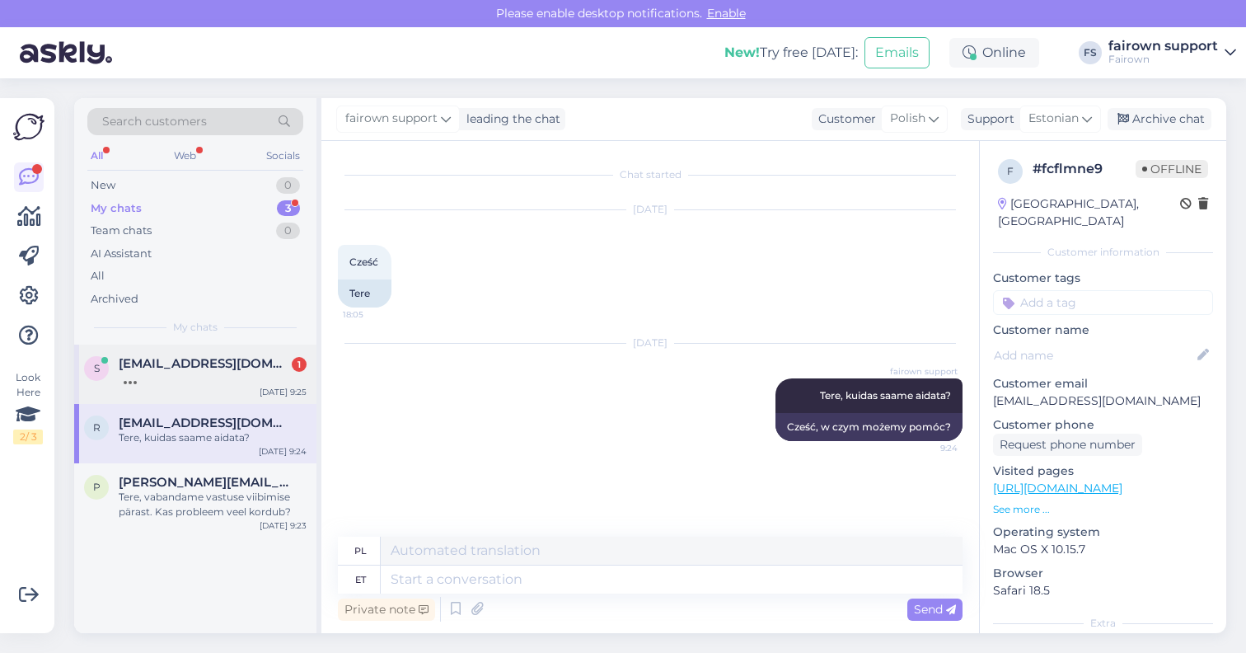
click at [209, 374] on div at bounding box center [213, 378] width 188 height 15
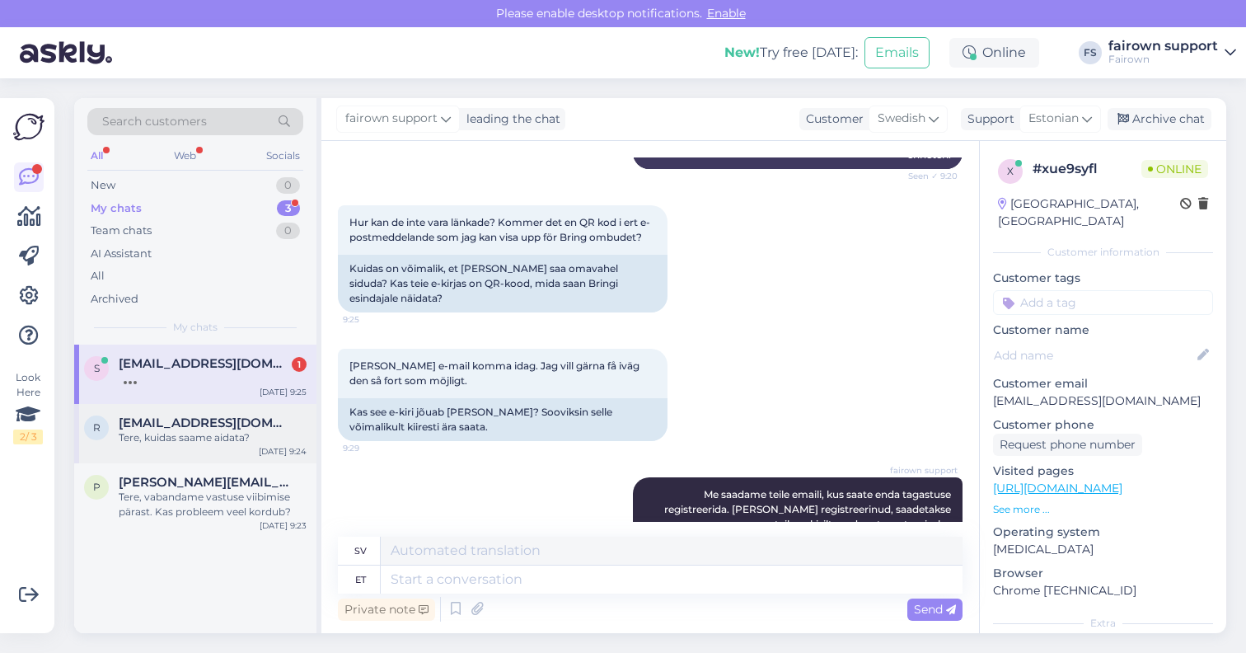
click at [195, 442] on div "Tere, kuidas saame aidata?" at bounding box center [213, 437] width 188 height 15
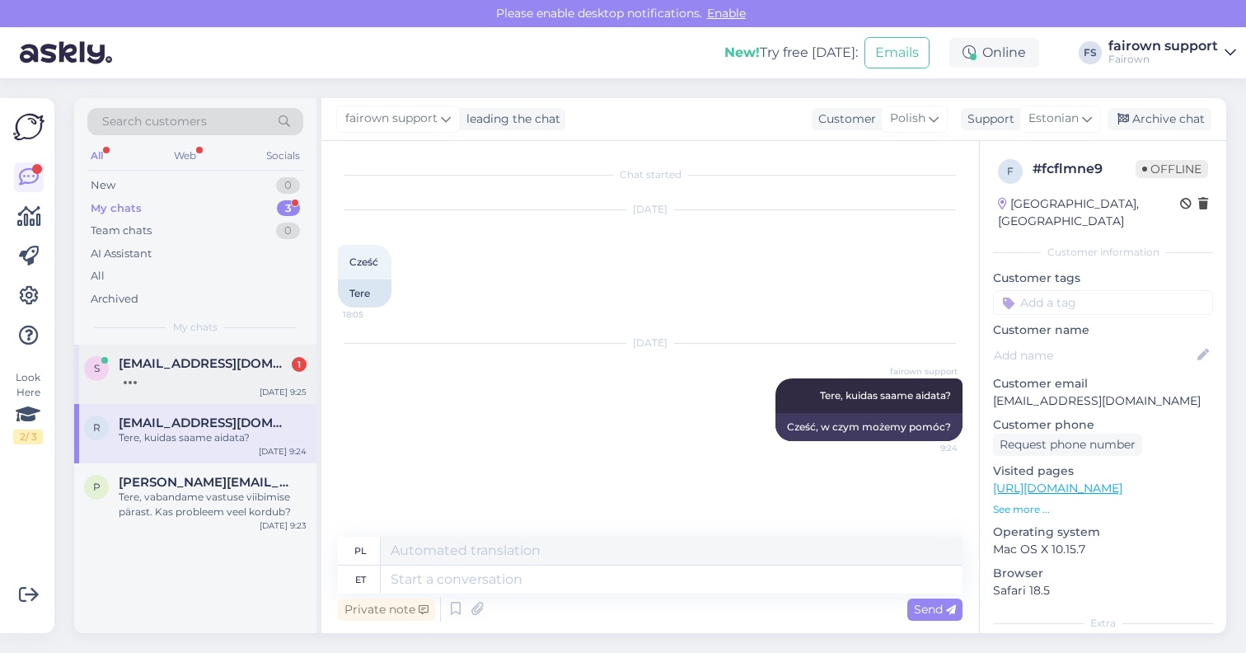
click at [230, 374] on div at bounding box center [213, 378] width 188 height 15
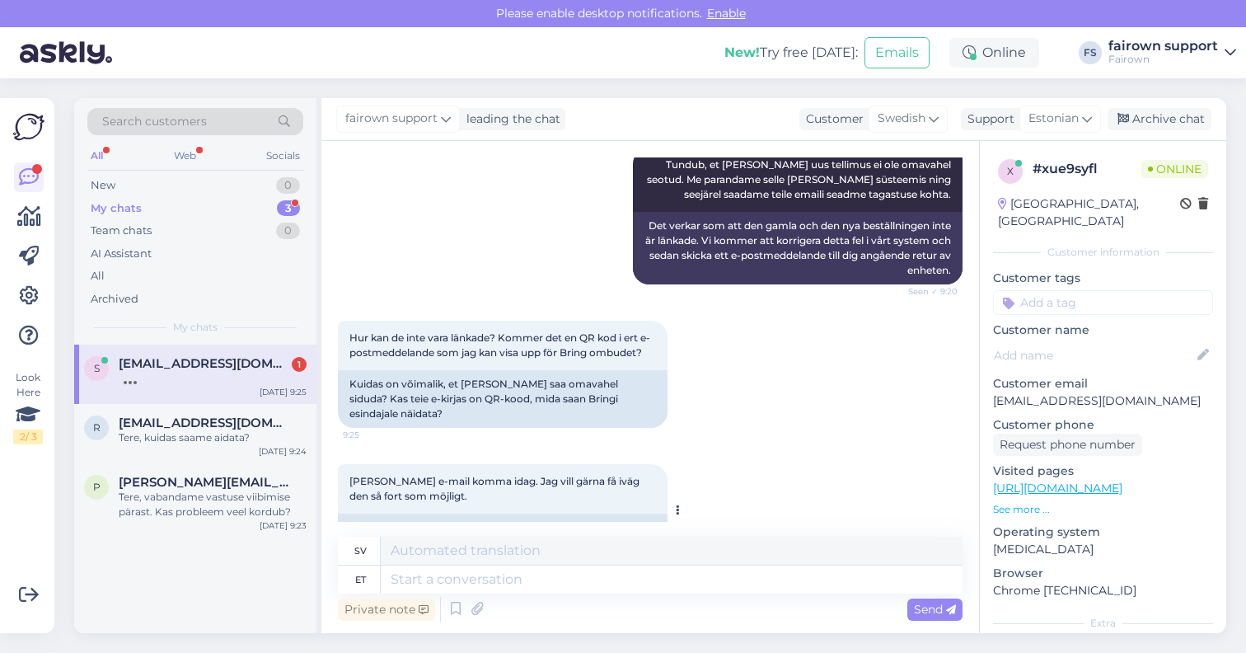
scroll to position [718, 0]
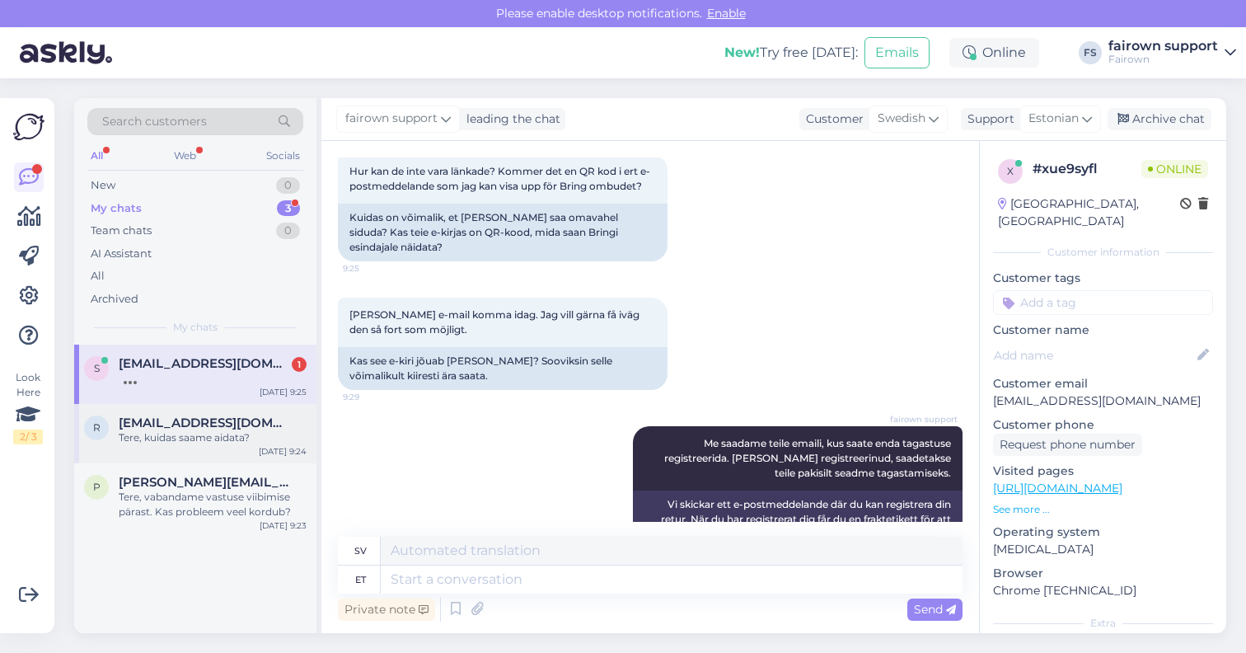
click at [222, 425] on span "[EMAIL_ADDRESS][DOMAIN_NAME]" at bounding box center [204, 422] width 171 height 15
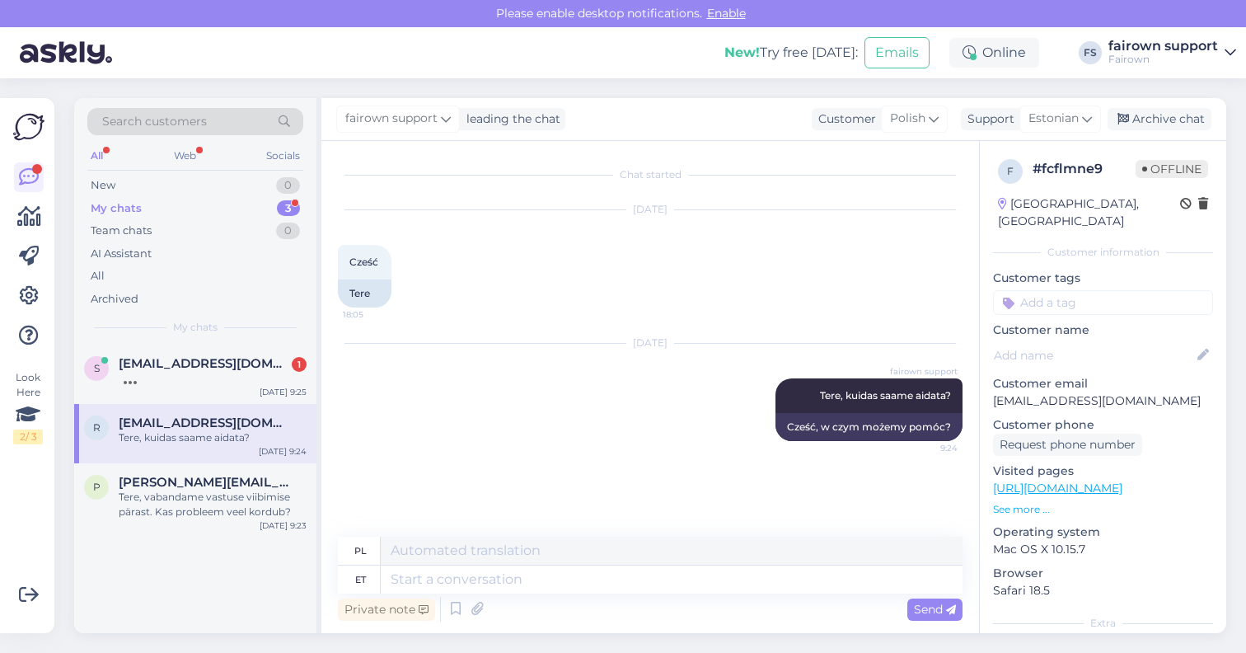
click at [208, 201] on div "My chats 3" at bounding box center [195, 208] width 216 height 23
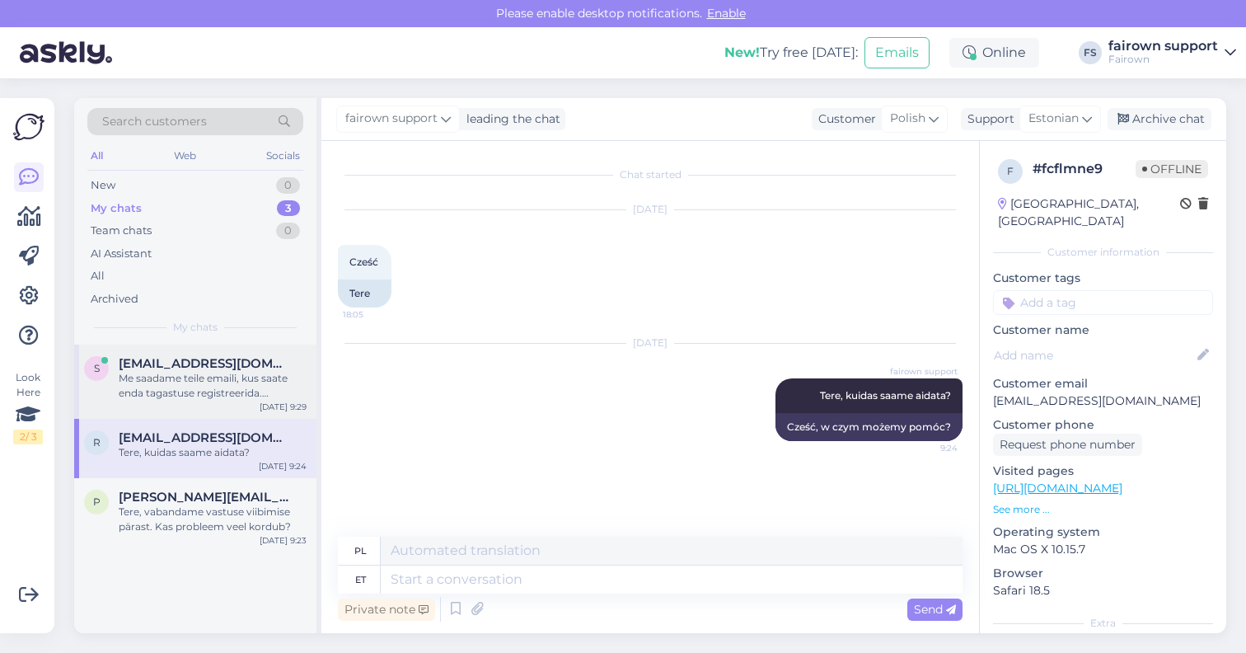
click at [188, 379] on div "Me saadame teile emaili, kus saate enda tagastuse registreerida. [PERSON_NAME] …" at bounding box center [213, 386] width 188 height 30
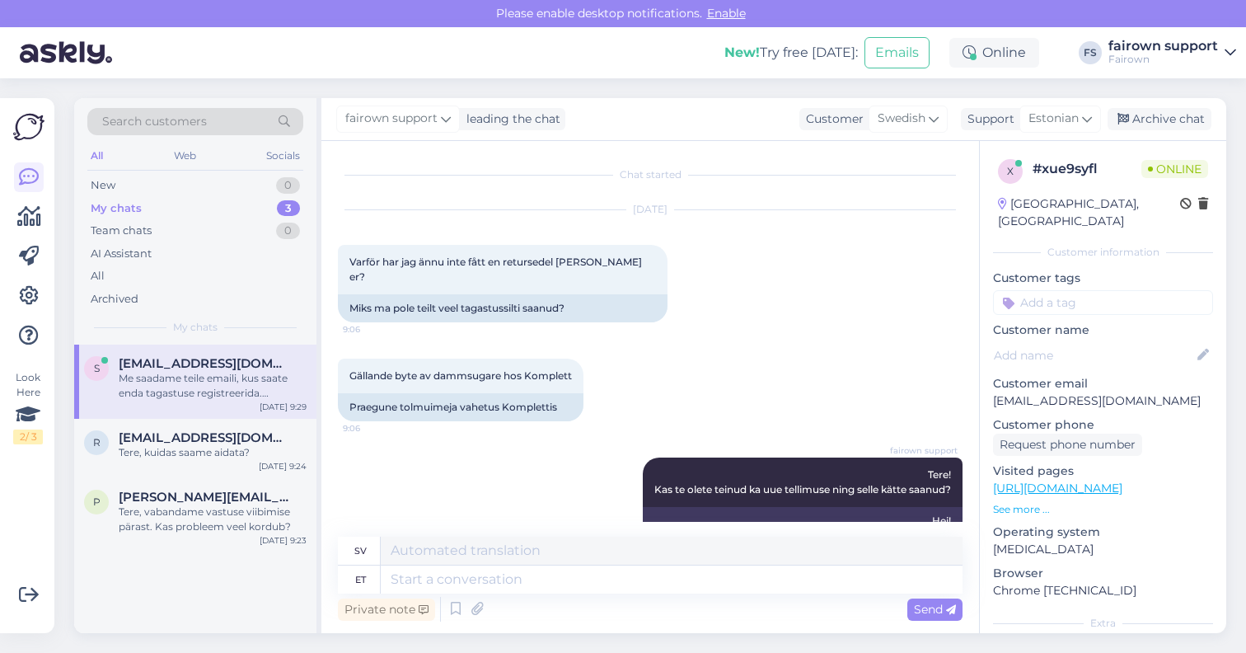
scroll to position [718, 0]
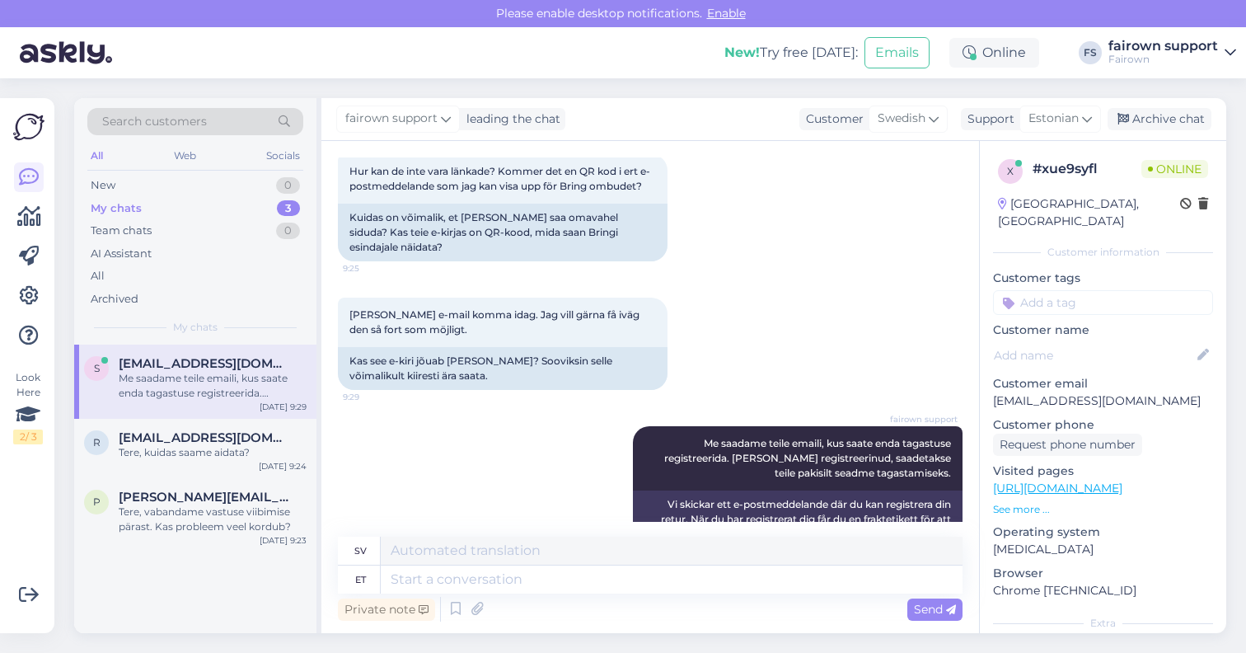
click at [161, 578] on div "s [EMAIL_ADDRESS][DOMAIN_NAME] Me saadame teile emaili, kus saate enda tagastus…" at bounding box center [195, 488] width 242 height 288
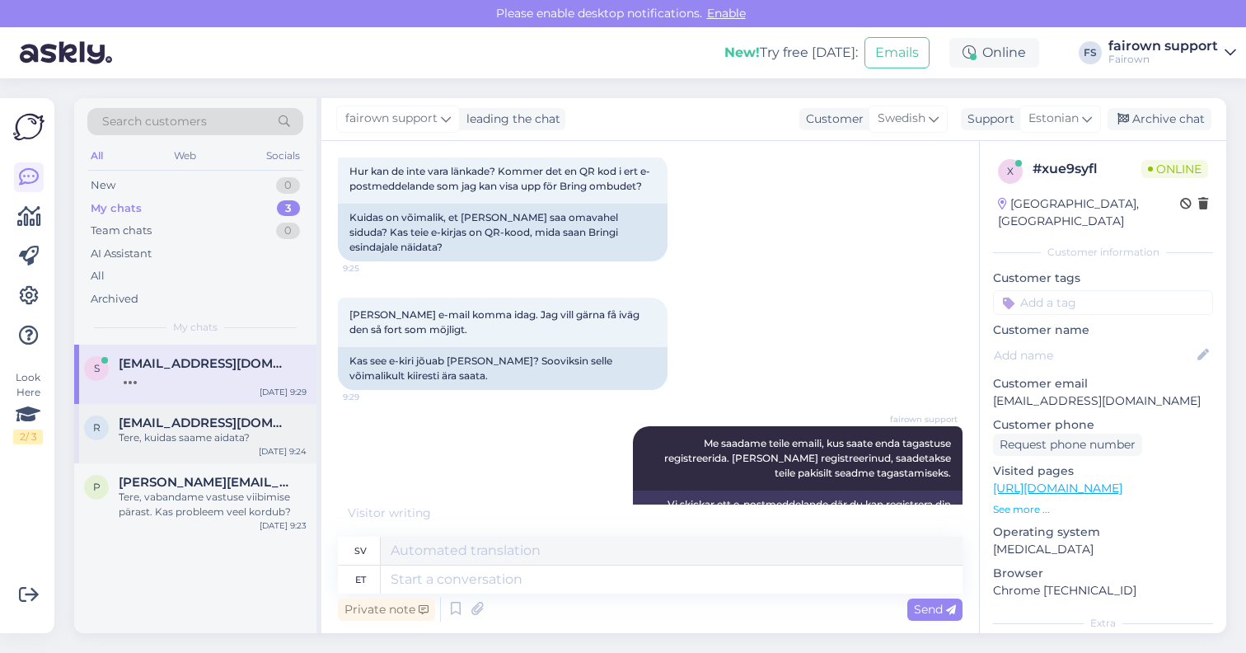
click at [177, 423] on span "[EMAIL_ADDRESS][DOMAIN_NAME]" at bounding box center [204, 422] width 171 height 15
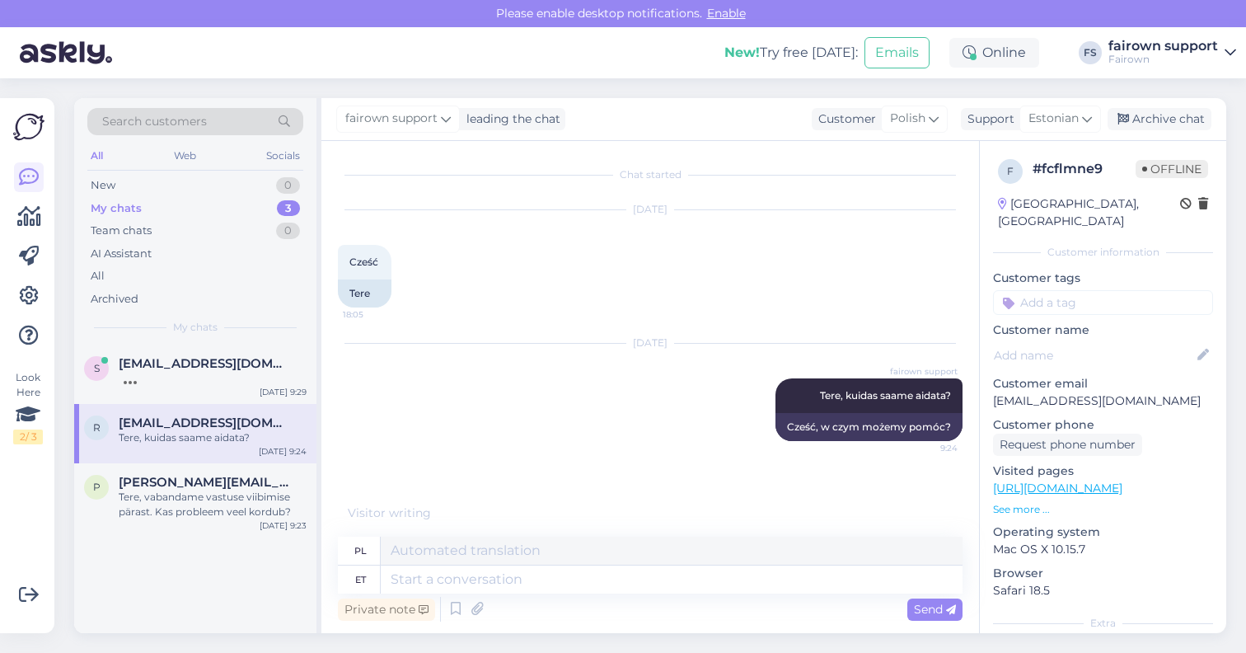
click at [108, 593] on div "s [EMAIL_ADDRESS][DOMAIN_NAME] [DATE] 9:29 r [EMAIL_ADDRESS][DOMAIN_NAME] Tere,…" at bounding box center [195, 488] width 242 height 288
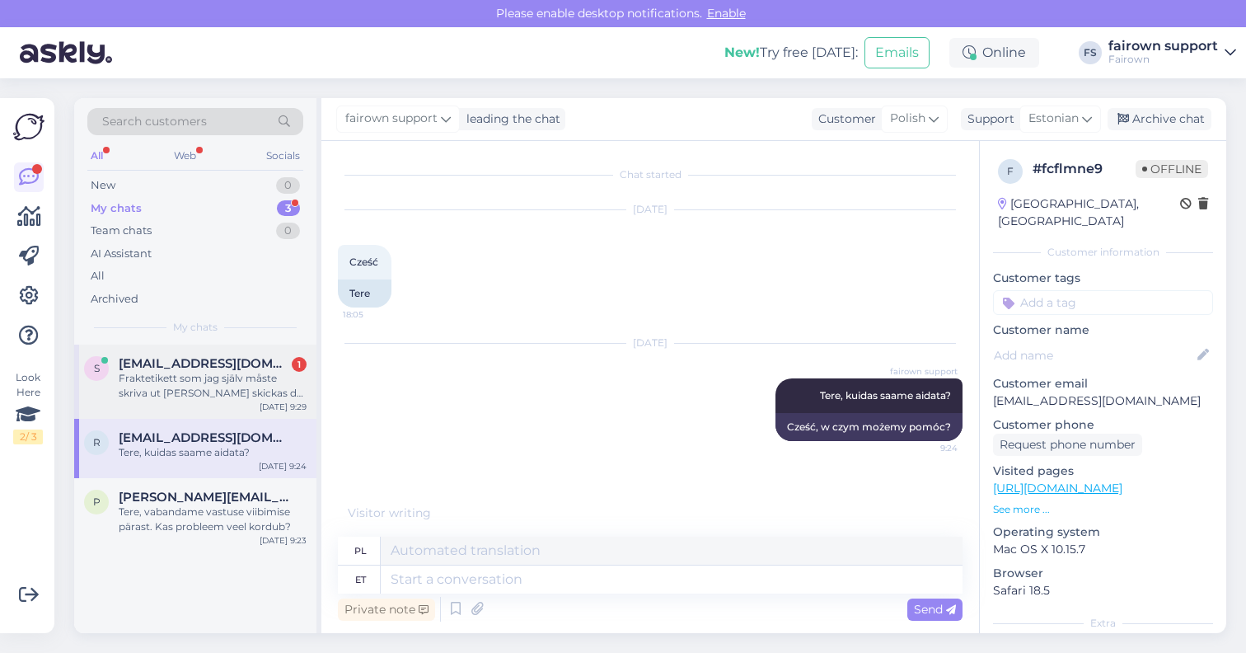
click at [197, 375] on div "Fraktetikett som jag själv måste skriva ut [PERSON_NAME] skickas det en beställ…" at bounding box center [213, 386] width 188 height 30
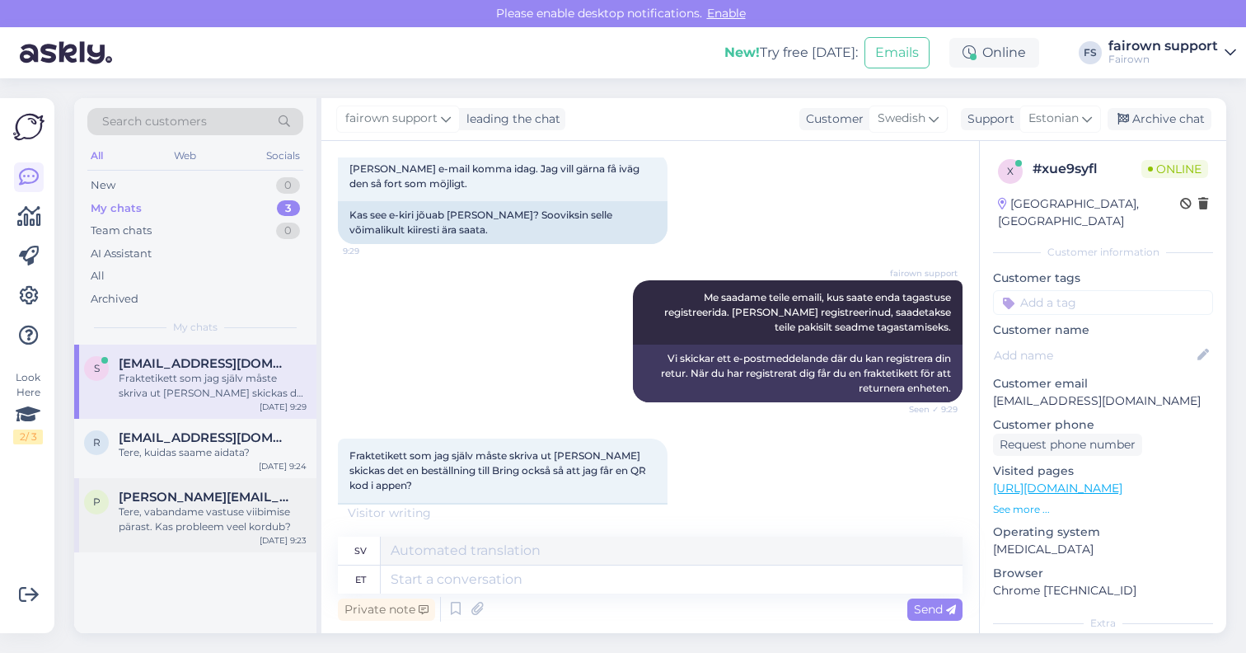
scroll to position [847, 0]
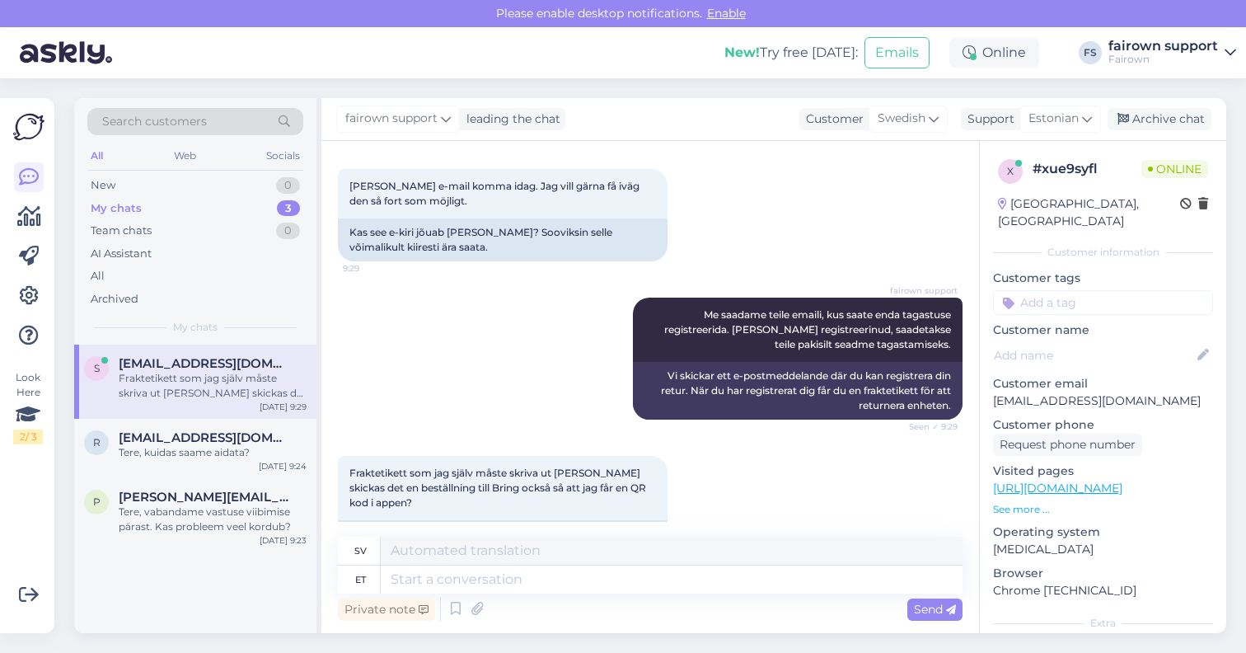
click at [159, 595] on div "s [EMAIL_ADDRESS][DOMAIN_NAME] Fraktetikett som jag själv måste skriva ut [PERS…" at bounding box center [195, 488] width 242 height 288
click at [507, 581] on textarea at bounding box center [672, 579] width 582 height 28
type textarea "Jah,"
type textarea "Ja,"
type textarea "Jah, pakisilt tu"
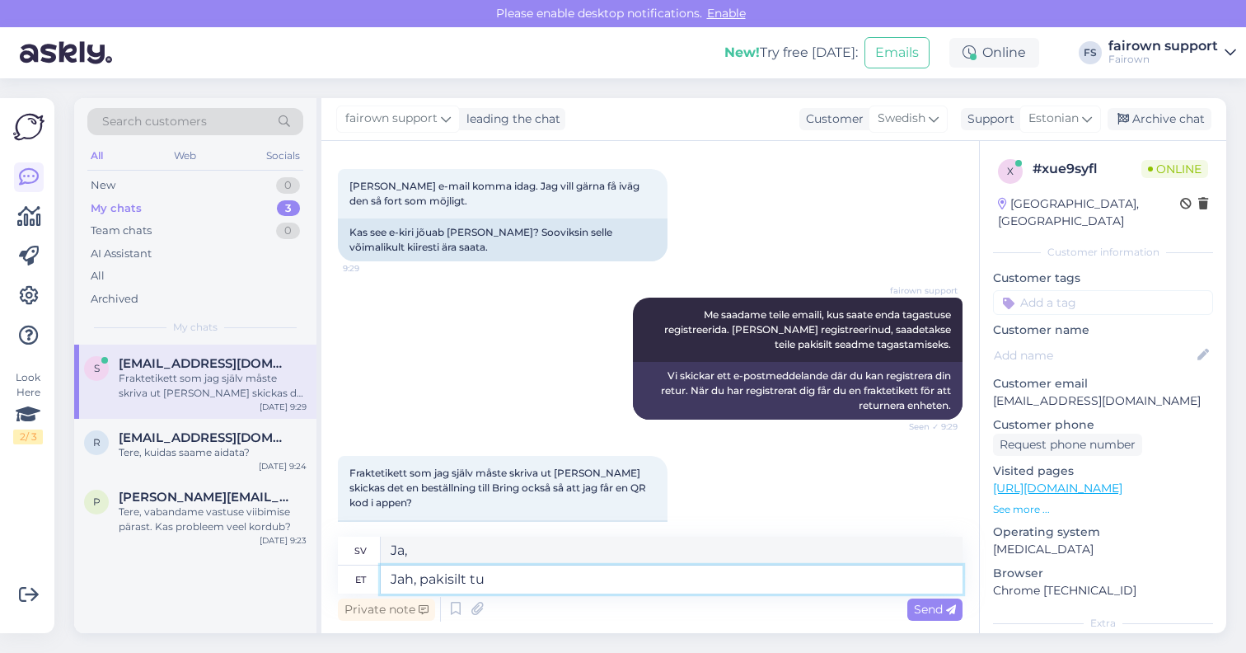
type textarea "Ja, på förpackningsetiketten"
type textarea "Jah, pakisilt tuleb"
type textarea "Ja, paketetiketten kommer"
type textarea "Jah, pakisilt tuleb välja p"
type textarea "Ja, fraktetiketten kommer ut."
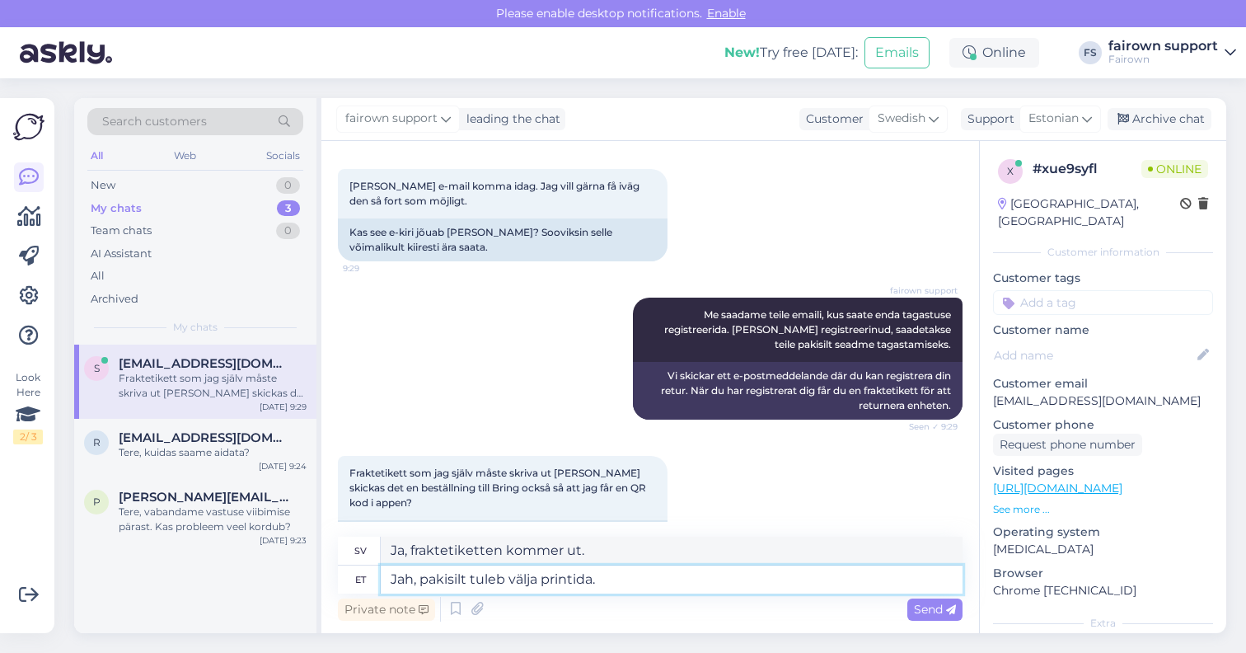
type textarea "Jah, pakisilt tuleb välja printida."
type textarea "Ja, du måste skriva ut fraktetiketten."
type textarea "Jah, pakisilt tuleb välja printida."
type textarea "Ja, du måste skriva ut fraktetiketten."
type textarea "Jah, pakisilt tuleb välja printida. Saadame t"
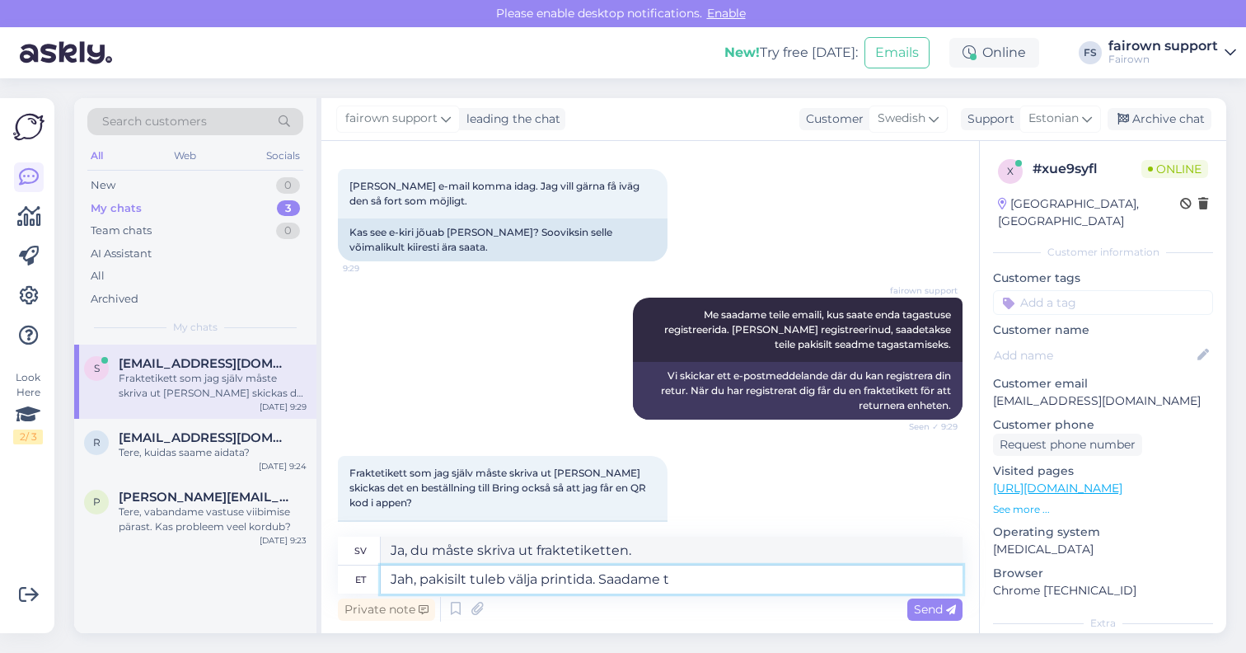
type textarea "Ja, du behöver skriva ut fraktetiketten. Vi skickar"
type textarea "Jah, pakisilt tuleb välja printida. Saadame teile [GEOGRAPHIC_DATA]"
type textarea "Ja, du behöver skriva ut en fraktetikett. Vi skickar den till dig."
type textarea "Jah, pakisilt tuleb välja printida. Saadame teile emaili ja"
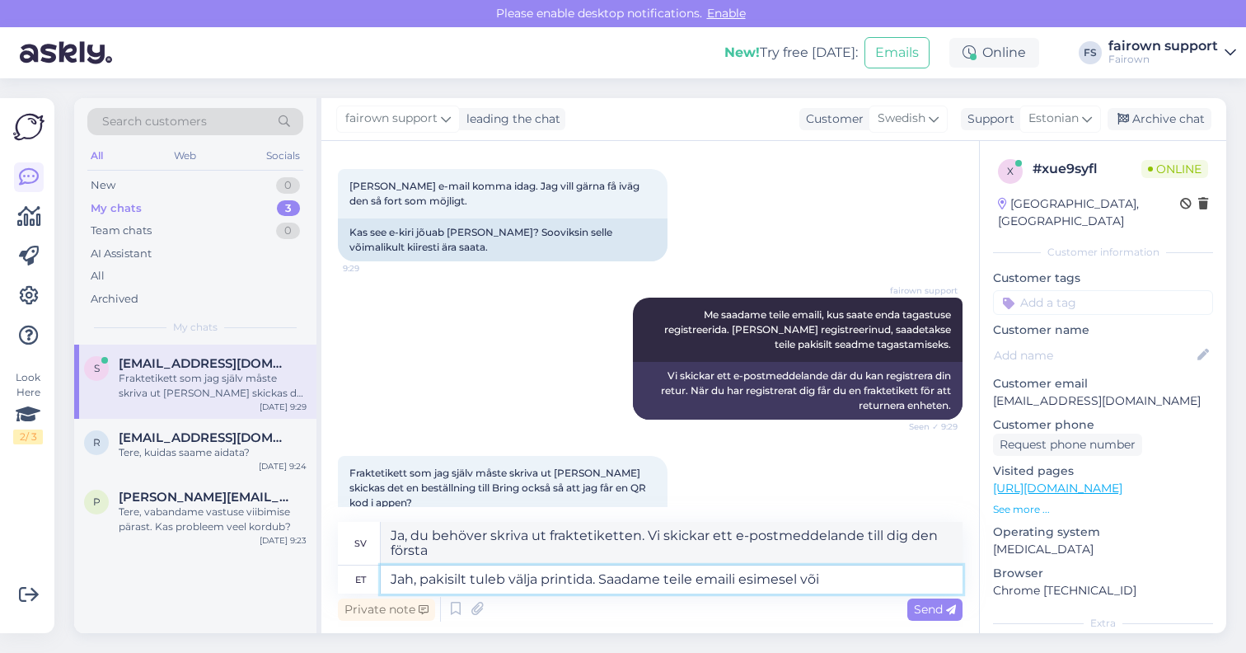
scroll to position [862, 0]
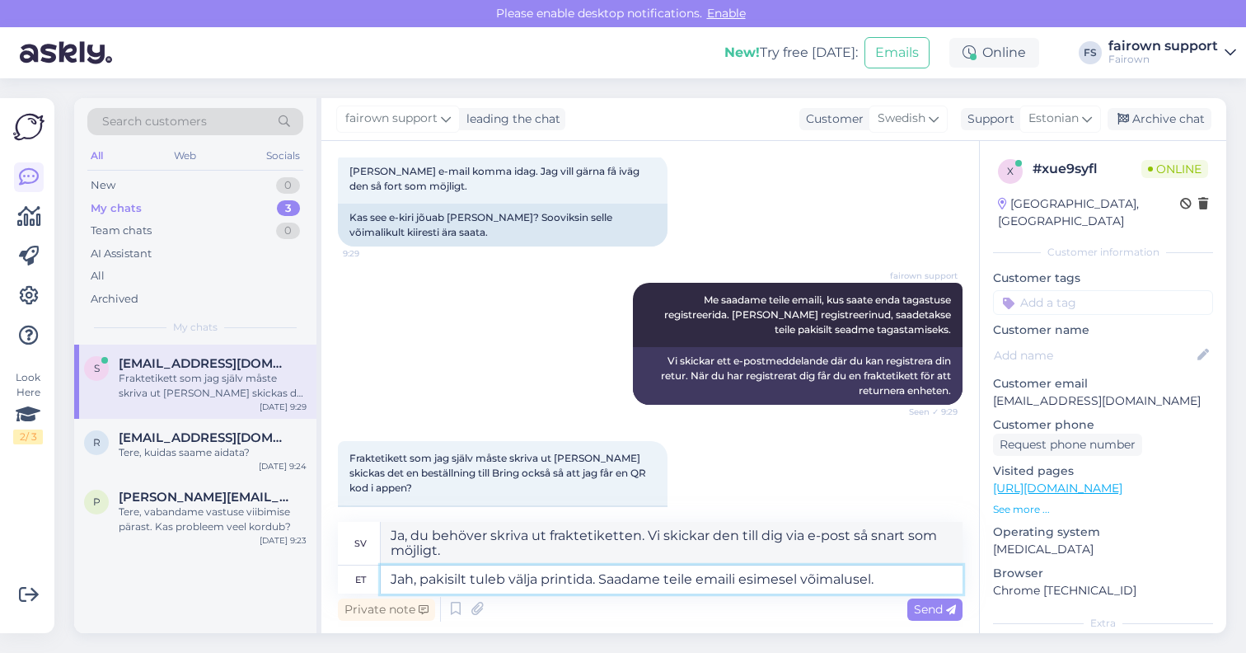
click at [739, 580] on textarea "Jah, pakisilt tuleb välja printida. Saadame teile emaili esimesel võimalusel." at bounding box center [672, 579] width 582 height 28
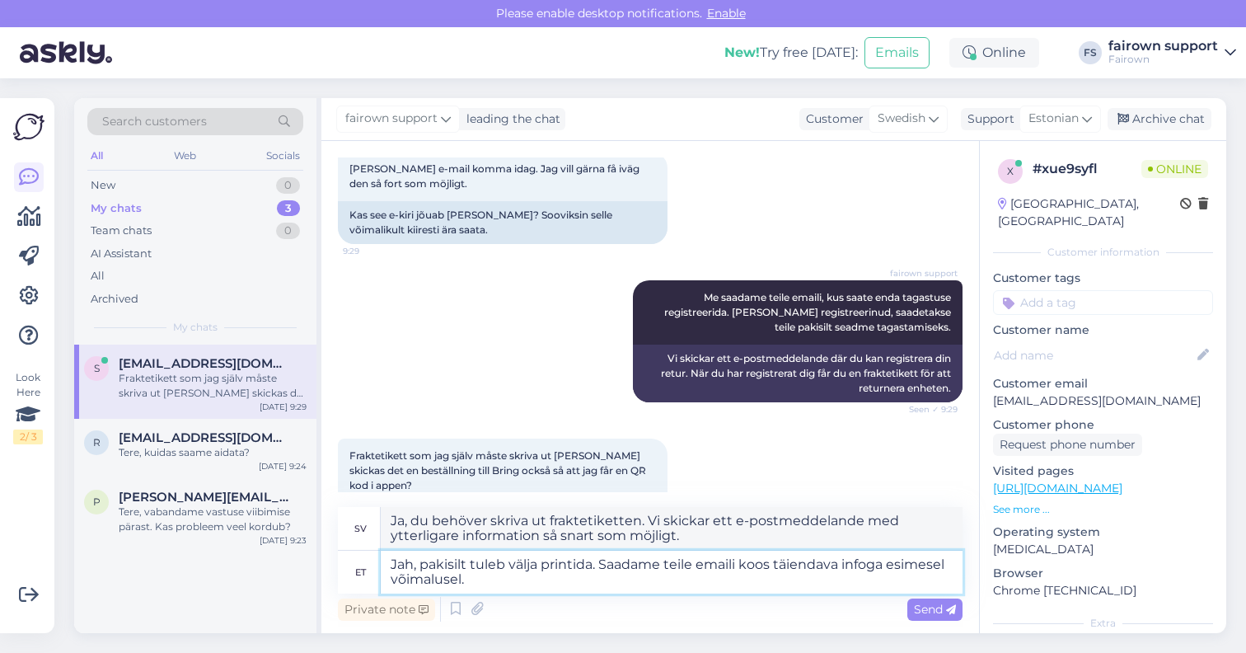
click at [651, 584] on textarea "Jah, pakisilt tuleb välja printida. Saadame teile emaili koos täiendava infoga …" at bounding box center [672, 571] width 582 height 43
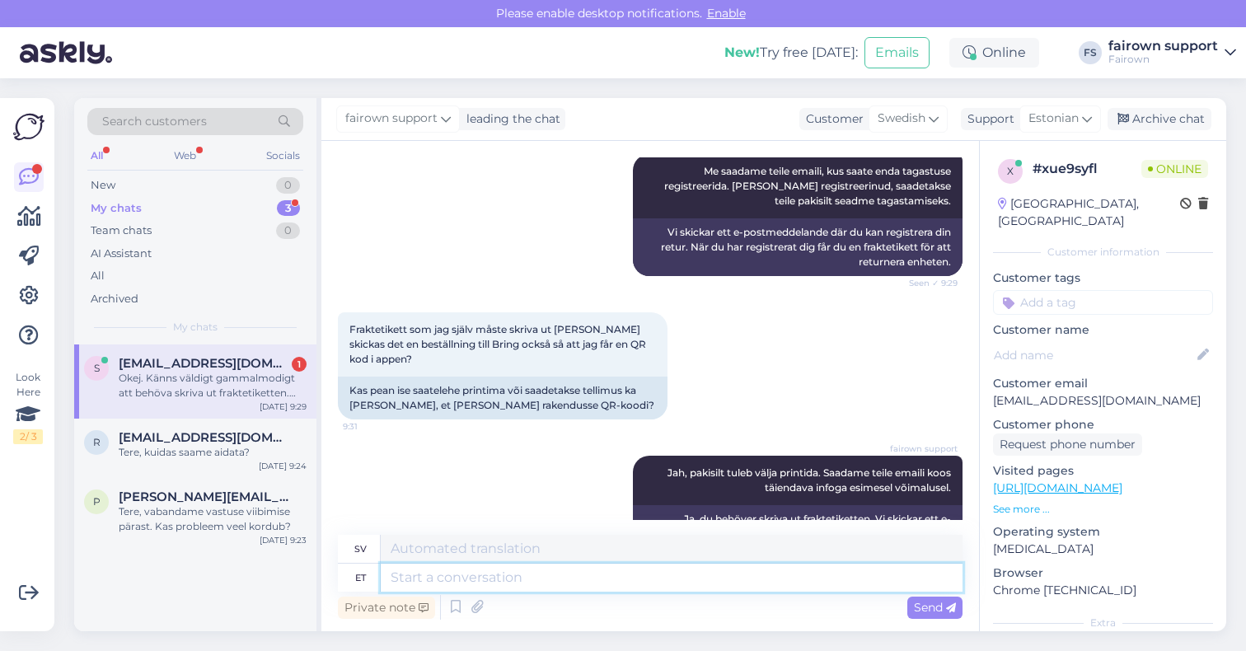
scroll to position [1121, 0]
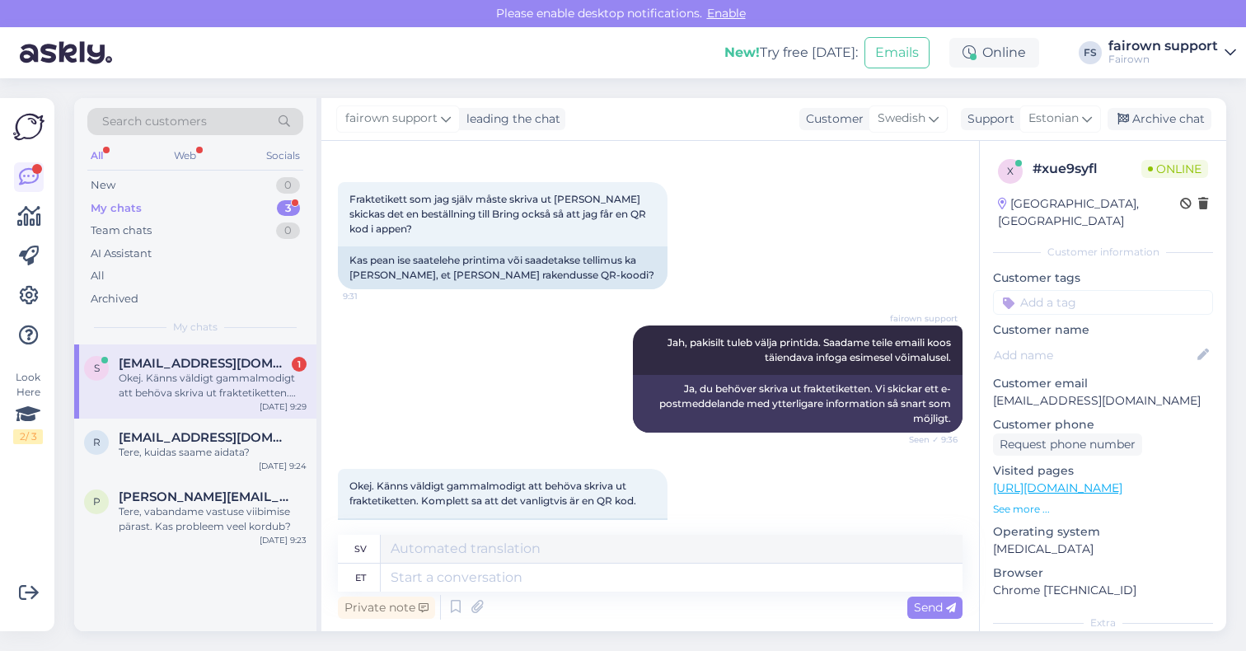
click at [566, 626] on div "Chat started [DATE] Varför har jag ännu inte fått en retursedel [PERSON_NAME] e…" at bounding box center [649, 386] width 657 height 490
click at [614, 636] on div "Search customers All Web Socials New 0 My chats 3 Team chats 0 AI Assistant All…" at bounding box center [654, 364] width 1181 height 573
click at [588, 580] on textarea at bounding box center [672, 578] width 582 height 28
click at [269, 589] on div "s [EMAIL_ADDRESS][DOMAIN_NAME] 1 Okej. Känns väldigt gammalmodigt att behöva sk…" at bounding box center [195, 487] width 242 height 287
